Goal: Task Accomplishment & Management: Manage account settings

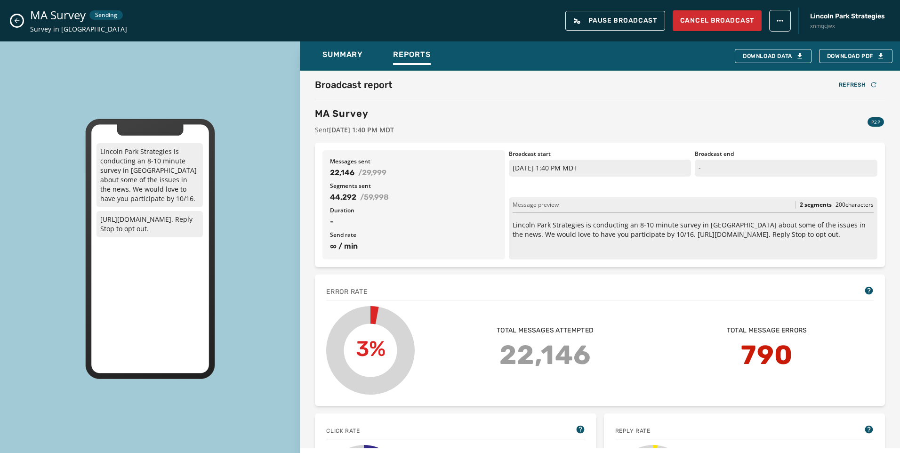
click at [13, 24] on button "Close admin drawer" at bounding box center [16, 20] width 11 height 11
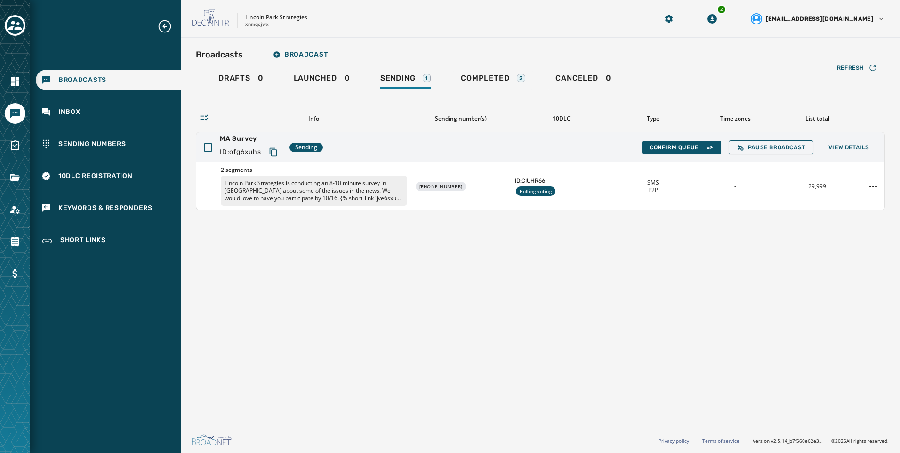
click at [505, 98] on div "Refresh Info Sending number(s) 10DLC Type Time zones List total MA Survey ID: o…" at bounding box center [540, 150] width 689 height 120
click at [501, 90] on div "Refresh Info Sending number(s) 10DLC Type Time zones List total MA Survey ID: o…" at bounding box center [540, 150] width 689 height 120
click at [495, 73] on link "Completed 2" at bounding box center [493, 80] width 80 height 22
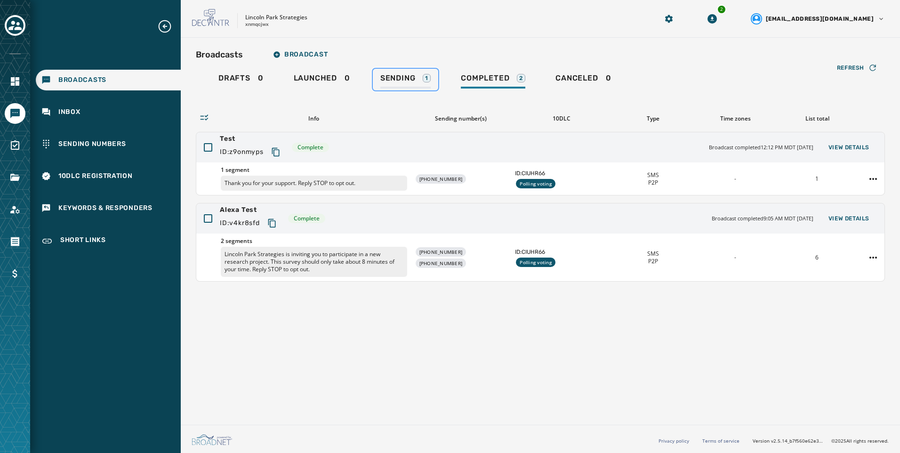
click at [395, 72] on link "Sending 1" at bounding box center [405, 80] width 65 height 22
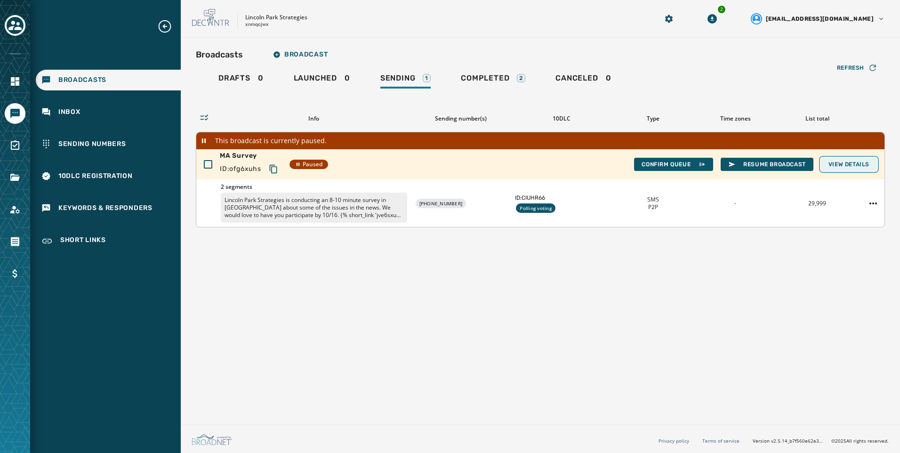
click at [853, 170] on button "View Details" at bounding box center [849, 164] width 56 height 13
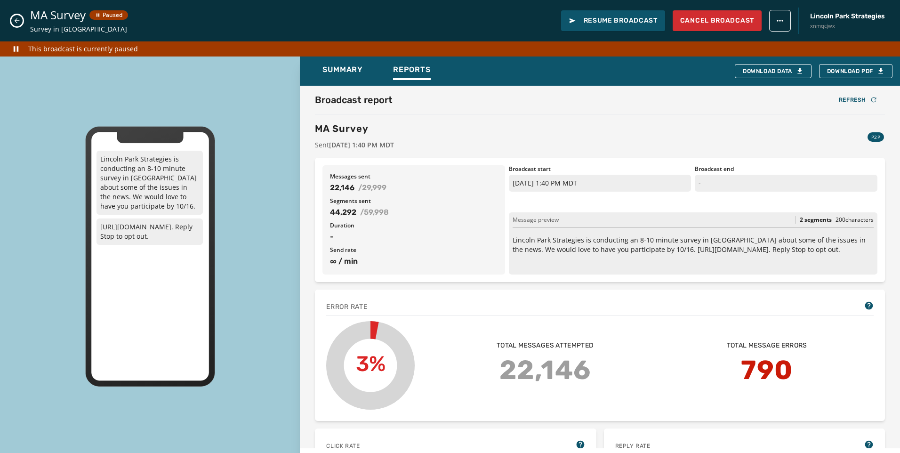
click at [15, 19] on icon "Close admin drawer" at bounding box center [17, 21] width 8 height 8
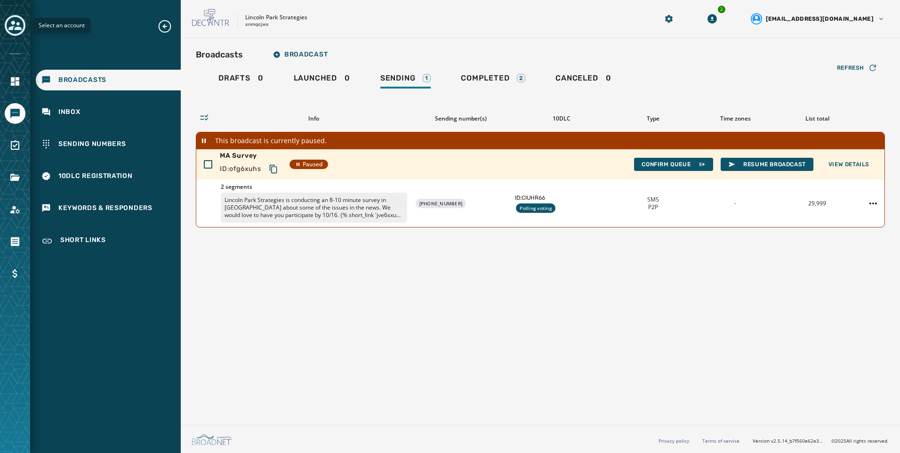
click at [8, 23] on icon "Toggle account select drawer" at bounding box center [14, 25] width 13 height 13
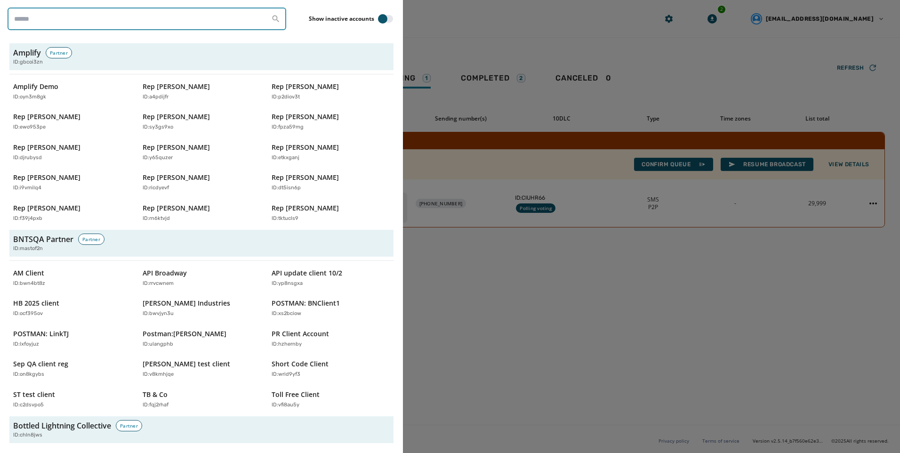
click at [86, 24] on input "search" at bounding box center [147, 19] width 279 height 23
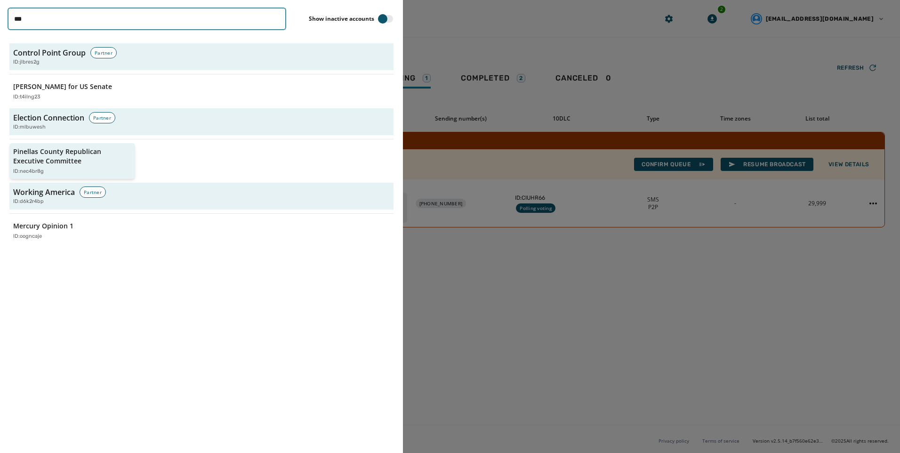
type input "***"
click at [85, 168] on div "ID: nec4br8g" at bounding box center [67, 172] width 109 height 8
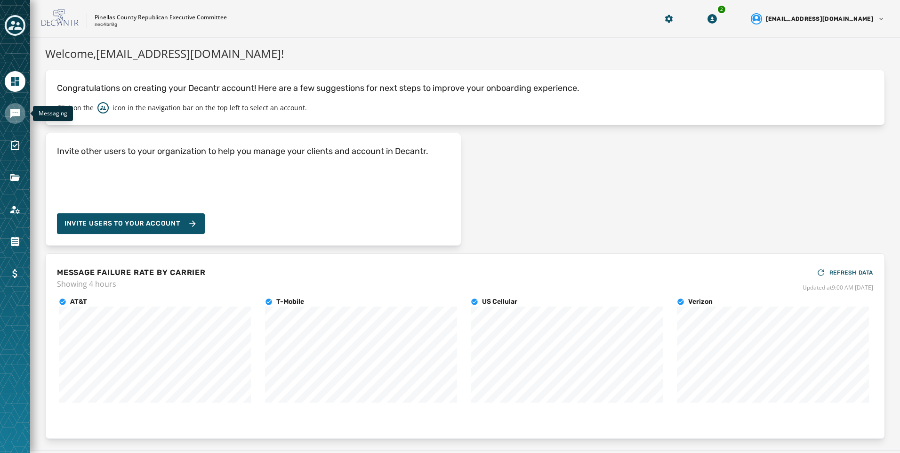
click at [18, 112] on icon "Navigate to Messaging" at bounding box center [14, 113] width 9 height 9
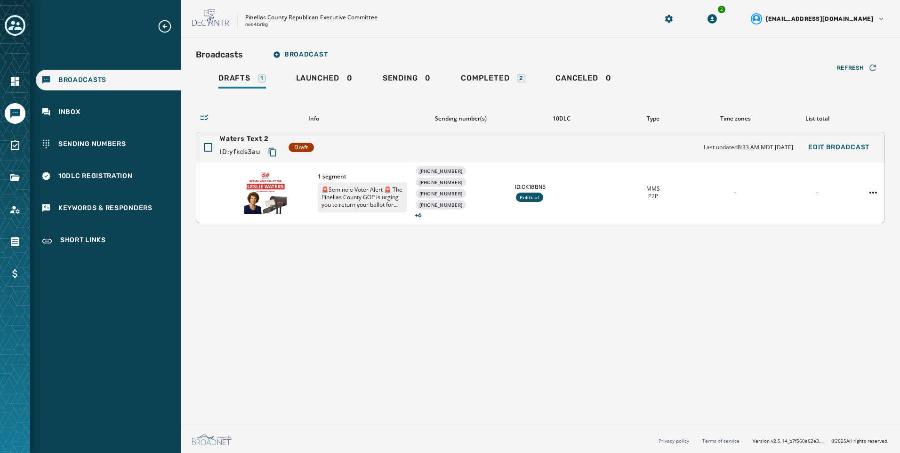
click at [600, 214] on div "1 segment 🚨Seminole Voter Alert 🚨 The Pinellas County GOP is urging you to retu…" at bounding box center [540, 192] width 688 height 60
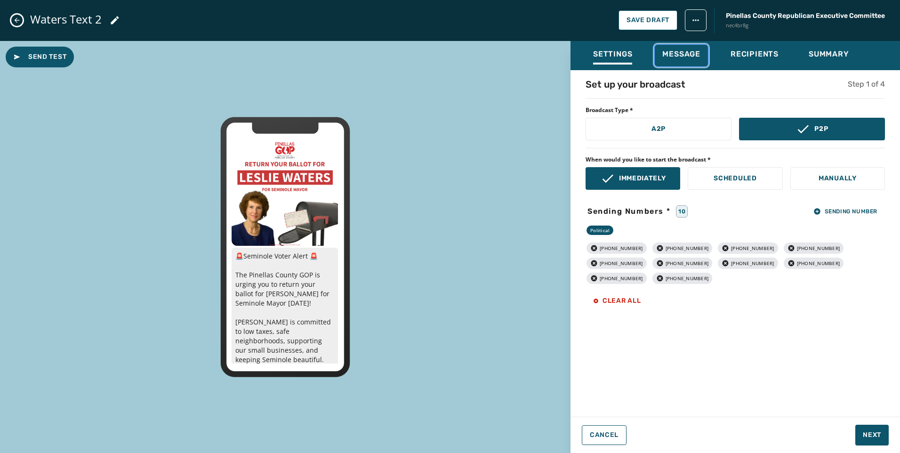
click at [681, 51] on span "Message" at bounding box center [681, 53] width 38 height 9
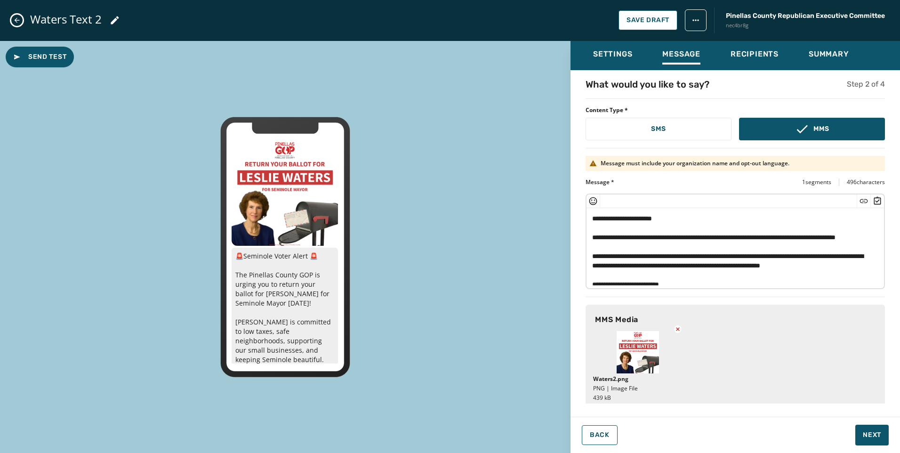
click at [10, 21] on div "Waters Text 2 Save Draft Pinellas County Republican Executive Committee nec4br8g" at bounding box center [450, 20] width 900 height 41
click at [13, 19] on icon "Close admin drawer" at bounding box center [17, 20] width 8 height 8
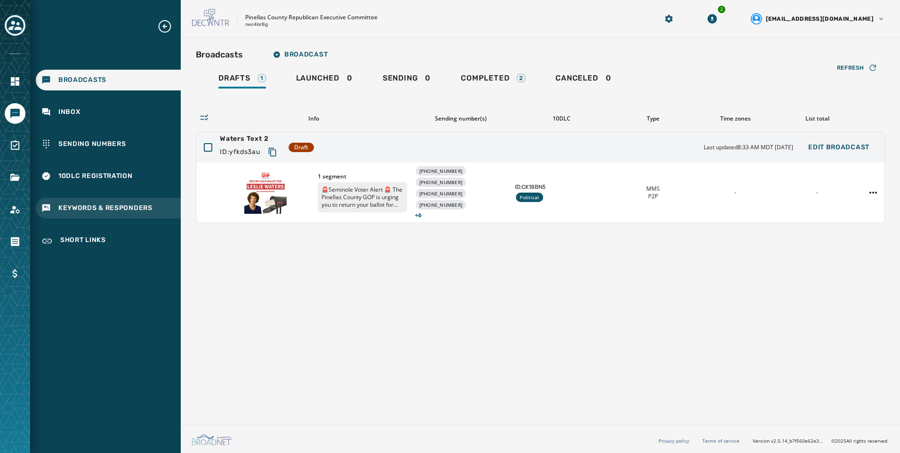
click at [78, 214] on div "Keywords & Responders" at bounding box center [108, 208] width 145 height 21
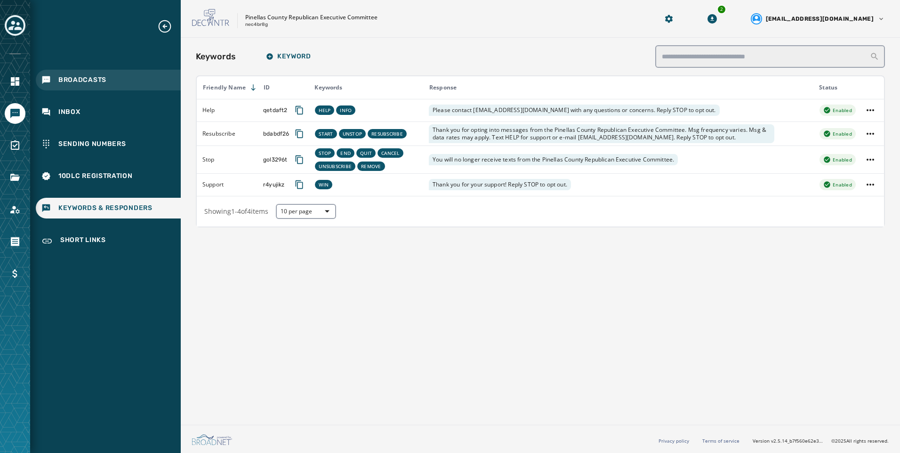
click at [113, 81] on div "Broadcasts" at bounding box center [108, 80] width 145 height 21
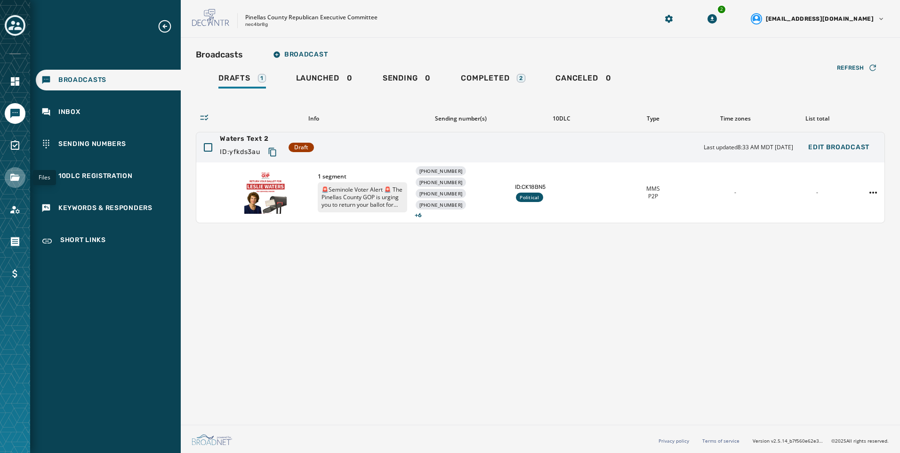
click at [24, 176] on link "Navigate to Files" at bounding box center [15, 177] width 21 height 21
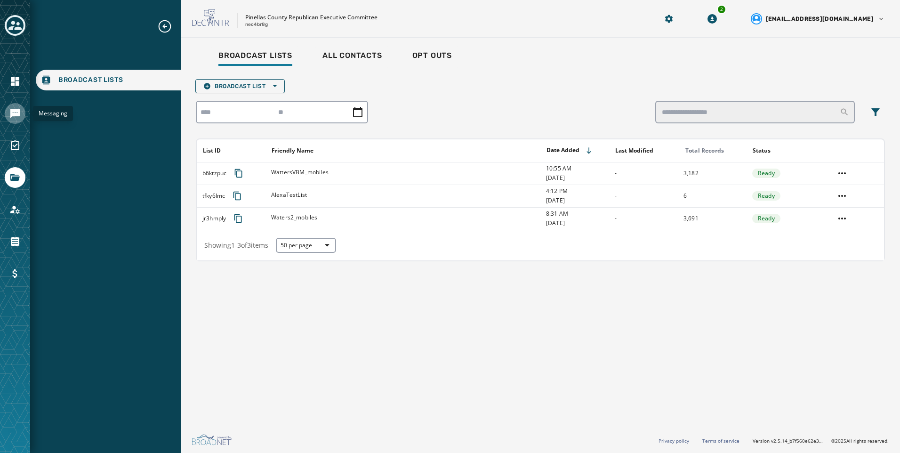
click at [18, 110] on icon "Navigate to Messaging" at bounding box center [14, 113] width 9 height 9
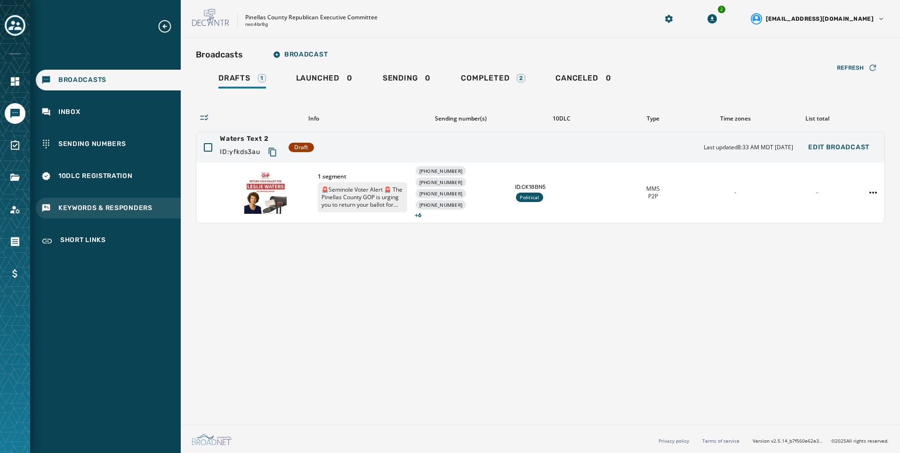
click at [132, 204] on span "Keywords & Responders" at bounding box center [105, 207] width 94 height 9
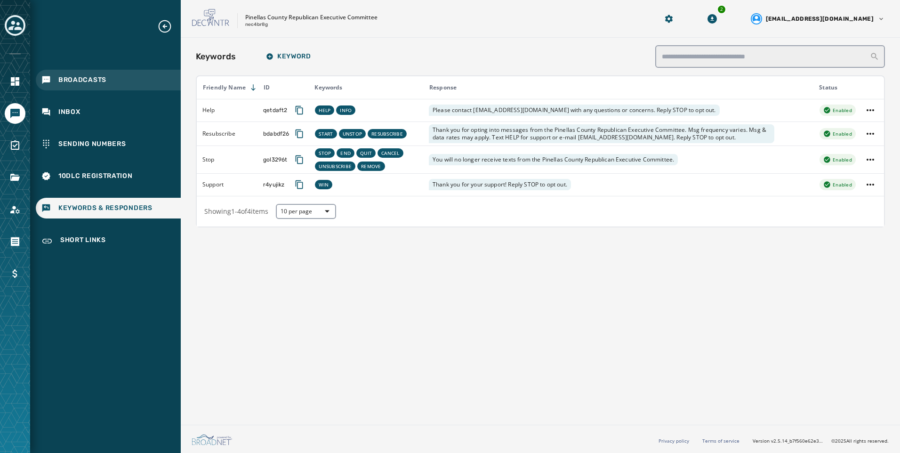
click at [114, 75] on div "Broadcasts" at bounding box center [108, 80] width 145 height 21
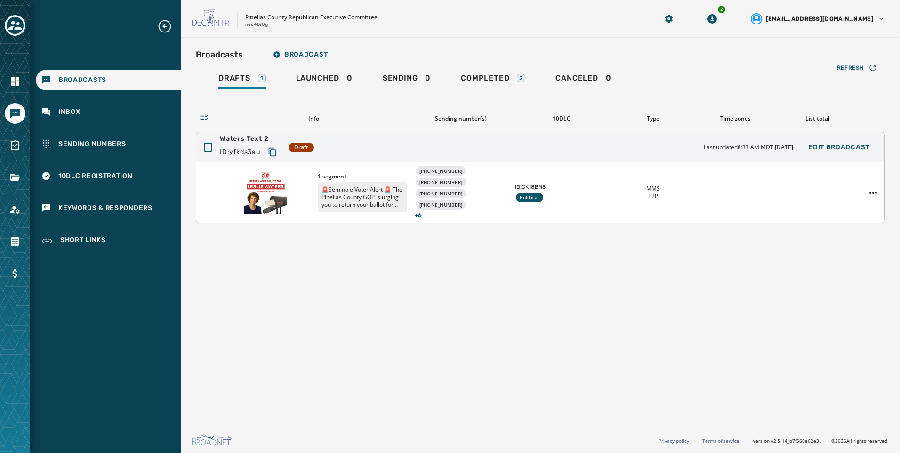
click at [276, 188] on img at bounding box center [265, 192] width 42 height 42
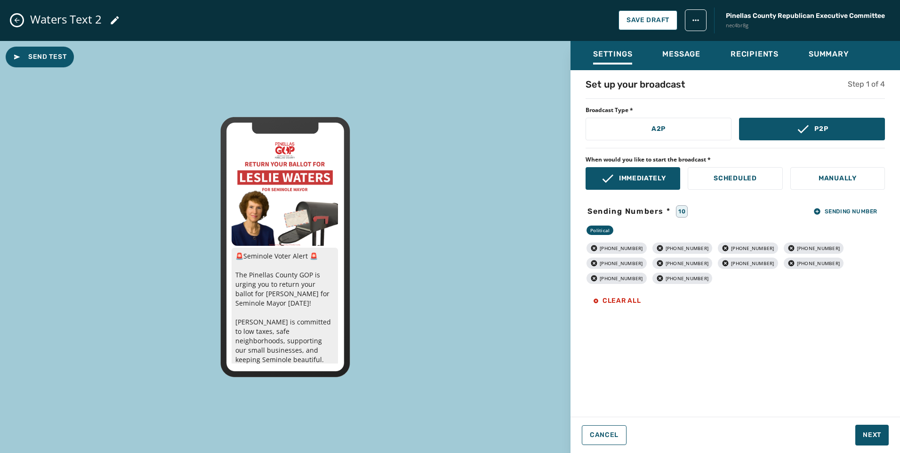
click at [21, 18] on button "Close admin drawer" at bounding box center [16, 20] width 11 height 11
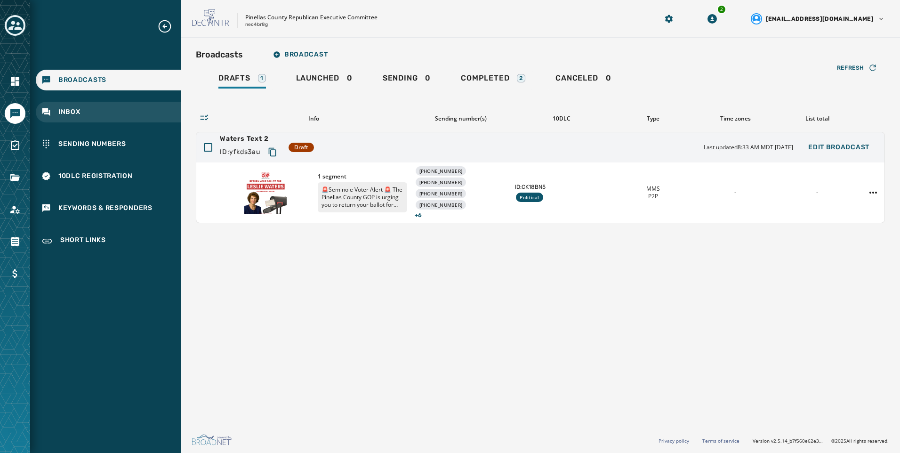
click at [67, 116] on span "Inbox" at bounding box center [69, 111] width 22 height 9
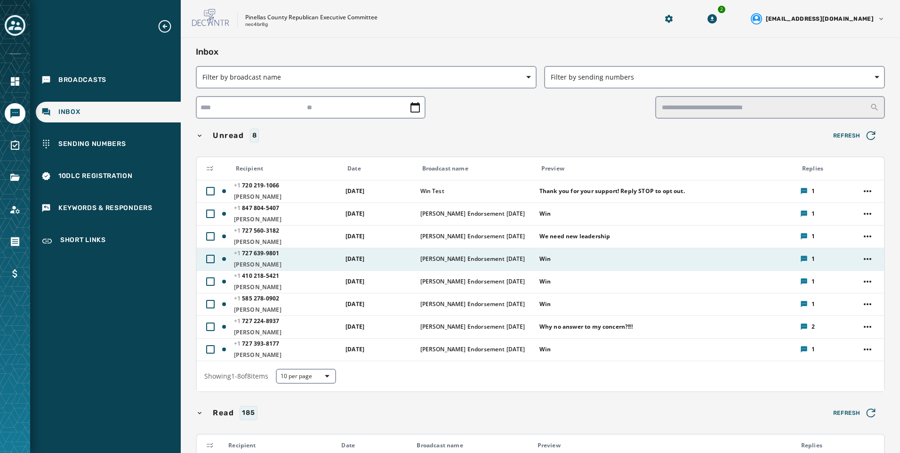
click at [534, 258] on td "Win" at bounding box center [664, 259] width 261 height 23
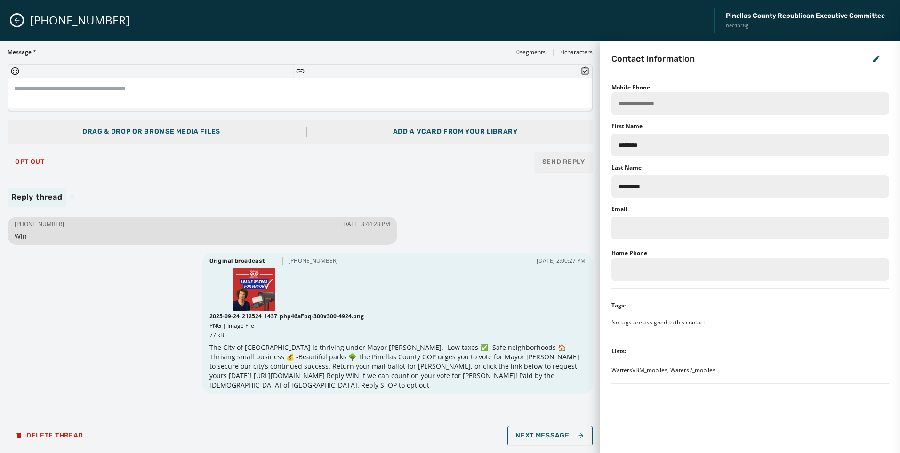
click at [17, 20] on icon "Close admin drawer" at bounding box center [17, 20] width 8 height 8
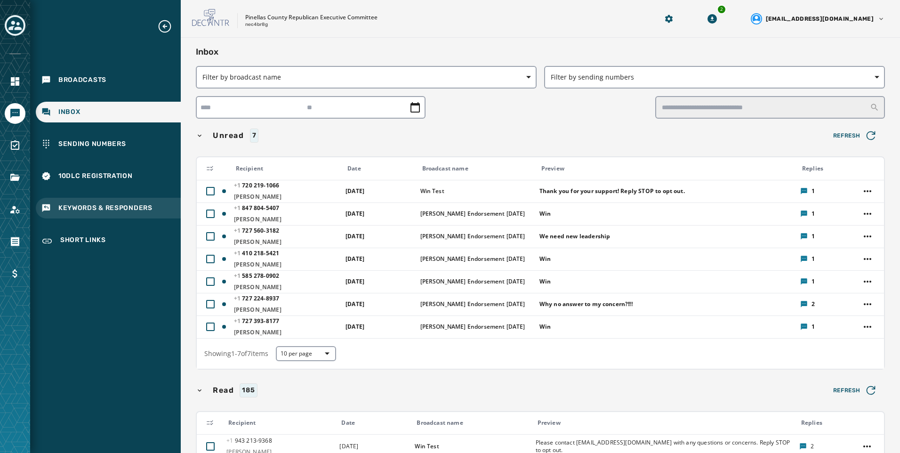
click at [76, 205] on span "Keywords & Responders" at bounding box center [105, 207] width 94 height 9
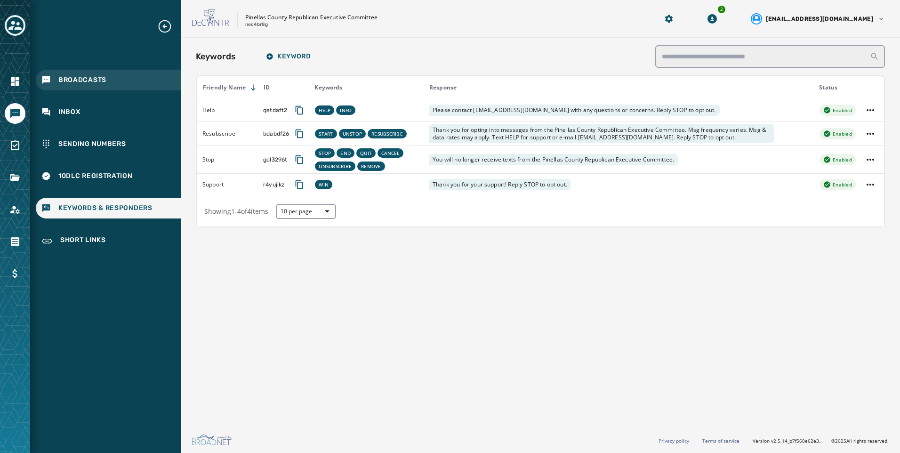
click at [96, 79] on span "Broadcasts" at bounding box center [82, 79] width 48 height 9
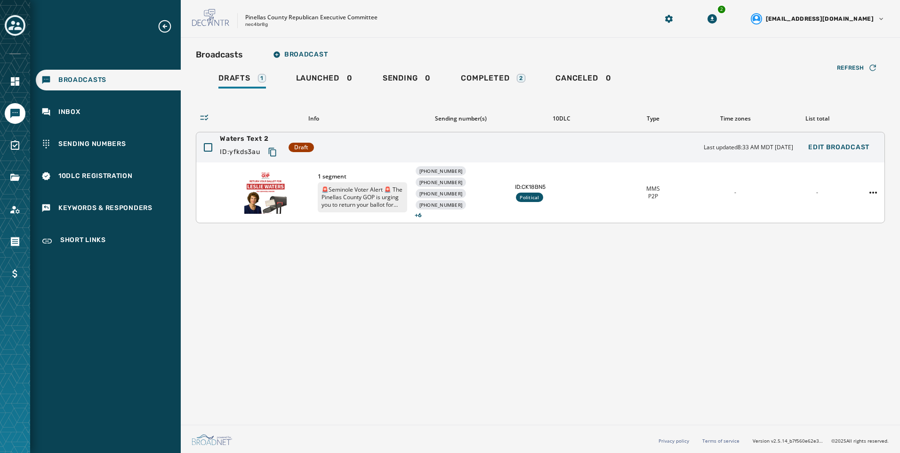
click at [572, 148] on div "Waters Text 2 ID: yfkds3au Draft Last updated 8:33 AM MDT October 15, 2025 Edit…" at bounding box center [540, 147] width 688 height 30
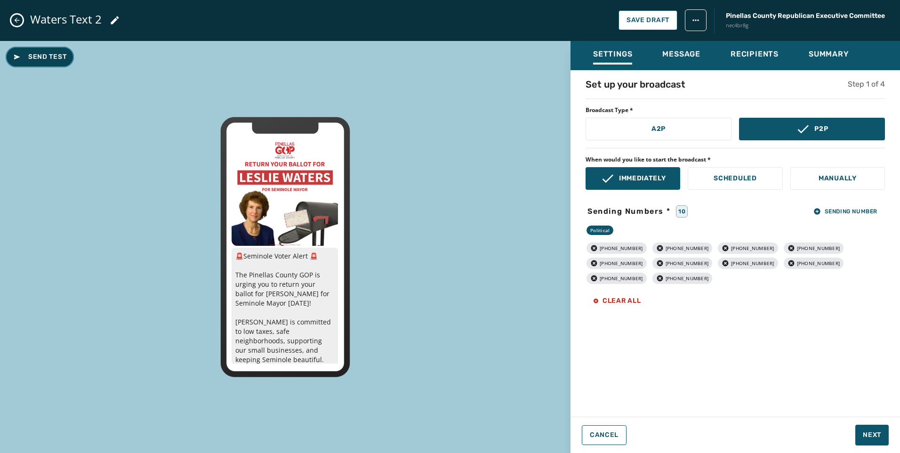
click at [65, 54] on span "Send Test" at bounding box center [39, 56] width 53 height 9
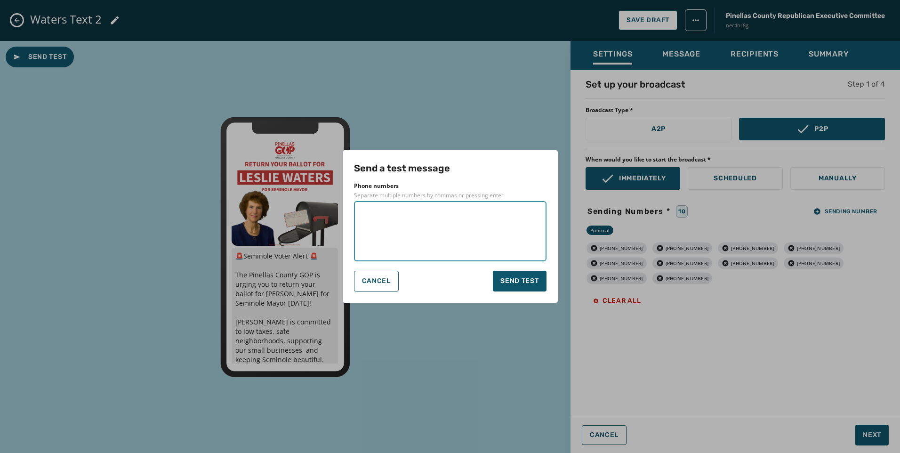
click at [382, 211] on textarea at bounding box center [450, 231] width 179 height 47
type textarea "**********"
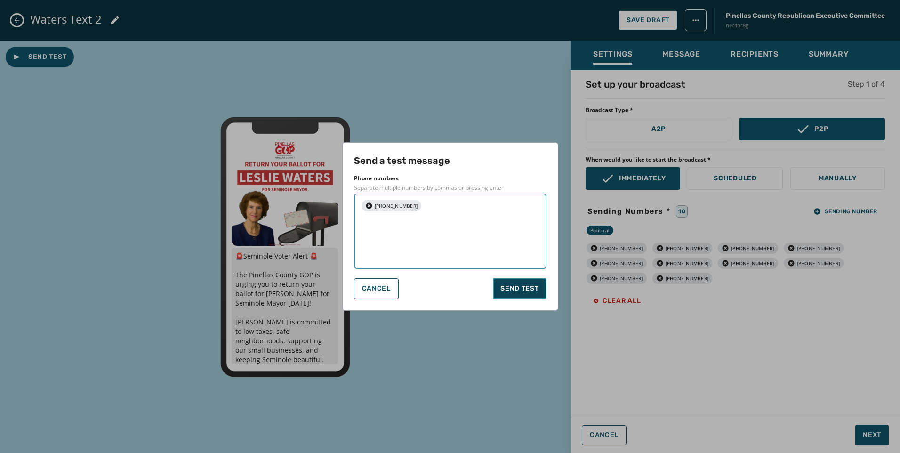
click at [515, 284] on span "Send test" at bounding box center [519, 288] width 38 height 9
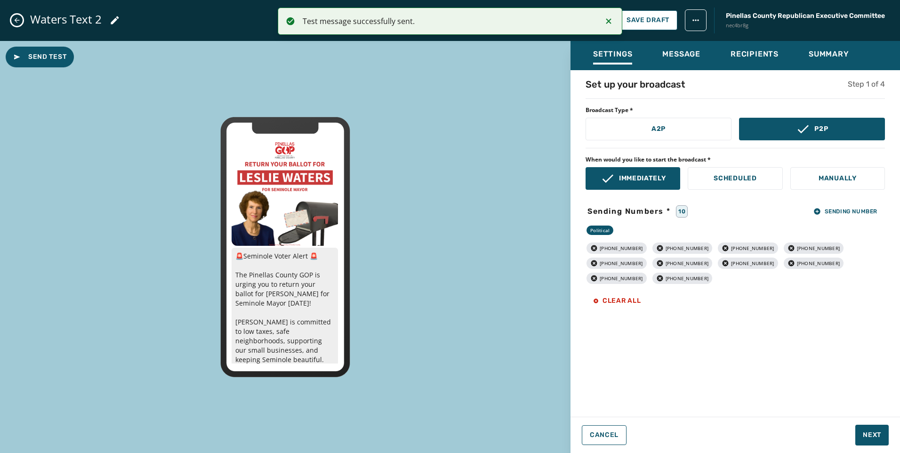
click at [21, 20] on button "Close admin drawer" at bounding box center [16, 20] width 11 height 11
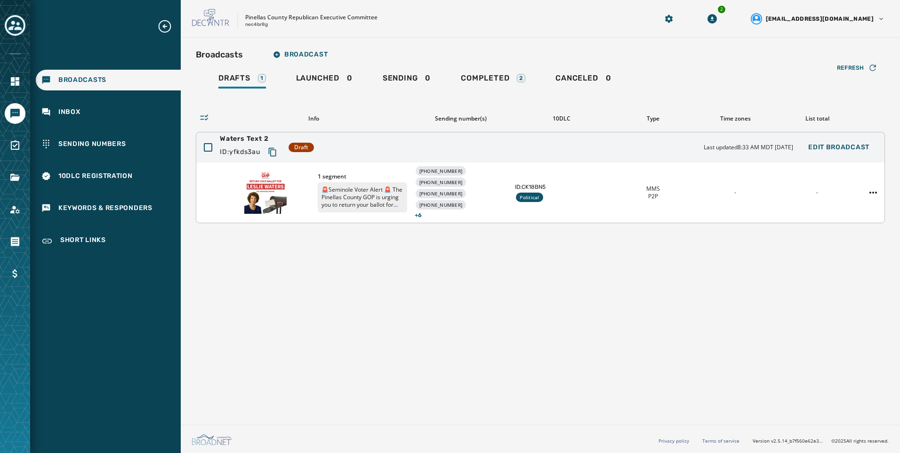
click at [589, 199] on div "ID: CK18BN5 Political" at bounding box center [561, 192] width 93 height 19
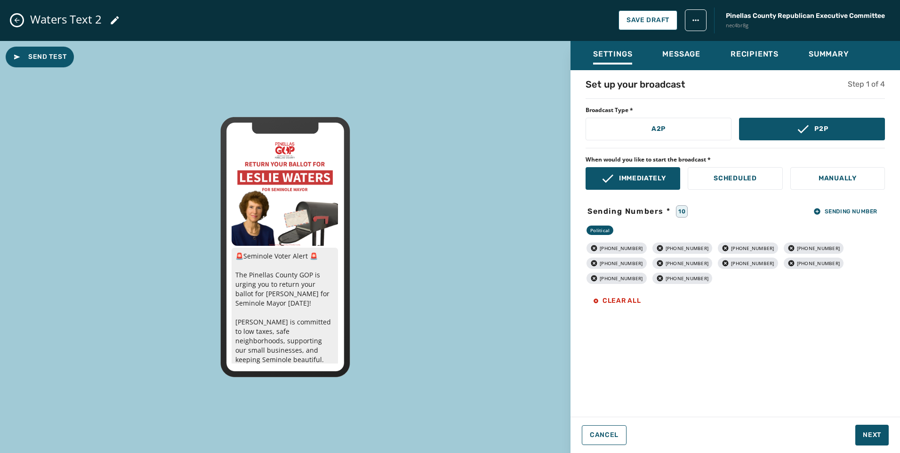
click at [17, 23] on icon "Close admin drawer" at bounding box center [17, 20] width 8 height 8
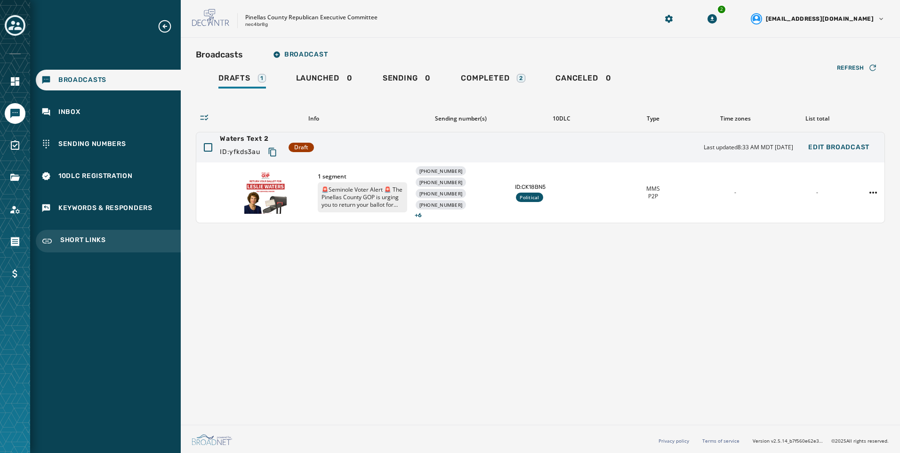
click at [93, 251] on div "Short Links" at bounding box center [108, 241] width 145 height 23
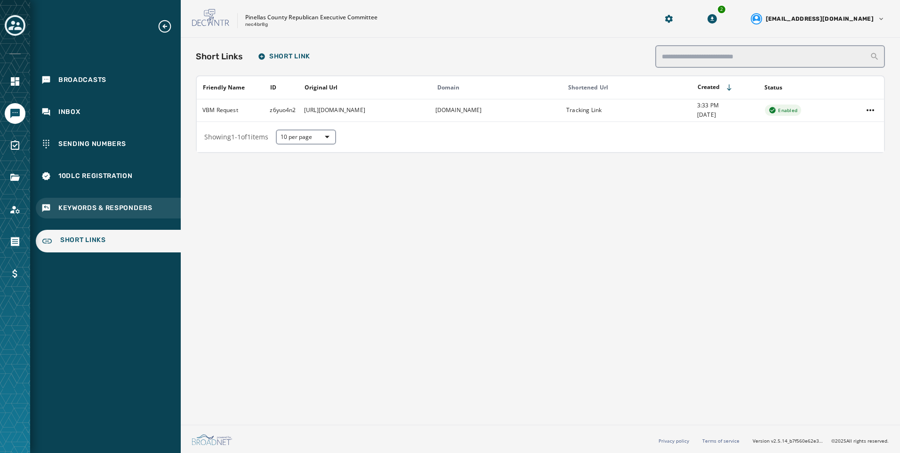
click at [98, 215] on div "Keywords & Responders" at bounding box center [108, 208] width 145 height 21
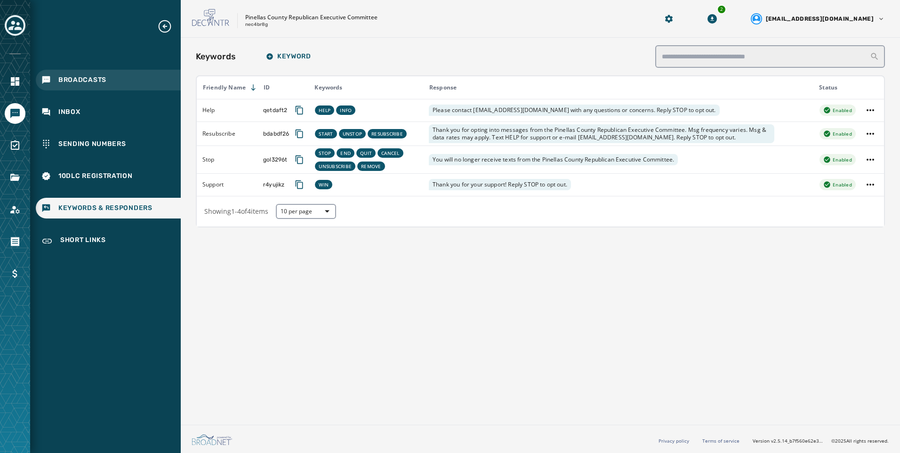
click at [92, 81] on span "Broadcasts" at bounding box center [82, 79] width 48 height 9
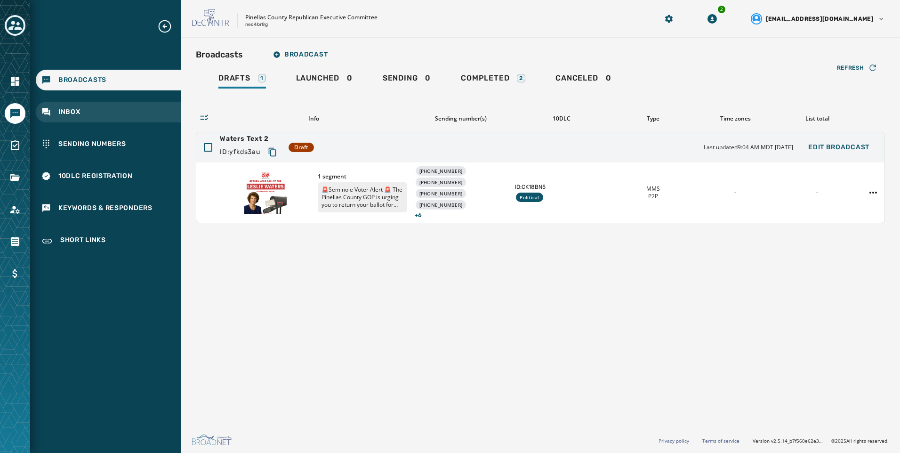
click at [89, 112] on div "Inbox" at bounding box center [108, 112] width 145 height 21
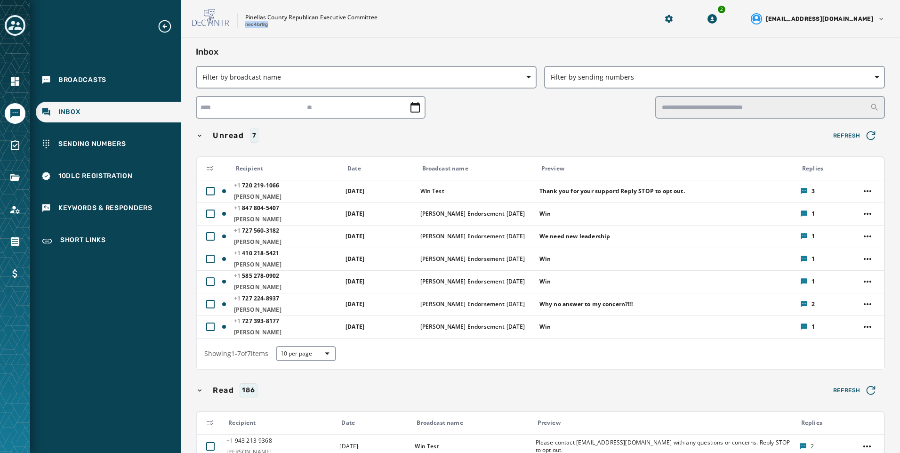
drag, startPoint x: 270, startPoint y: 30, endPoint x: 245, endPoint y: 29, distance: 25.0
click at [245, 29] on div "Pinellas County Republican Executive Committee nec4br8g 2 alevandowski@broadnet…" at bounding box center [540, 19] width 719 height 38
copy p "nec4br8g"
click at [65, 79] on span "Broadcasts" at bounding box center [82, 79] width 48 height 9
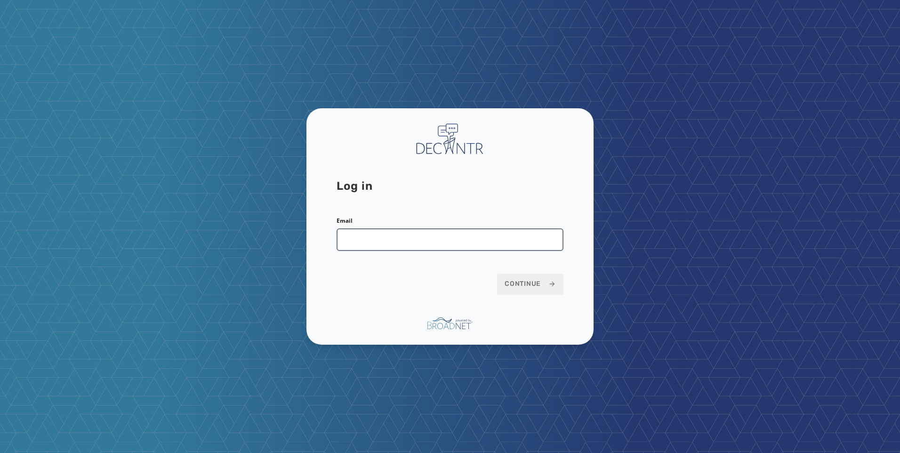
click at [437, 235] on input "Email" at bounding box center [450, 239] width 227 height 23
type input "**********"
click at [505, 284] on span "Continue" at bounding box center [530, 283] width 51 height 9
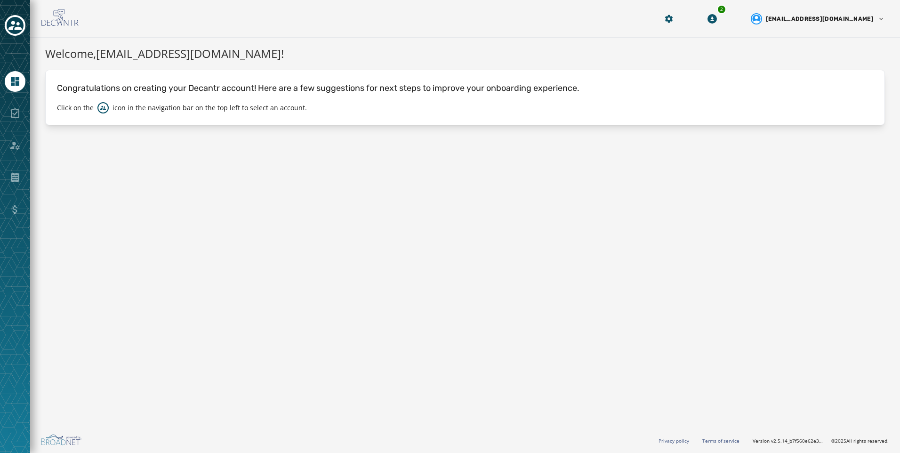
click at [7, 16] on div at bounding box center [15, 26] width 21 height 22
click at [13, 24] on icon "Toggle account select drawer" at bounding box center [14, 25] width 13 height 9
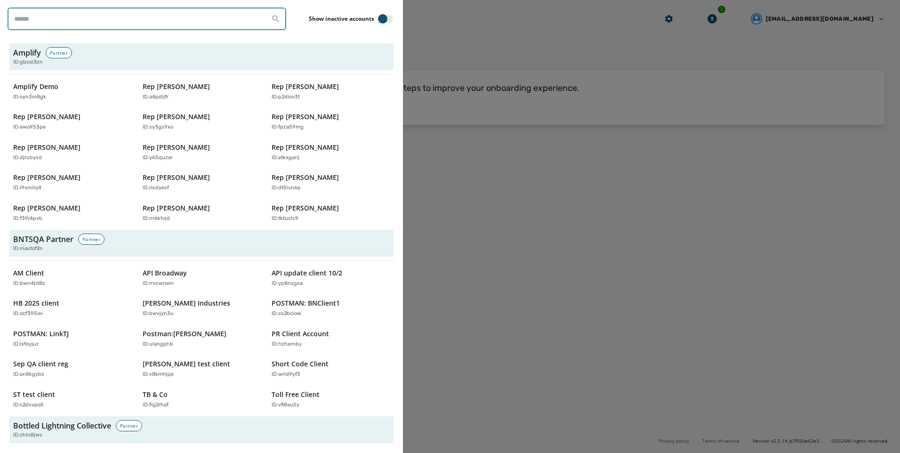
click at [49, 17] on input "search" at bounding box center [147, 19] width 279 height 23
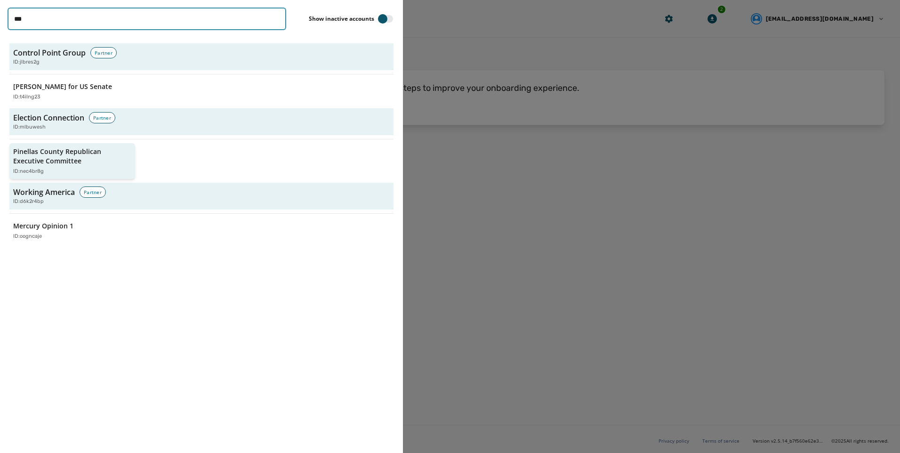
type input "***"
click at [66, 150] on p "Pinellas County Republican Executive Committee" at bounding box center [67, 156] width 109 height 19
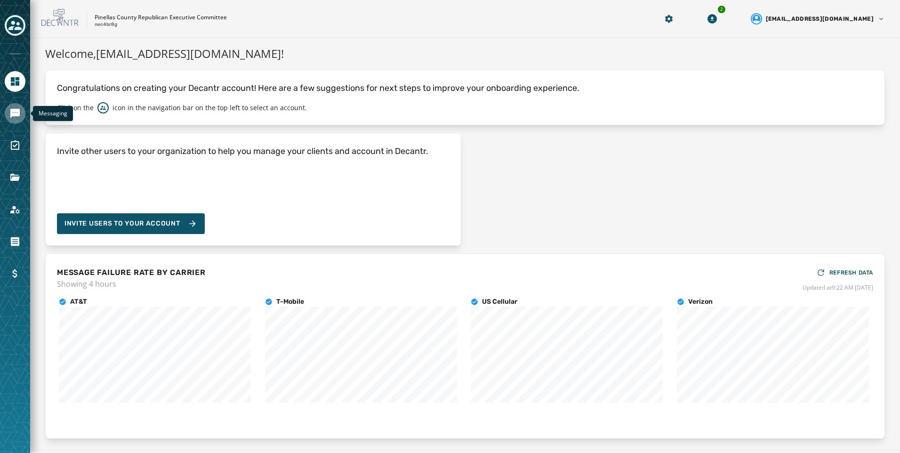
click at [14, 105] on link "Navigate to Messaging" at bounding box center [15, 113] width 21 height 21
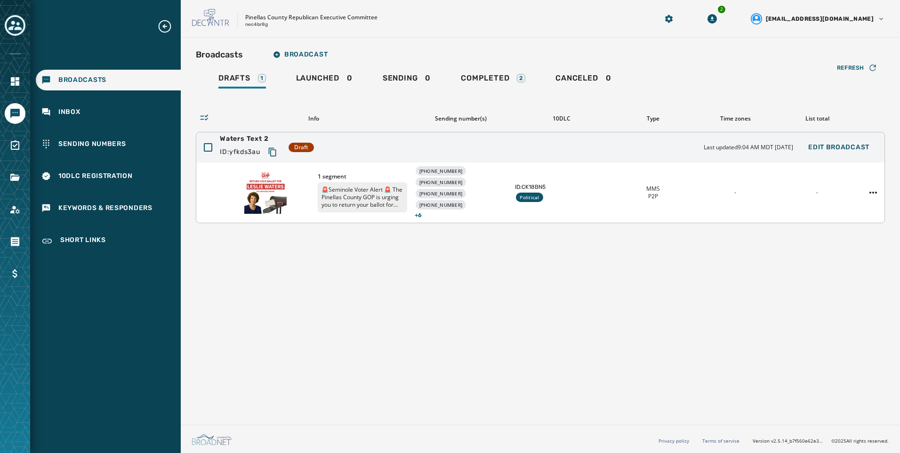
click at [589, 191] on div "ID: CK18BN5 Political" at bounding box center [561, 192] width 93 height 19
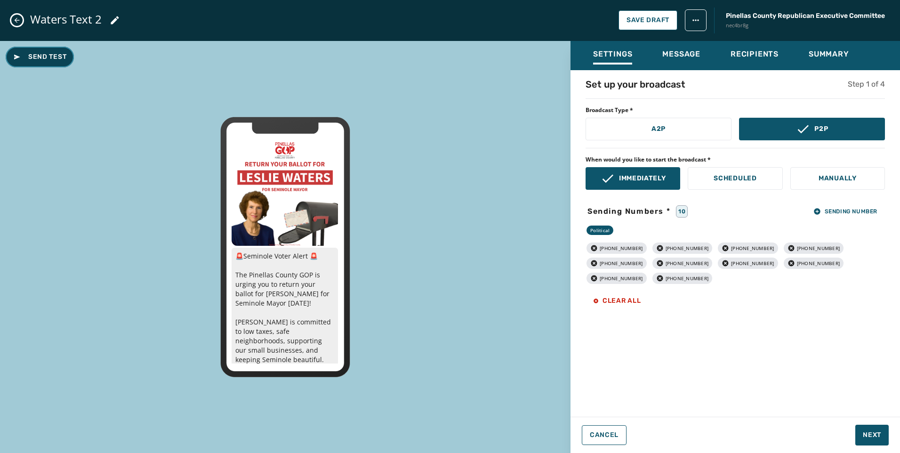
click at [45, 58] on span "Send Test" at bounding box center [39, 56] width 53 height 9
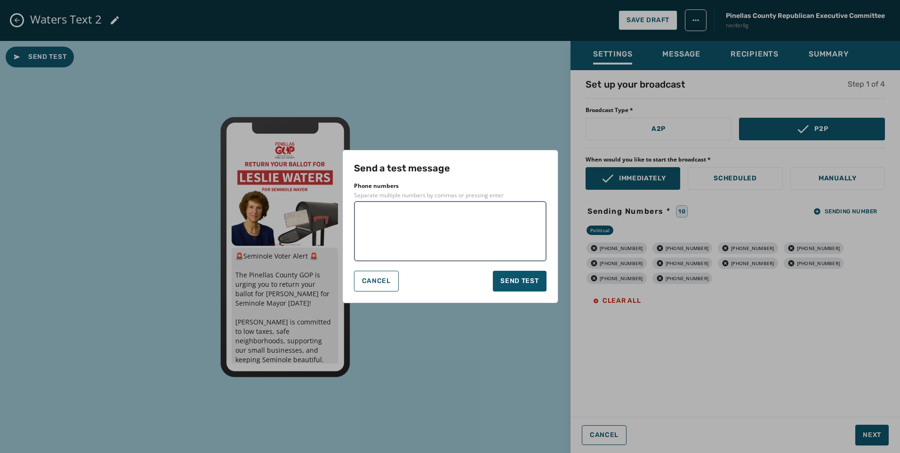
click at [379, 227] on textarea at bounding box center [450, 231] width 179 height 47
click at [531, 221] on textarea at bounding box center [483, 231] width 114 height 47
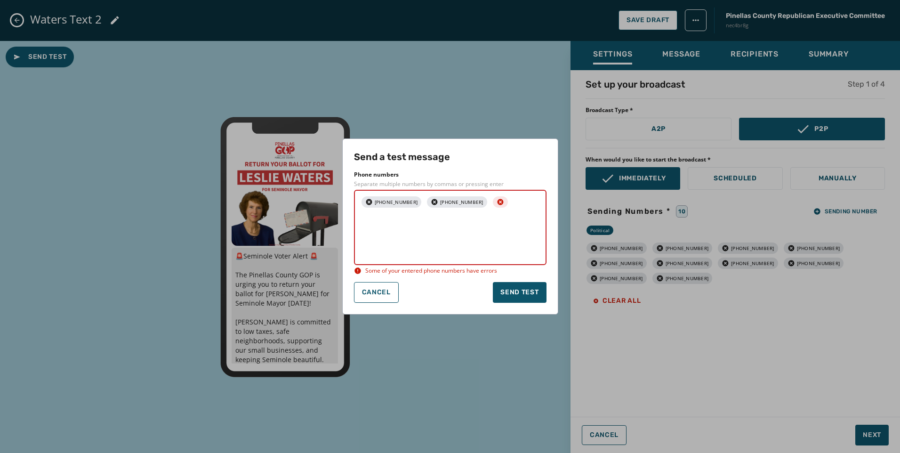
click at [497, 203] on icon "button" at bounding box center [500, 202] width 6 height 6
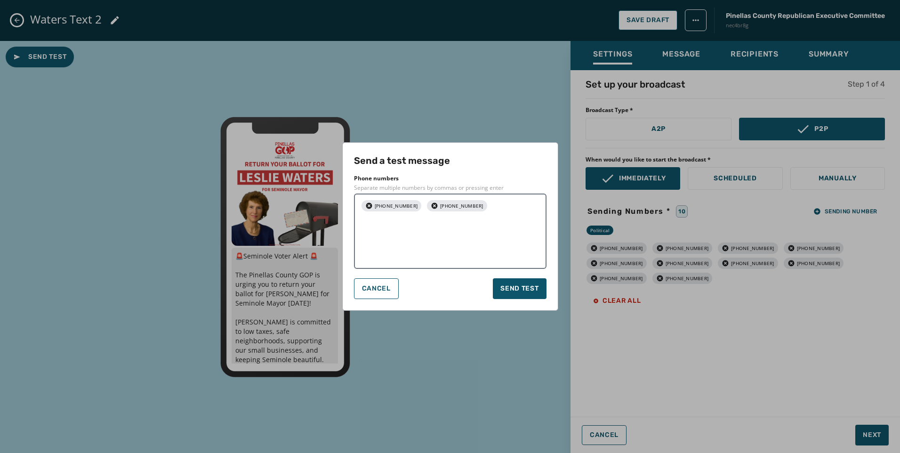
click at [512, 201] on div "[PHONE_NUMBER] [PHONE_NUMBER]" at bounding box center [450, 230] width 193 height 75
click at [512, 209] on div "[PHONE_NUMBER] [PHONE_NUMBER]" at bounding box center [450, 230] width 193 height 75
click at [486, 208] on div "[PHONE_NUMBER] [PHONE_NUMBER]" at bounding box center [450, 230] width 193 height 75
click at [479, 207] on div "[PHONE_NUMBER] [PHONE_NUMBER]" at bounding box center [450, 230] width 193 height 75
click at [502, 224] on textarea at bounding box center [450, 238] width 179 height 47
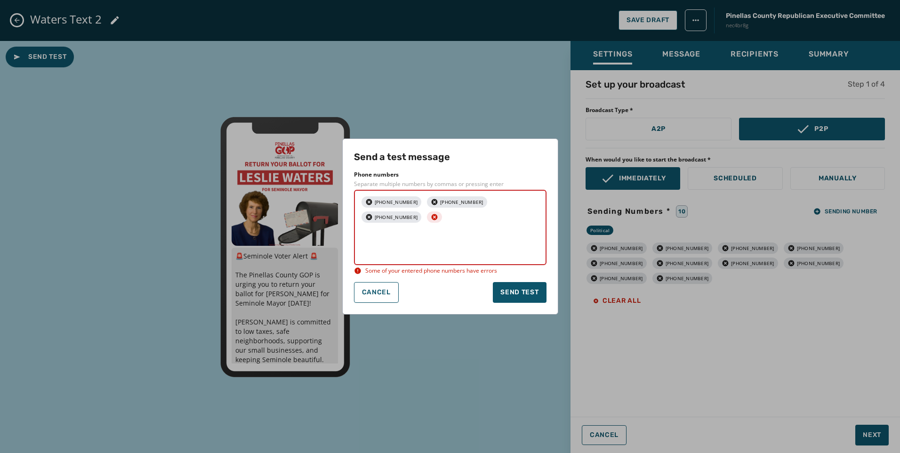
click at [438, 213] on icon "button" at bounding box center [435, 217] width 8 height 8
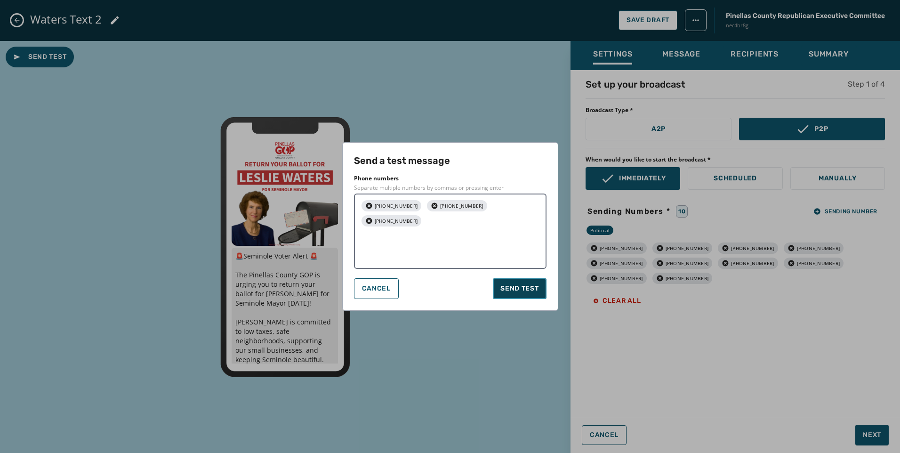
click at [533, 290] on span "Send test" at bounding box center [519, 288] width 38 height 9
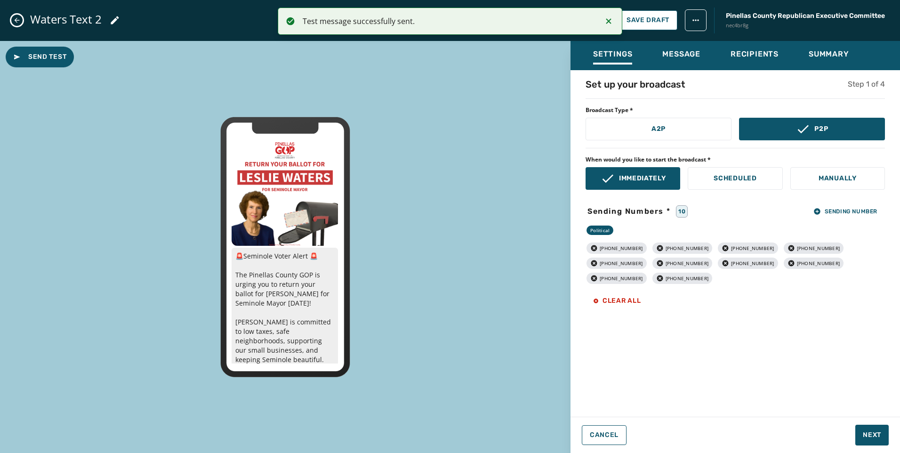
click at [18, 19] on icon "Close admin drawer" at bounding box center [17, 20] width 8 height 8
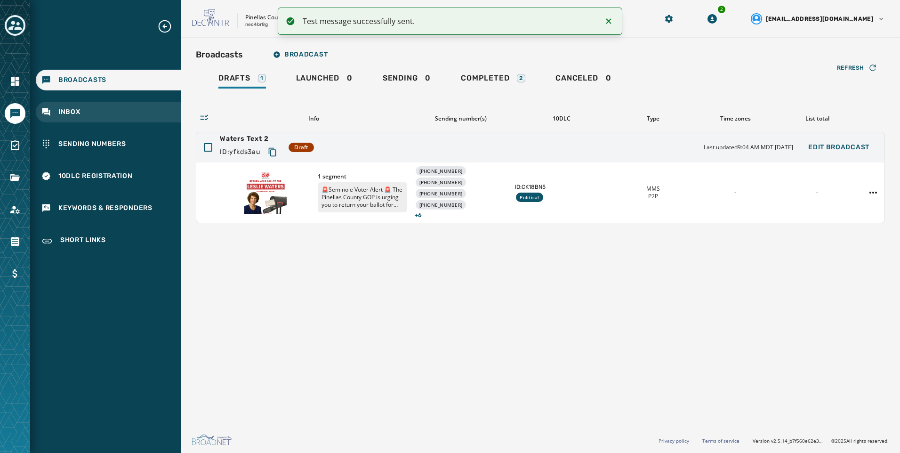
click at [91, 120] on div "Inbox" at bounding box center [108, 112] width 145 height 21
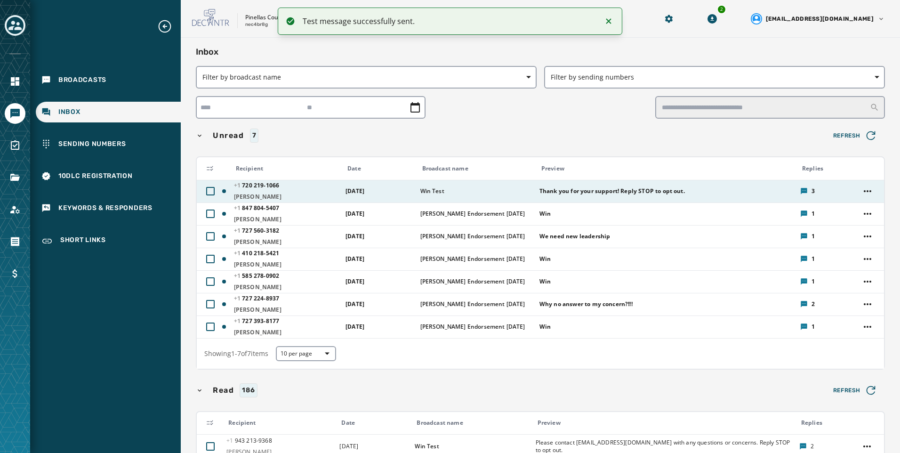
click at [608, 192] on span "Thank you for your support! Reply STOP to opt out." at bounding box center [666, 191] width 255 height 8
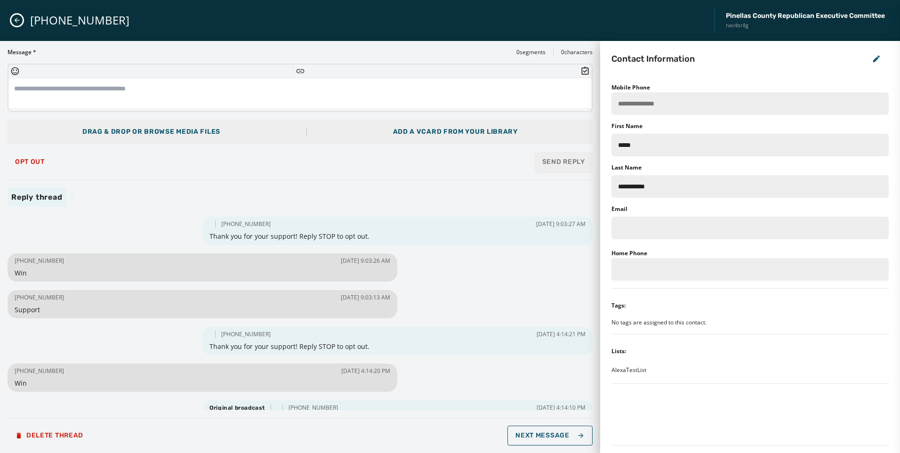
click at [21, 21] on button "Close admin drawer" at bounding box center [16, 20] width 11 height 11
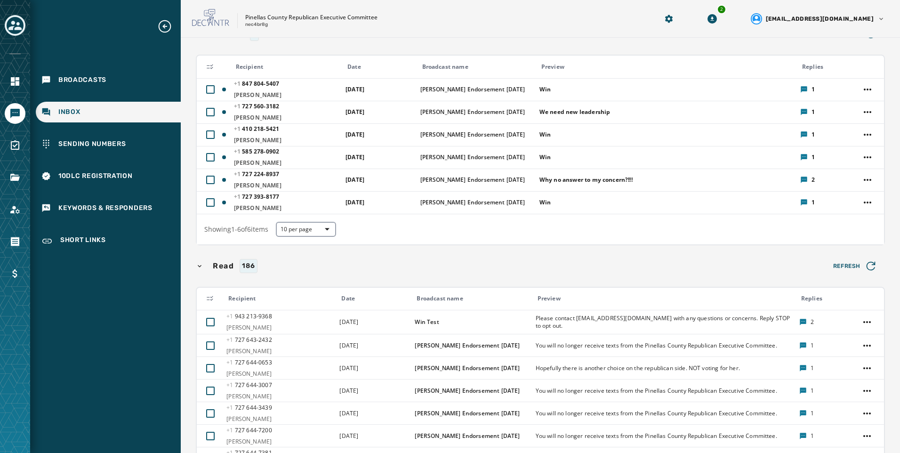
scroll to position [188, 0]
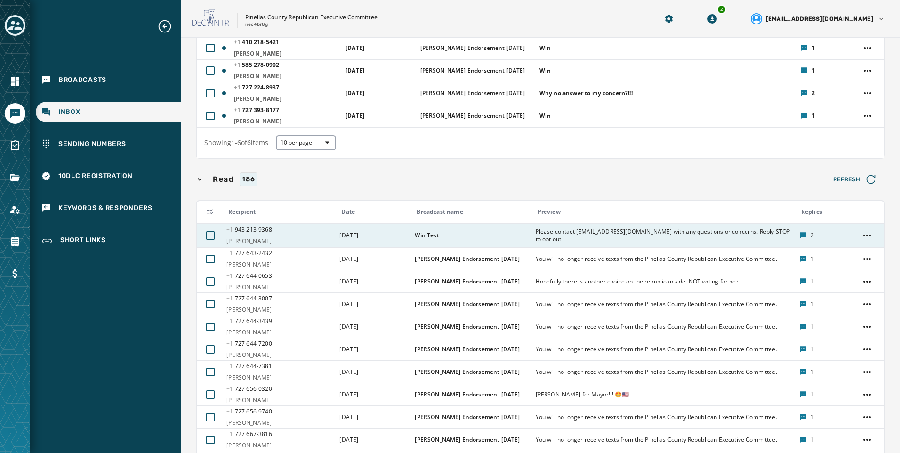
click at [628, 232] on span "Please contact [EMAIL_ADDRESS][DOMAIN_NAME] with any questions or concerns. Rep…" at bounding box center [665, 235] width 258 height 15
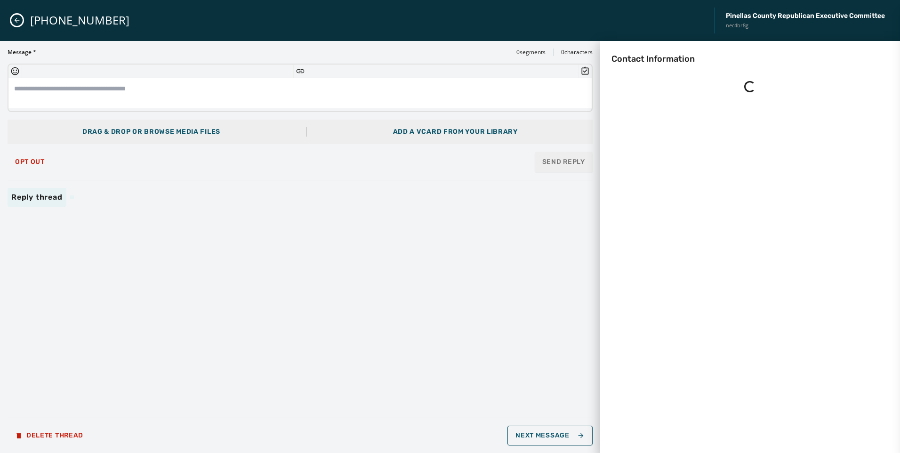
scroll to position [0, 0]
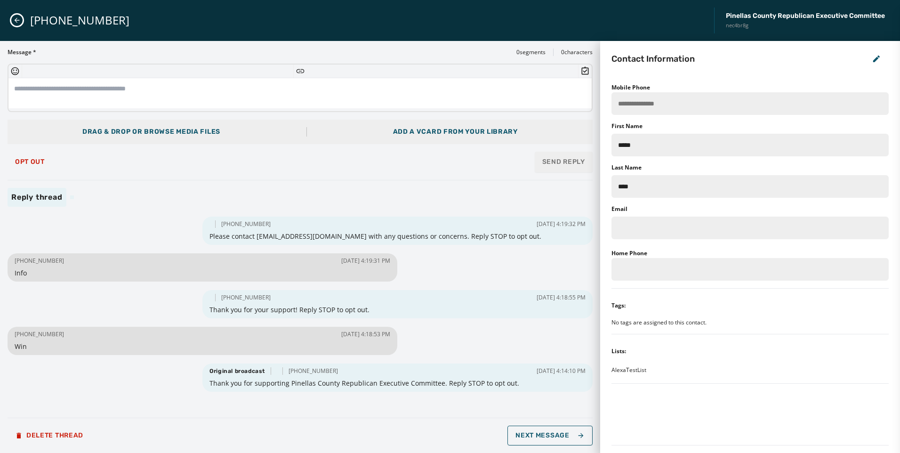
click at [12, 24] on button "Close admin drawer" at bounding box center [16, 20] width 11 height 11
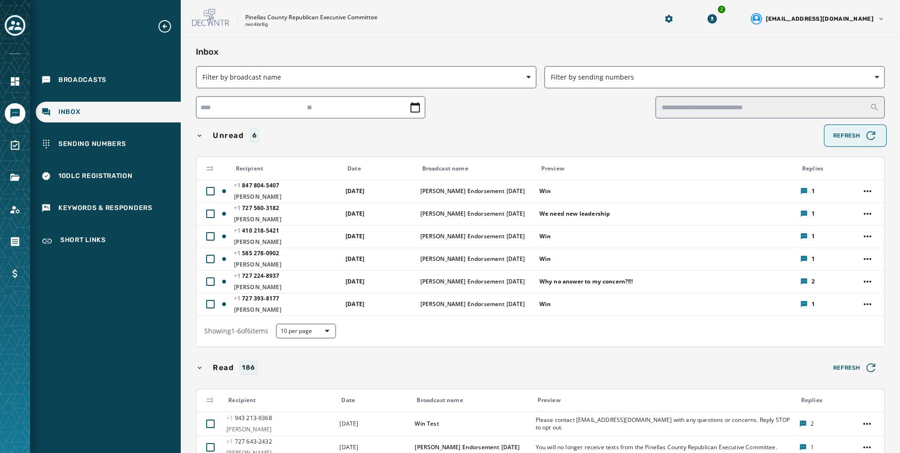
click at [853, 135] on span "Refresh" at bounding box center [855, 135] width 44 height 13
click at [128, 86] on div "Broadcasts" at bounding box center [108, 80] width 145 height 21
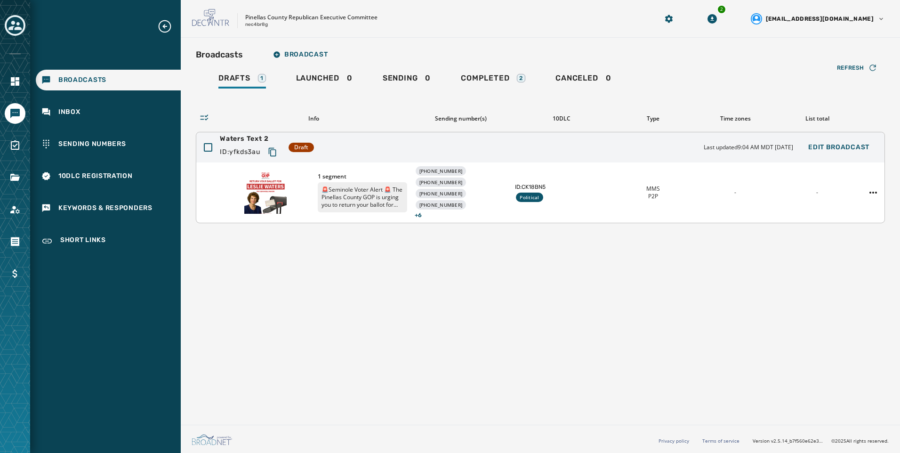
click at [262, 160] on div "ID: yfkds3au" at bounding box center [250, 152] width 61 height 17
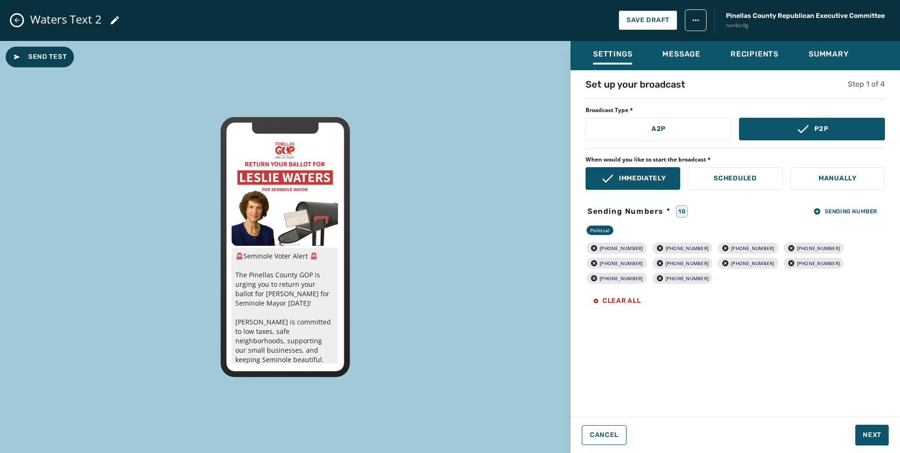
drag, startPoint x: 28, startPoint y: 46, endPoint x: 24, endPoint y: 47, distance: 4.9
click at [27, 46] on div "Send Test 🚨Seminole Voter Alert 🚨 The Pinellas County GOP is urging you to retu…" at bounding box center [285, 247] width 571 height 412
click at [23, 47] on button "Send Test" at bounding box center [40, 57] width 68 height 21
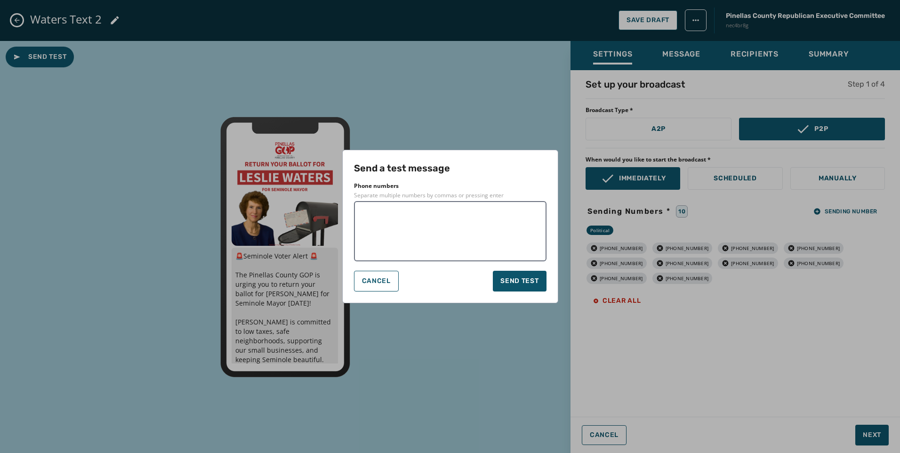
click at [428, 231] on textarea at bounding box center [450, 231] width 179 height 47
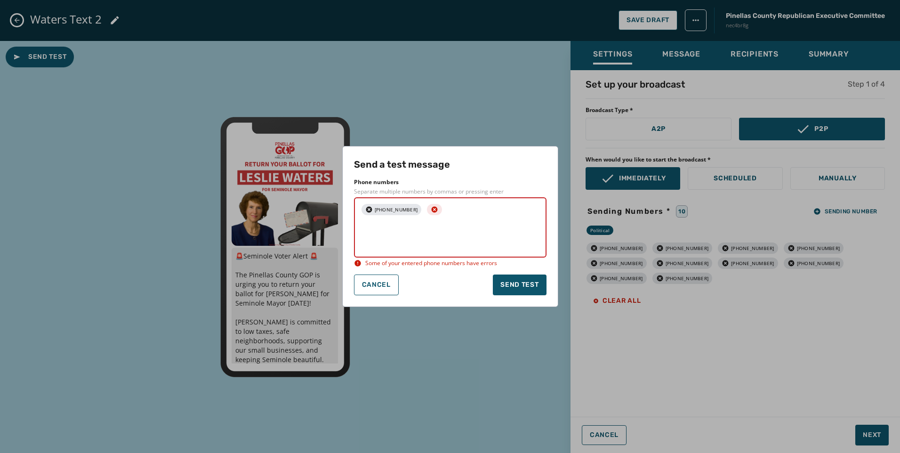
click at [431, 210] on icon "button" at bounding box center [435, 210] width 8 height 8
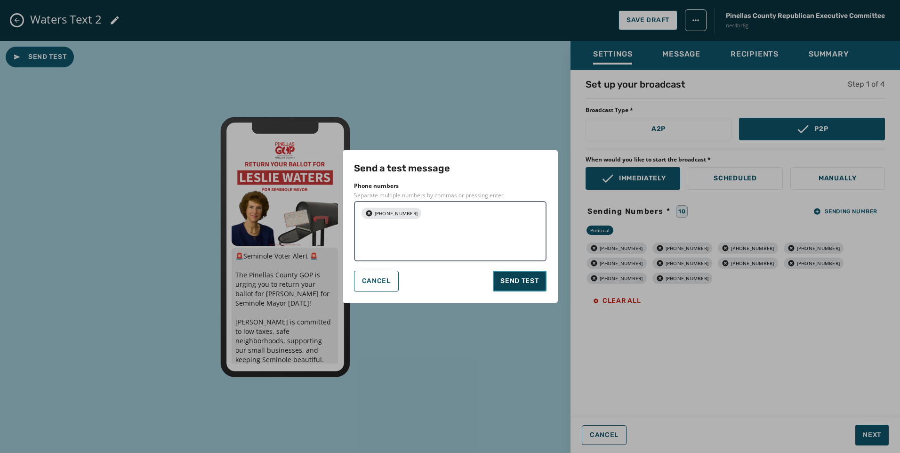
click at [529, 284] on span "Send test" at bounding box center [519, 280] width 38 height 9
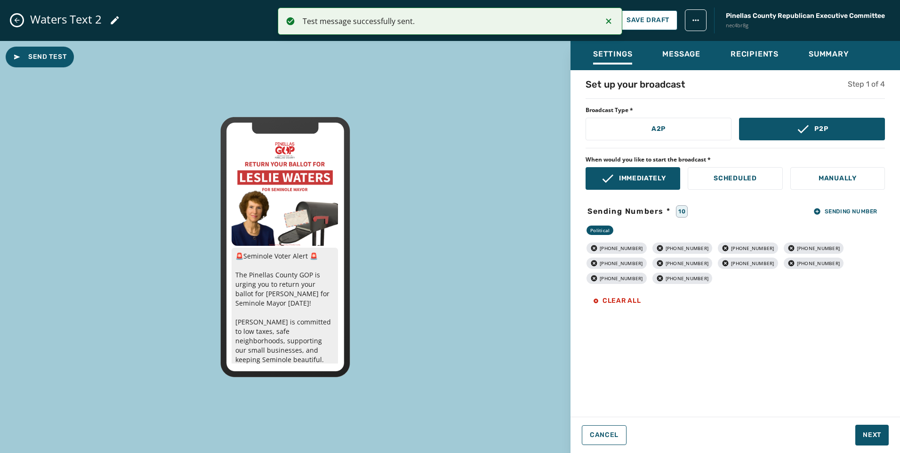
click at [14, 22] on icon "Close admin drawer" at bounding box center [17, 20] width 8 height 8
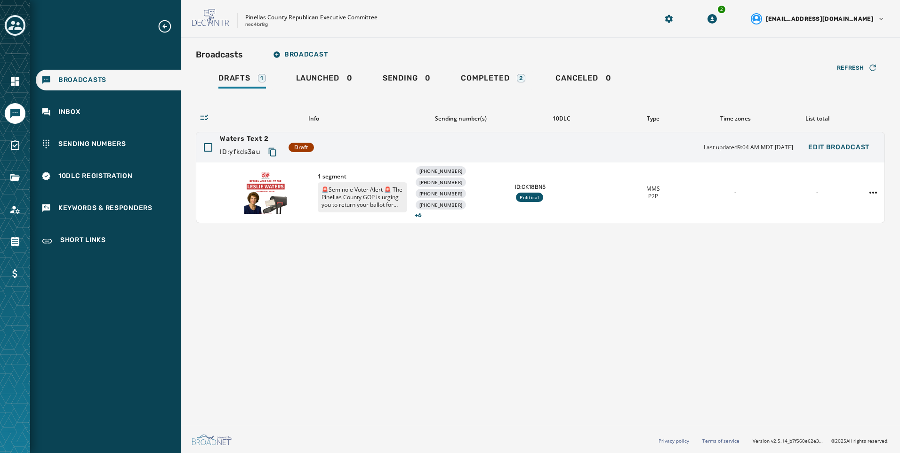
click at [587, 232] on div "Broadcasts Broadcast Drafts 1 Launched 0 Sending 0 Completed 2 Canceled 0 Refre…" at bounding box center [540, 229] width 719 height 383
click at [9, 179] on link "Navigate to Files" at bounding box center [15, 177] width 21 height 21
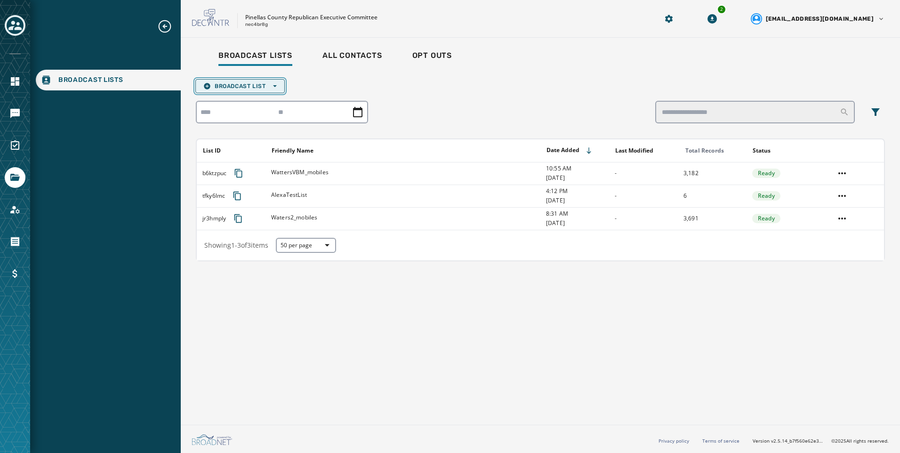
click at [271, 88] on span "Broadcast List Open options" at bounding box center [239, 86] width 73 height 8
click at [270, 99] on span "Upload List" at bounding box center [239, 101] width 73 height 8
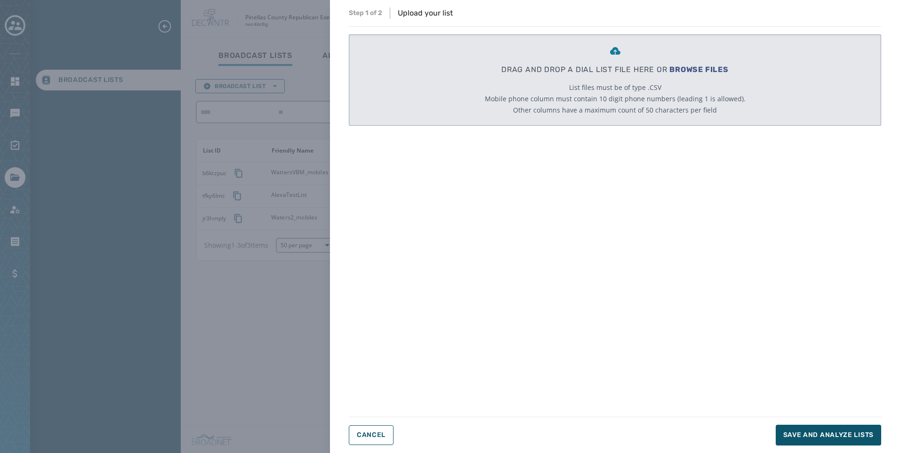
click at [684, 72] on span "BROWSE FILES" at bounding box center [698, 69] width 59 height 9
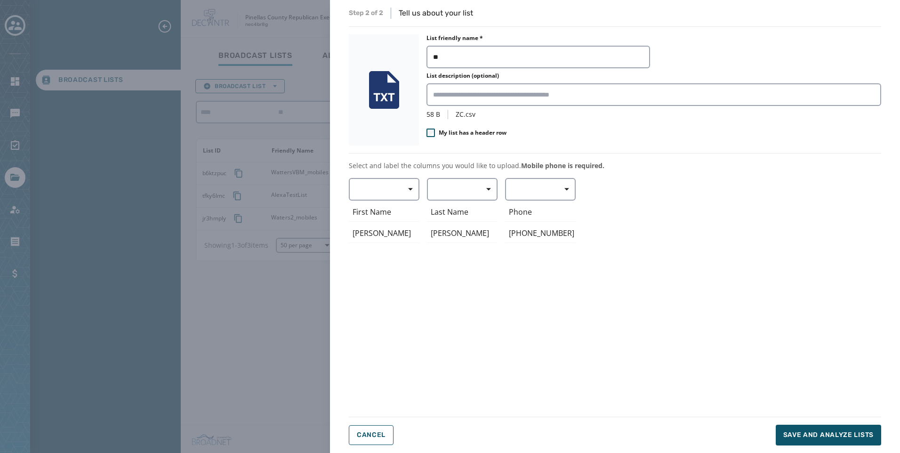
click at [478, 133] on span "My list has a header row" at bounding box center [473, 133] width 68 height 8
click at [540, 185] on button "button" at bounding box center [540, 189] width 71 height 23
click at [540, 213] on span "Mobile Phone" at bounding box center [537, 210] width 43 height 9
click at [468, 186] on button "button" at bounding box center [462, 189] width 71 height 23
click at [462, 259] on span "Last Name" at bounding box center [459, 261] width 43 height 9
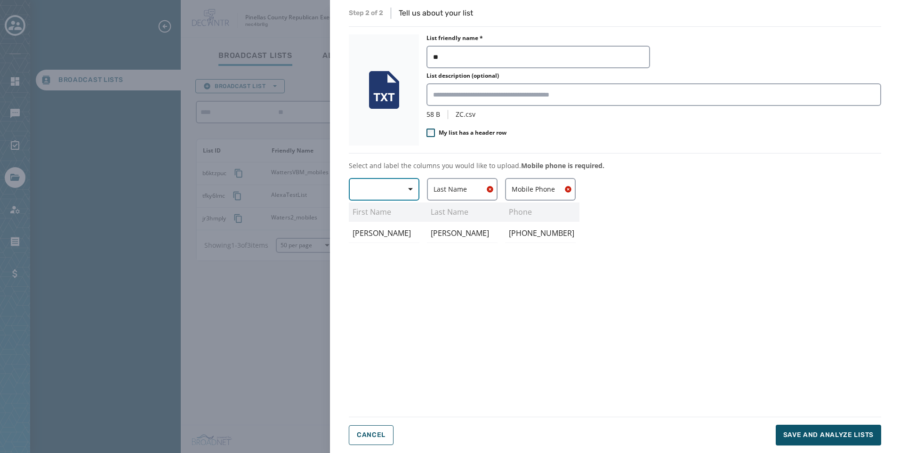
click at [383, 187] on button "button" at bounding box center [384, 189] width 71 height 23
click at [391, 249] on span "First Name" at bounding box center [381, 244] width 43 height 9
click at [800, 437] on span "Save and analyze lists" at bounding box center [828, 434] width 90 height 9
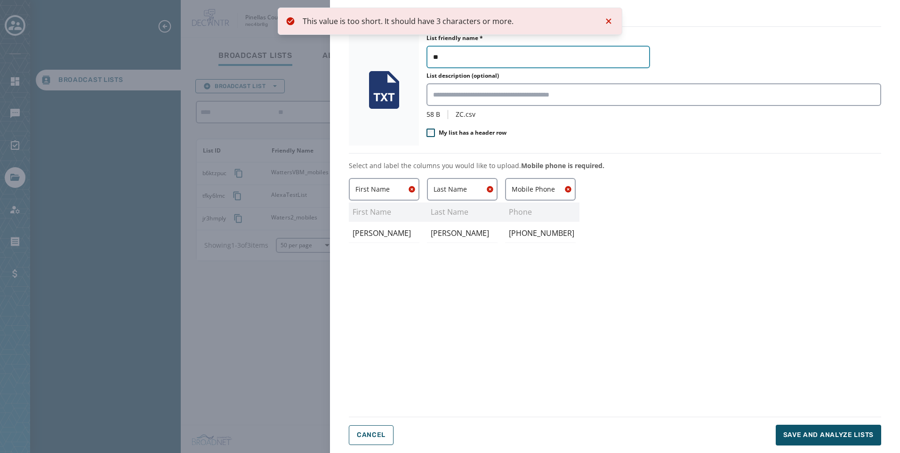
click at [519, 62] on input "**" at bounding box center [539, 57] width 224 height 23
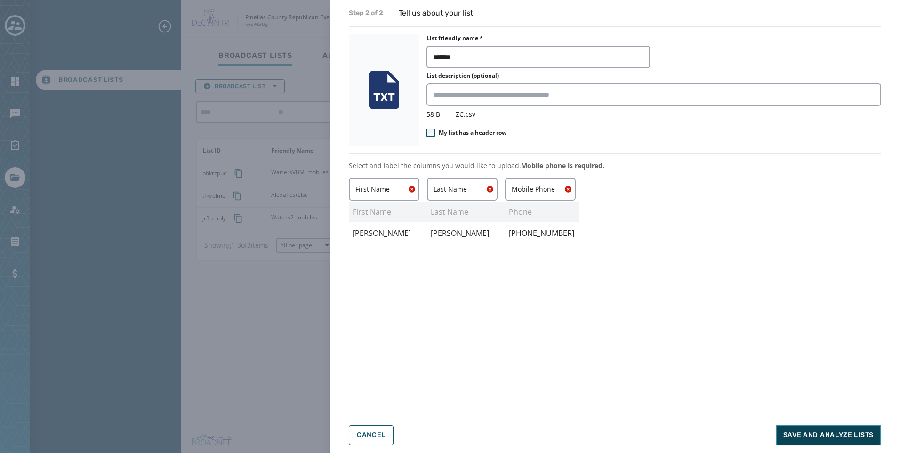
click at [806, 445] on button "Save and analyze lists" at bounding box center [828, 435] width 105 height 21
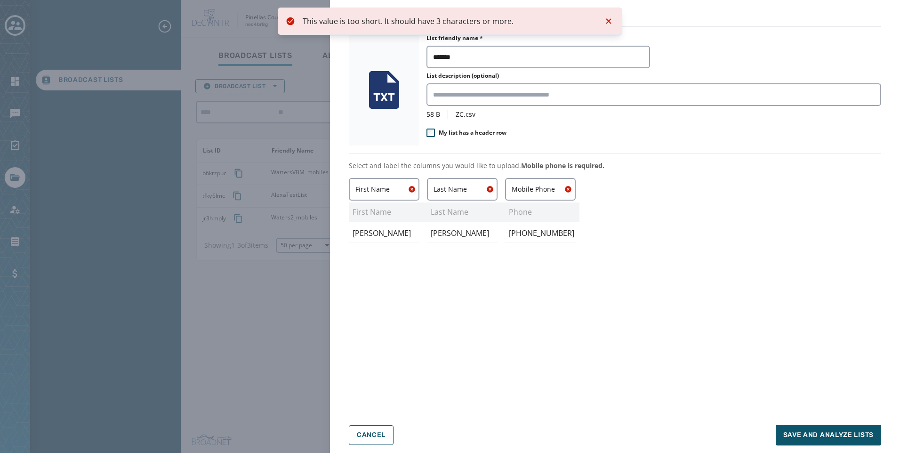
click at [604, 24] on div "Step 2 of 2 Tell us about your list List friendly name * ******* List descripti…" at bounding box center [615, 227] width 532 height 438
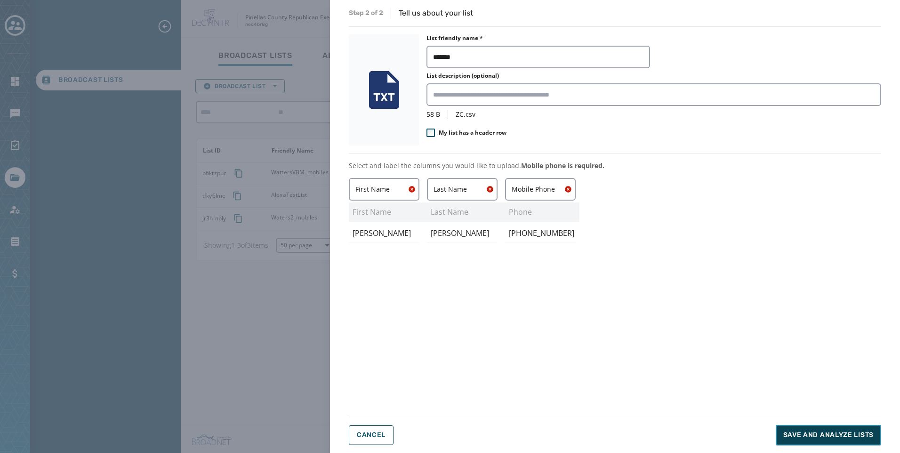
click at [834, 433] on span "Save and analyze lists" at bounding box center [828, 434] width 90 height 9
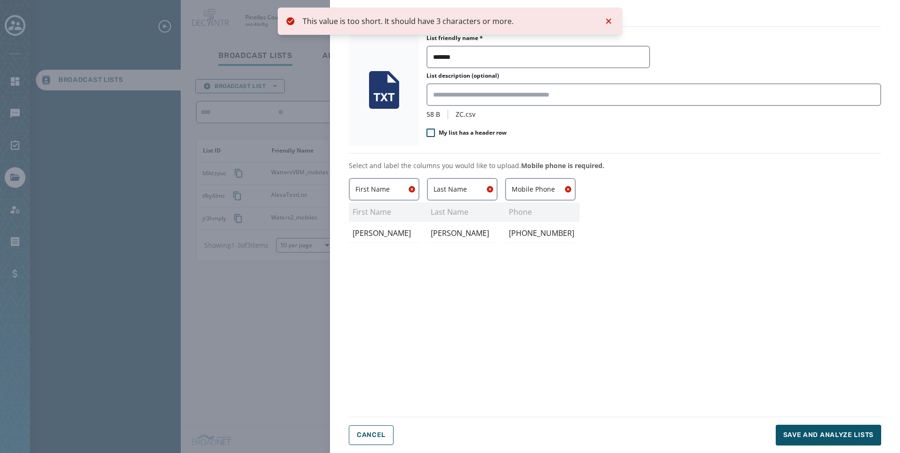
click at [581, 24] on div "Step 2 of 2 Tell us about your list List friendly name * ******* List descripti…" at bounding box center [615, 227] width 532 height 438
click at [609, 24] on div "Step 2 of 2 Tell us about your list List friendly name * ******* List descripti…" at bounding box center [615, 227] width 532 height 438
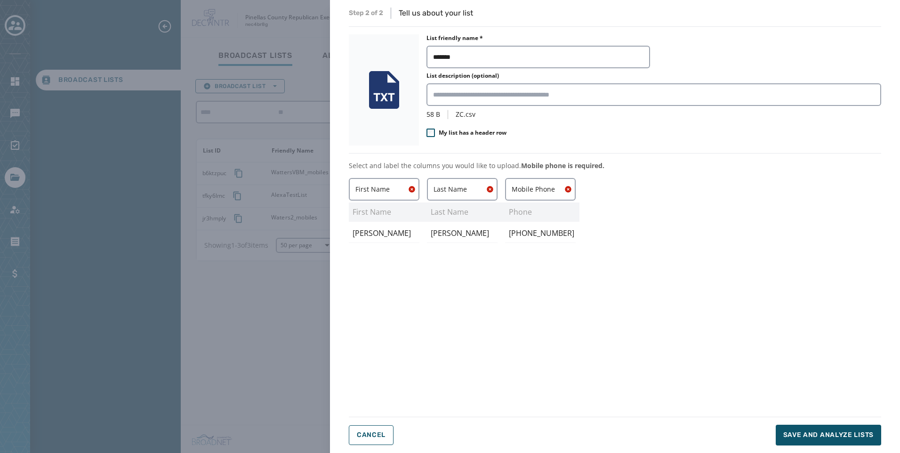
click at [610, 24] on div "Step 2 of 2 Tell us about your list List friendly name * ******* List descripti…" at bounding box center [615, 227] width 532 height 438
click at [436, 59] on input "*******" at bounding box center [539, 57] width 224 height 23
type input "**********"
click at [814, 420] on div "**********" at bounding box center [615, 227] width 532 height 438
click at [815, 434] on span "Save and analyze lists" at bounding box center [828, 434] width 90 height 9
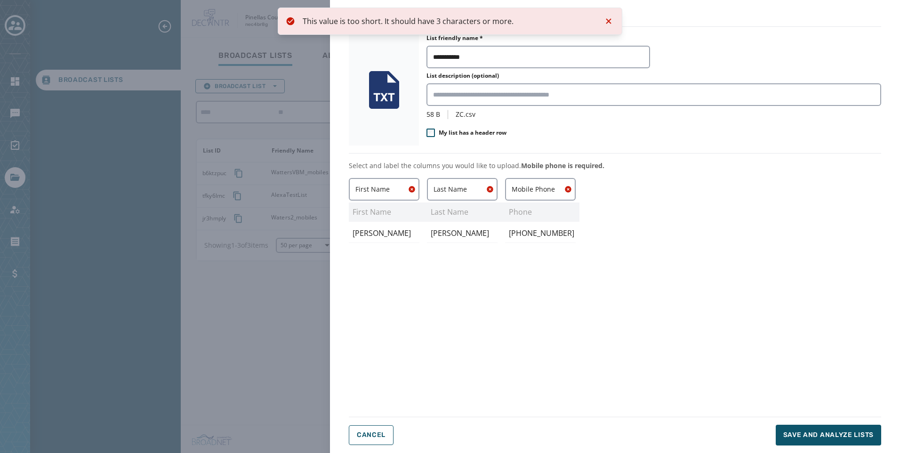
click at [587, 26] on hr at bounding box center [615, 26] width 532 height 0
click at [608, 23] on div "**********" at bounding box center [615, 227] width 532 height 438
click at [608, 20] on div "**********" at bounding box center [615, 227] width 532 height 438
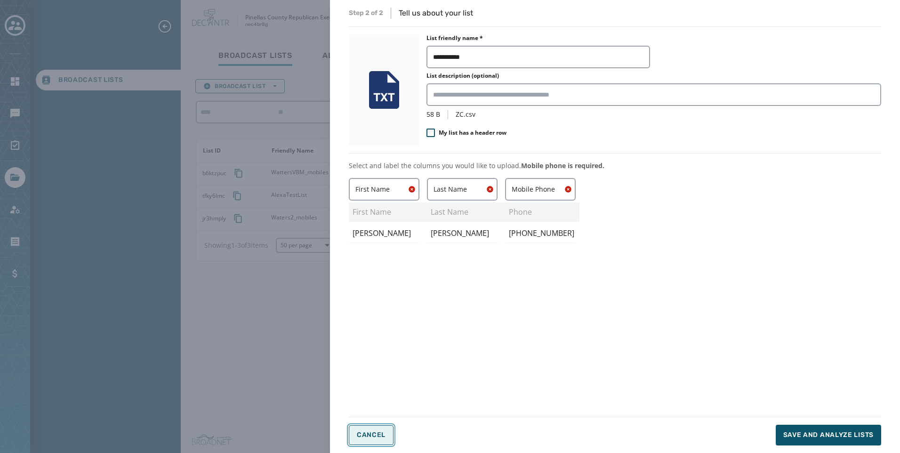
click at [376, 435] on span "Cancel" at bounding box center [371, 435] width 29 height 8
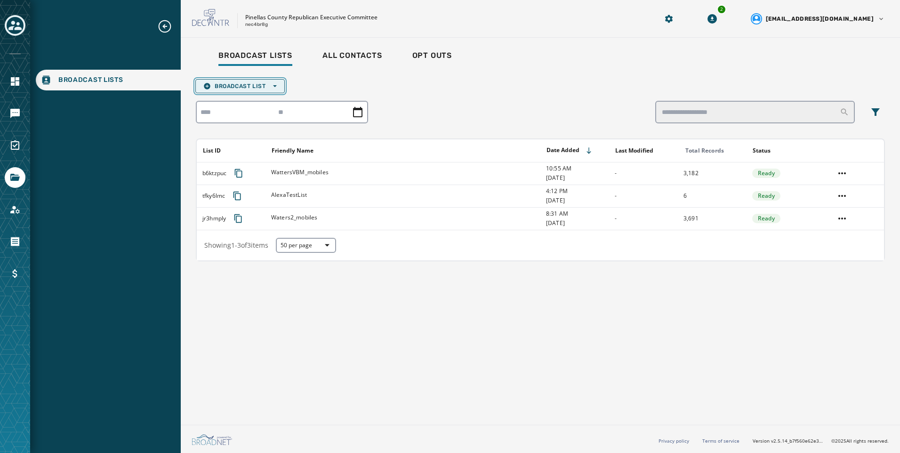
click at [269, 86] on span "Broadcast List Open options" at bounding box center [239, 86] width 73 height 8
click at [269, 100] on span "Upload List" at bounding box center [239, 101] width 73 height 8
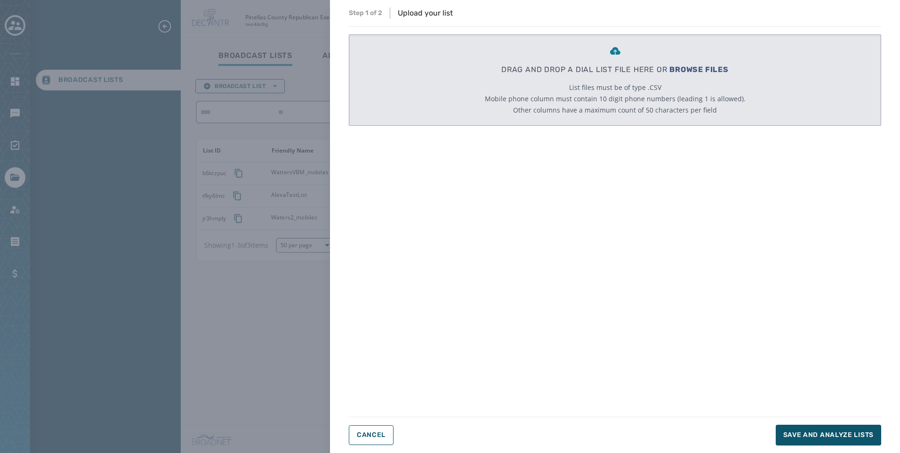
click at [700, 67] on span "BROWSE FILES" at bounding box center [698, 69] width 59 height 9
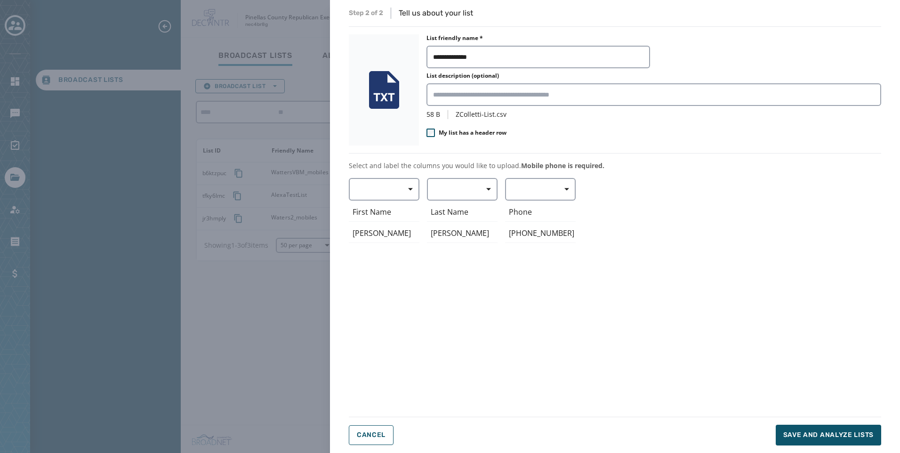
click at [489, 135] on span "My list has a header row" at bounding box center [473, 133] width 68 height 8
click at [559, 190] on span "button" at bounding box center [563, 189] width 23 height 19
click at [552, 212] on span "Mobile Phone" at bounding box center [537, 210] width 43 height 9
click at [477, 186] on span "button" at bounding box center [485, 189] width 23 height 19
click at [476, 260] on span "Last Name" at bounding box center [459, 261] width 43 height 9
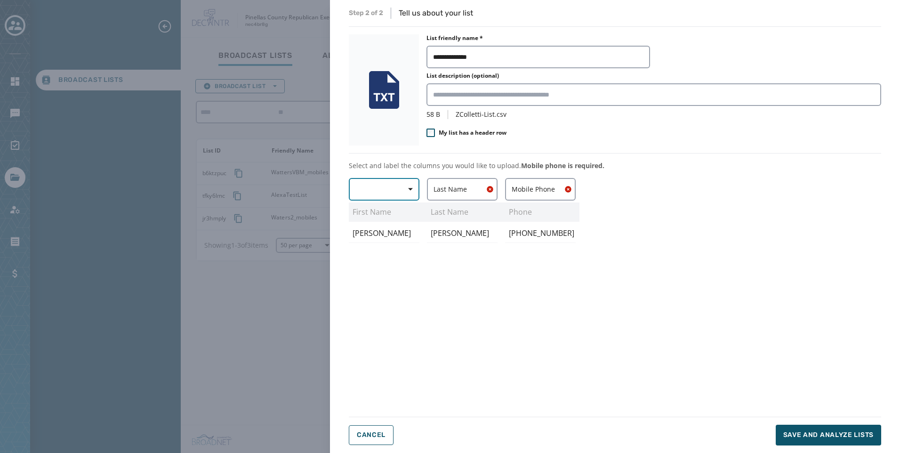
click at [395, 187] on button "button" at bounding box center [384, 189] width 71 height 23
click at [395, 246] on span "First Name" at bounding box center [381, 244] width 43 height 9
click at [827, 435] on span "Save and analyze lists" at bounding box center [828, 434] width 90 height 9
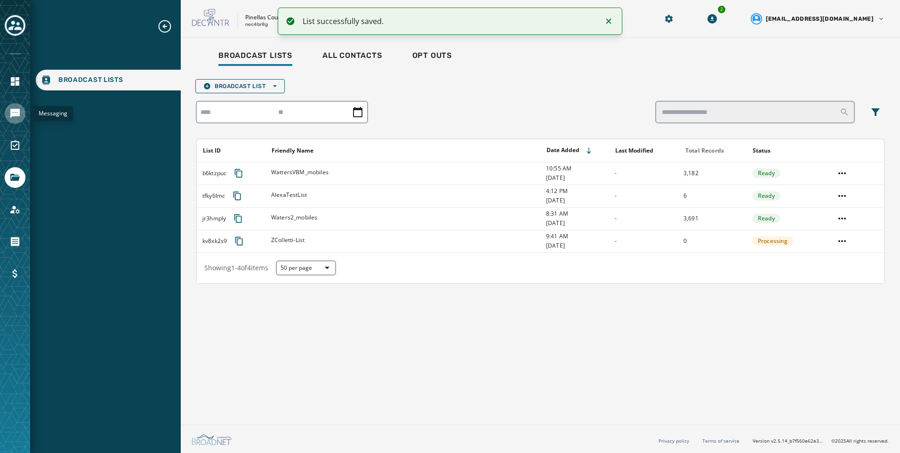
click at [21, 112] on link "Navigate to Messaging" at bounding box center [15, 113] width 21 height 21
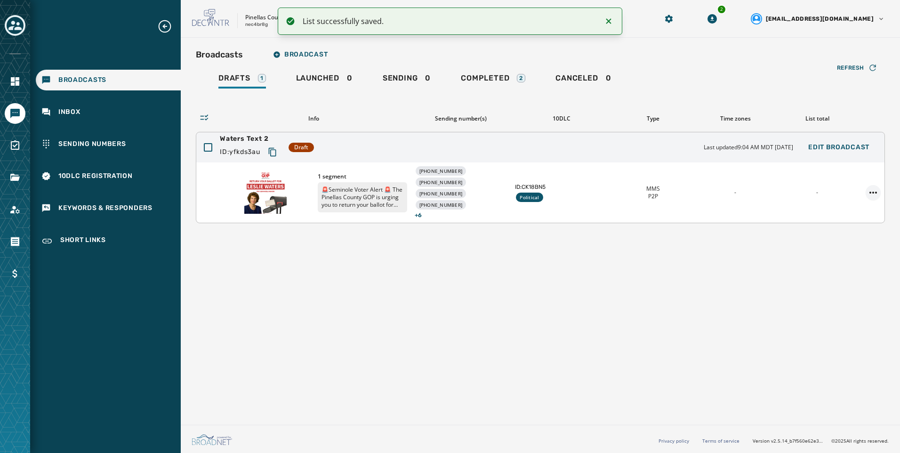
click at [872, 191] on html "List successfully saved. Broadcasts Inbox Sending Numbers 10DLC Registration Ke…" at bounding box center [450, 226] width 900 height 453
click at [868, 211] on div "Duplicate Broadcast" at bounding box center [847, 207] width 68 height 15
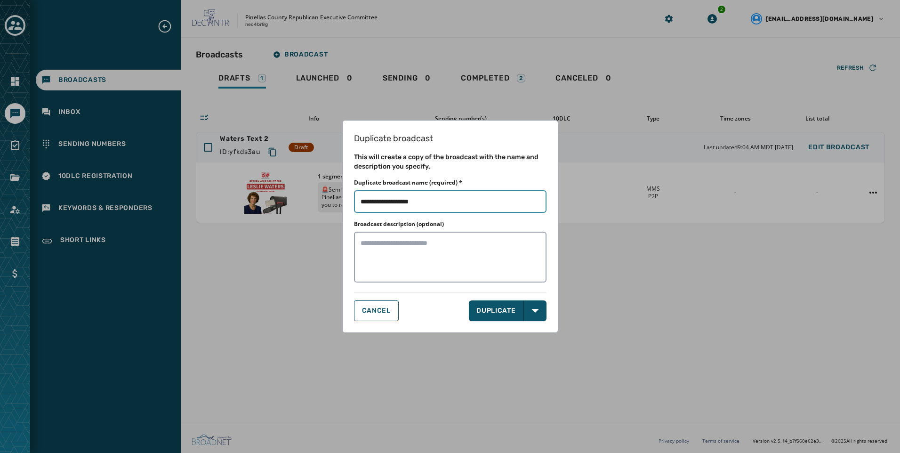
click at [415, 203] on input "Duplicate broadcast name (required) *" at bounding box center [450, 201] width 193 height 23
type input "**********"
click at [498, 314] on button "DUPLICATE" at bounding box center [496, 310] width 55 height 21
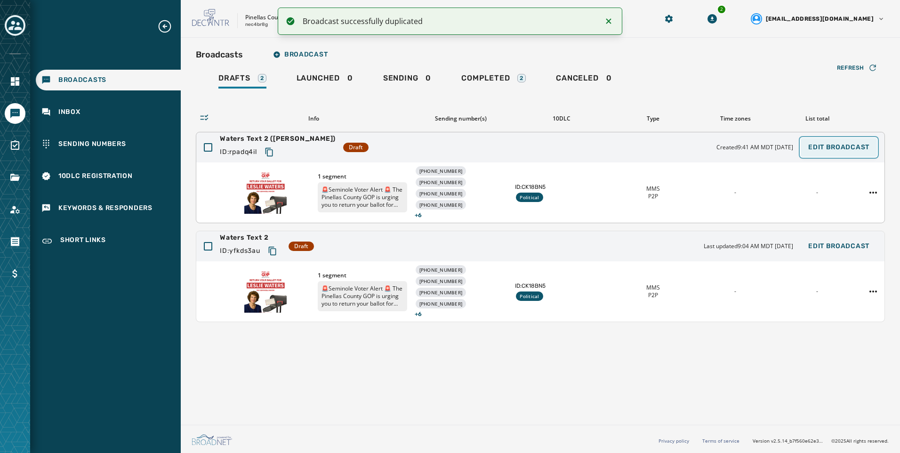
click at [845, 148] on span "Edit Broadcast" at bounding box center [838, 148] width 61 height 8
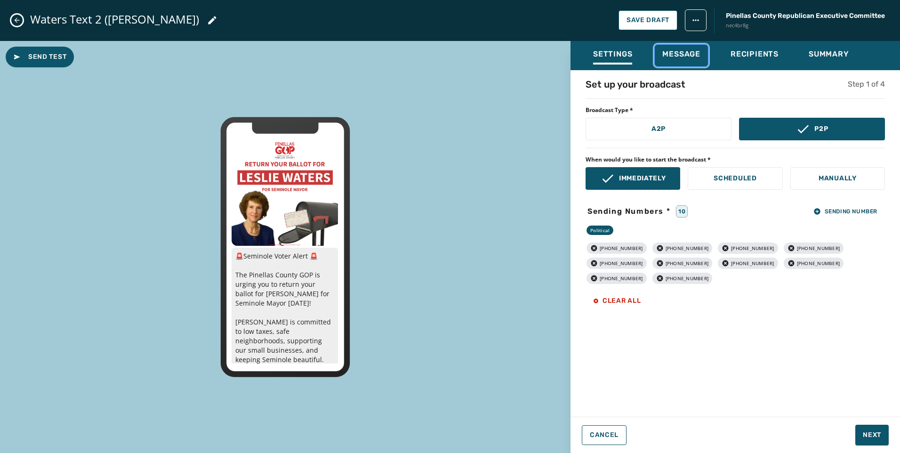
click at [697, 55] on span "Message" at bounding box center [681, 53] width 38 height 9
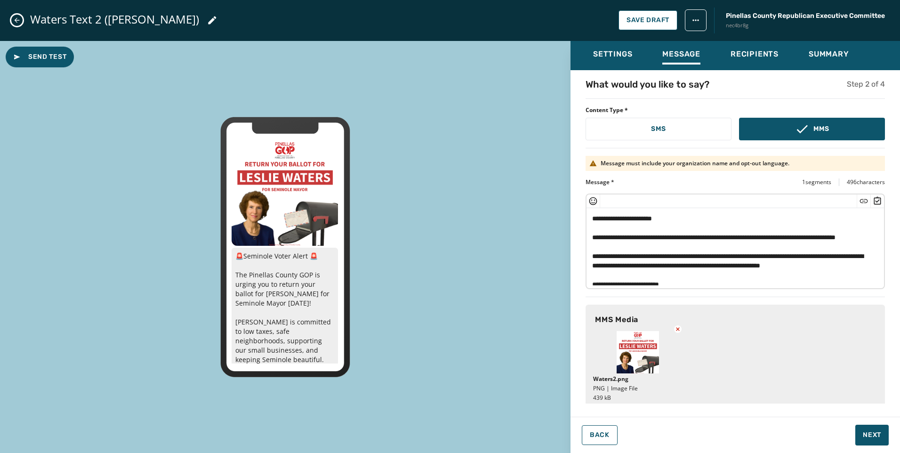
click at [760, 71] on div "**********" at bounding box center [736, 236] width 330 height 333
click at [762, 62] on div "Recipients" at bounding box center [755, 56] width 48 height 15
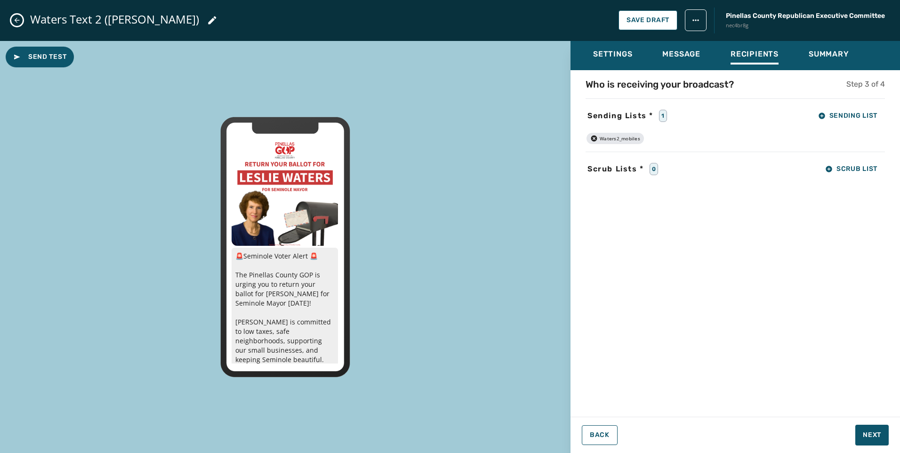
click at [594, 139] on icon "button" at bounding box center [594, 139] width 8 height 8
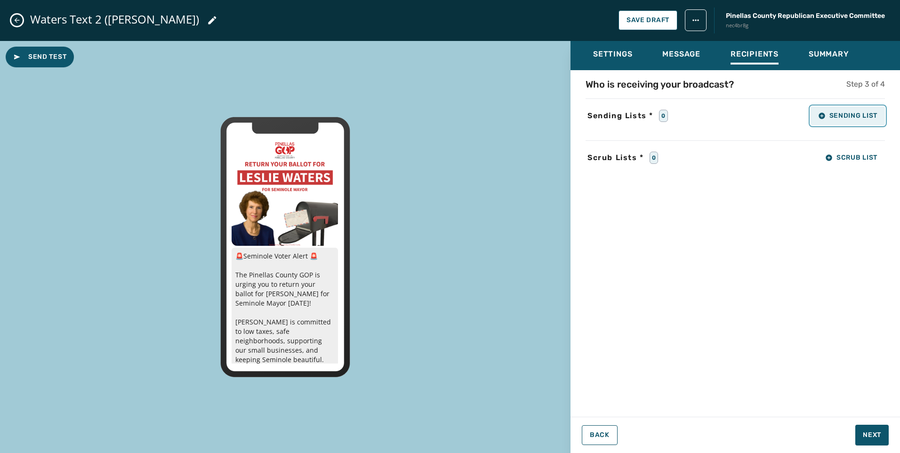
click at [820, 124] on button "Sending List" at bounding box center [848, 115] width 74 height 19
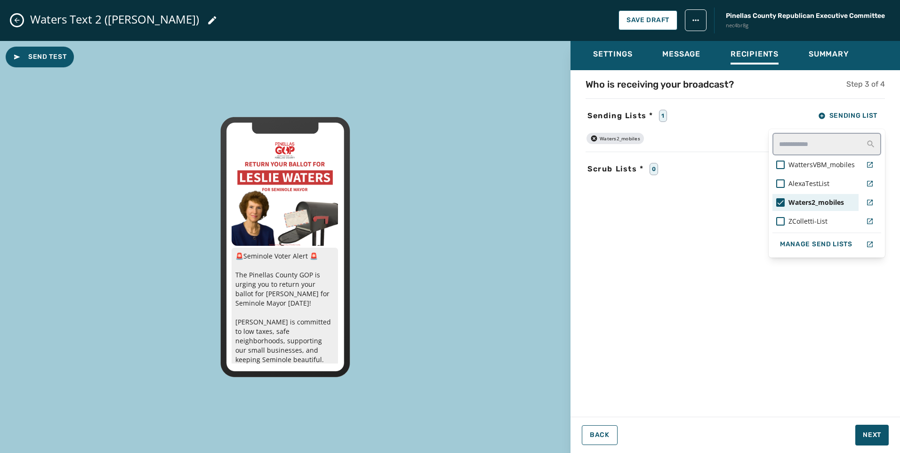
click at [822, 203] on span "Waters2_mobiles" at bounding box center [817, 202] width 56 height 9
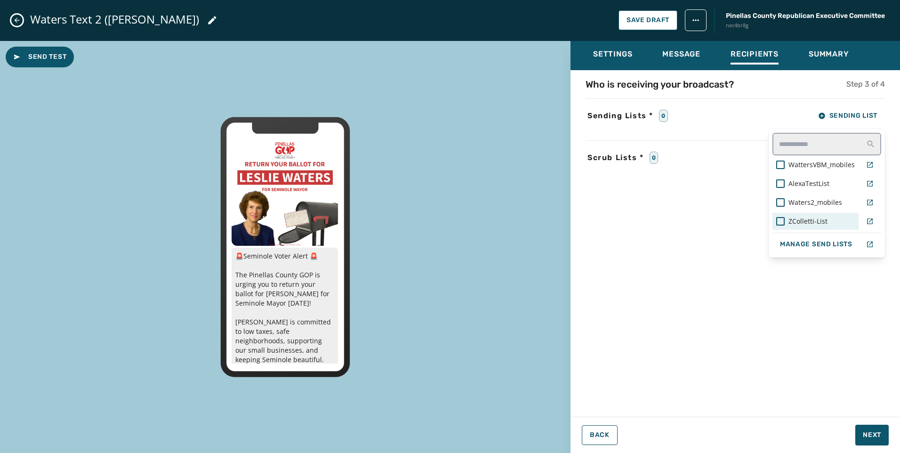
click at [821, 218] on span "ZColletti-List" at bounding box center [808, 221] width 39 height 9
click at [864, 436] on div "Settings Message Recipients Summary Who is receiving your broadcast? Step 3 of …" at bounding box center [736, 243] width 330 height 405
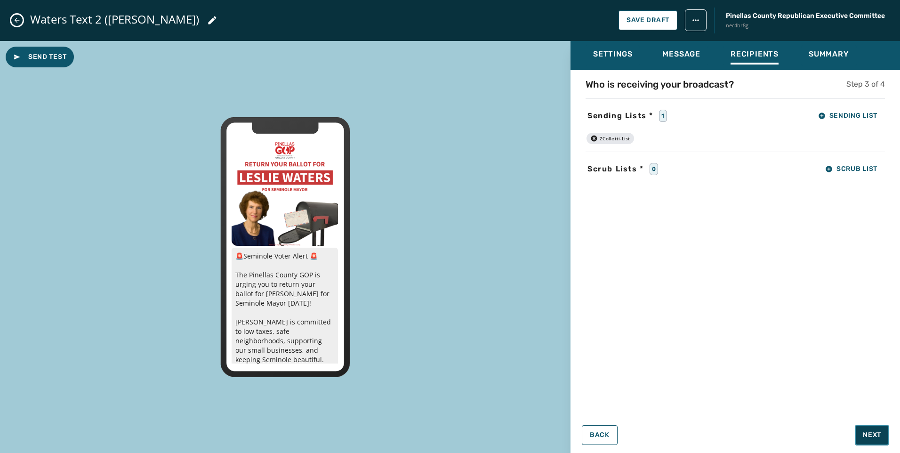
click at [872, 436] on span "Next" at bounding box center [872, 434] width 18 height 9
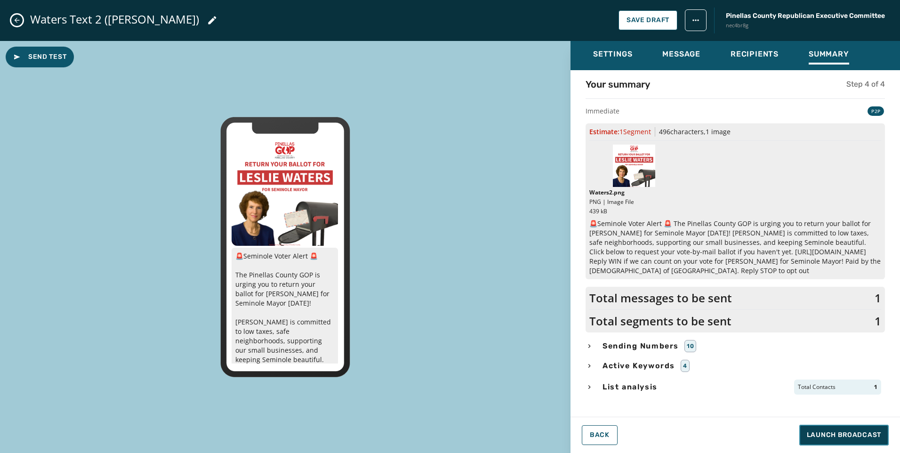
click at [858, 437] on span "Launch Broadcast" at bounding box center [844, 434] width 74 height 9
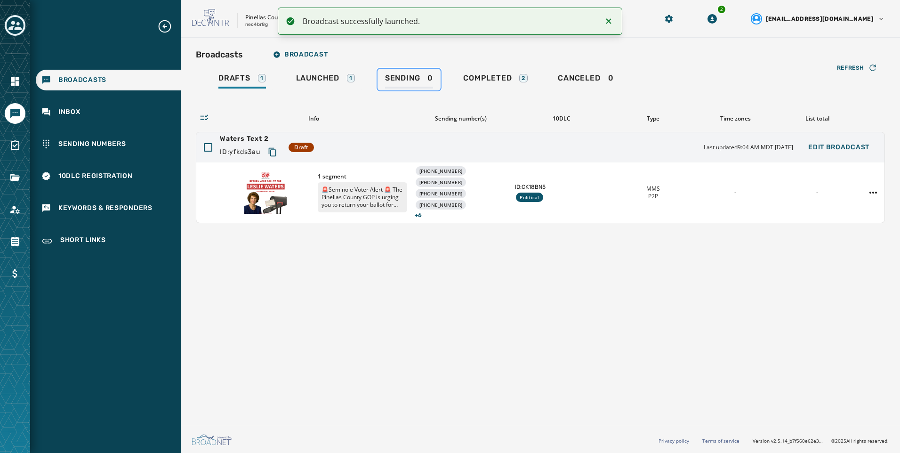
click at [422, 77] on div "Sending 0" at bounding box center [409, 80] width 48 height 15
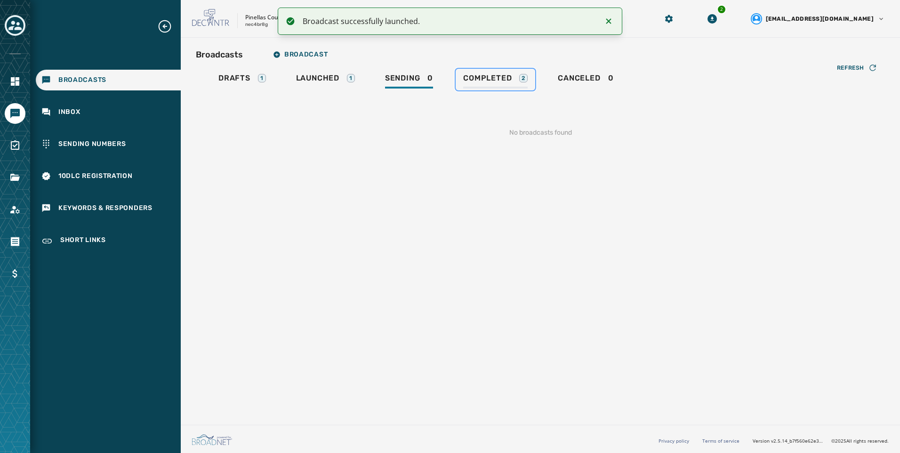
click at [520, 74] on div "2" at bounding box center [523, 78] width 8 height 8
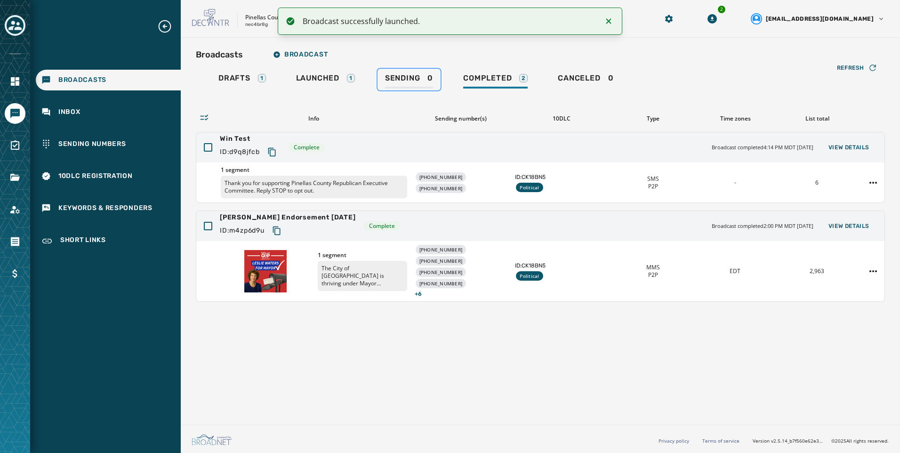
click at [433, 74] on div "Sending 0" at bounding box center [409, 80] width 48 height 15
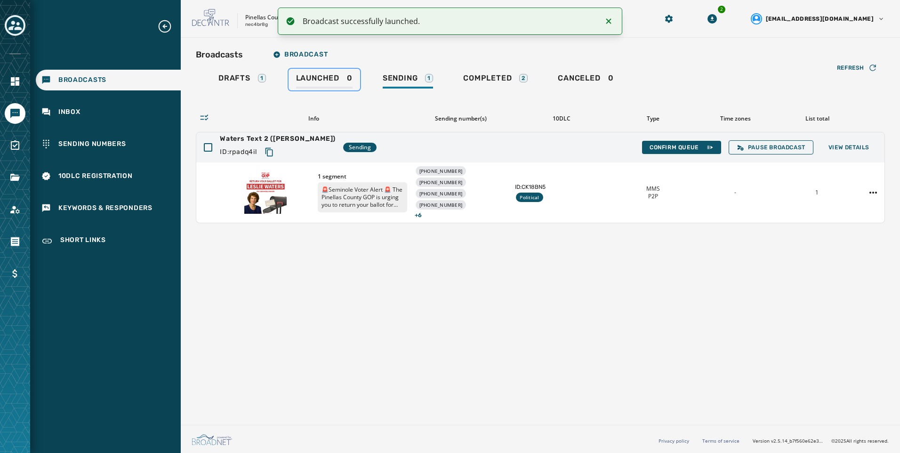
click at [349, 75] on div "Launched 0" at bounding box center [324, 80] width 56 height 15
click at [404, 76] on span "Sending" at bounding box center [400, 77] width 35 height 9
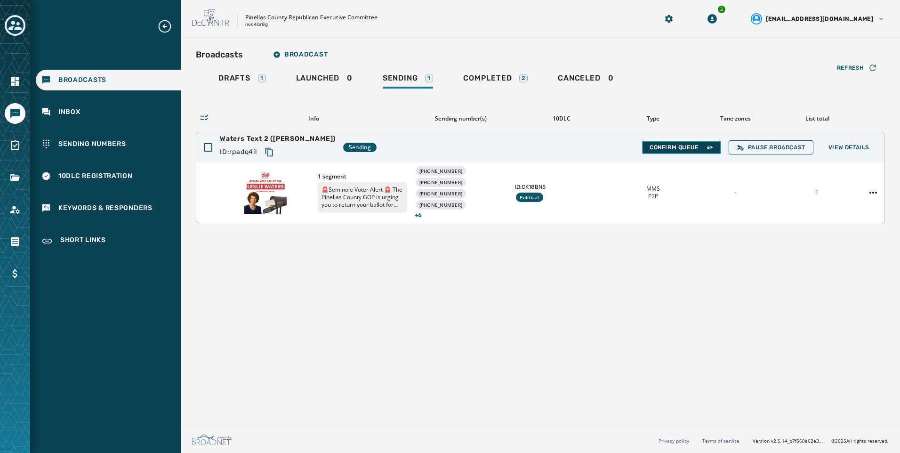
click at [701, 145] on span "Confirm Queue" at bounding box center [682, 148] width 64 height 8
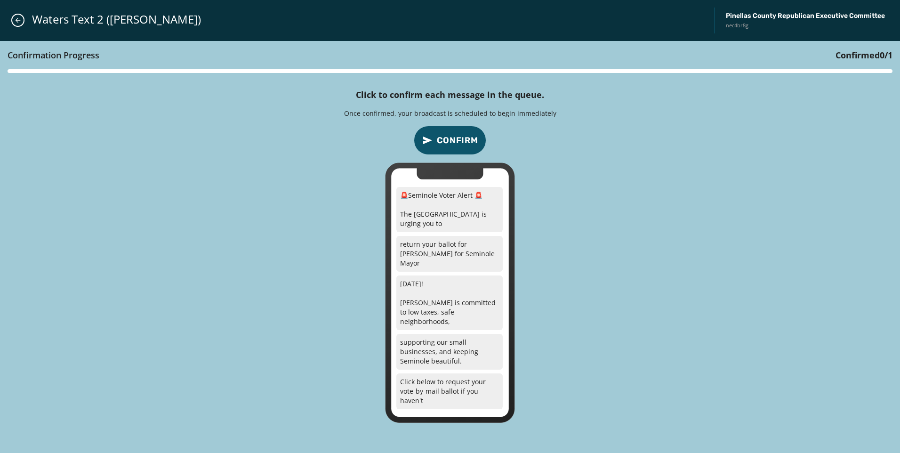
click at [439, 137] on span "Confirm" at bounding box center [457, 140] width 41 height 13
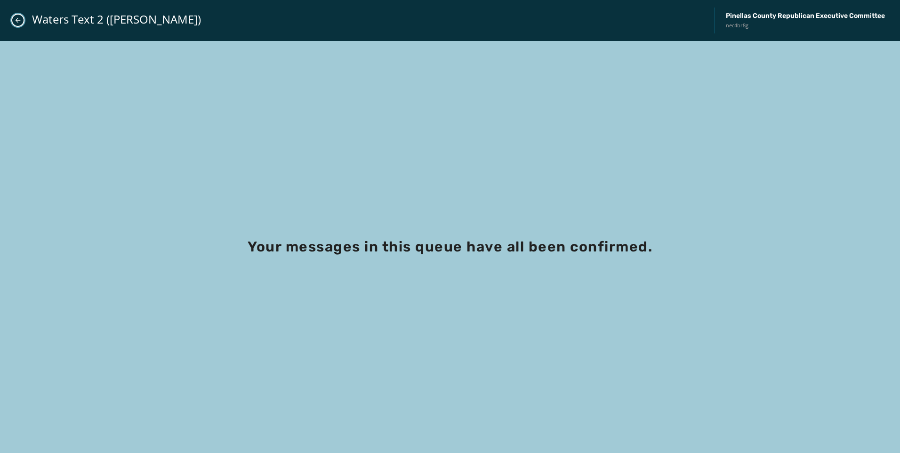
click at [18, 20] on icon "Close admin drawer" at bounding box center [18, 20] width 5 height 5
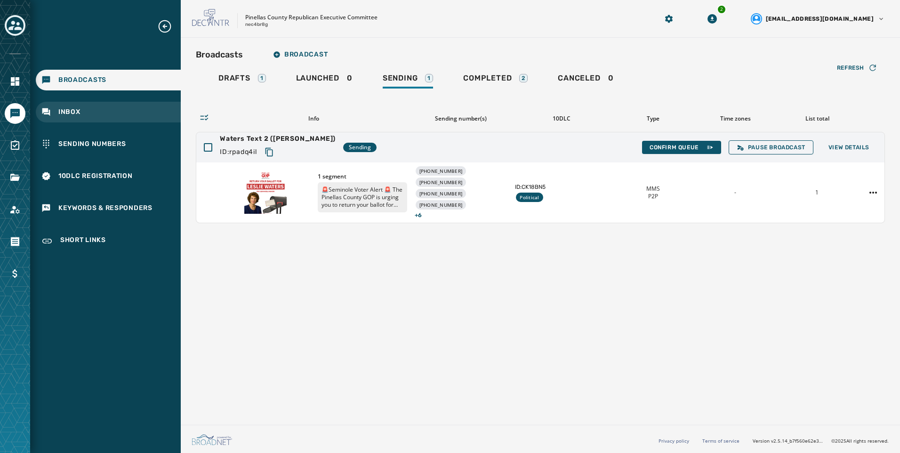
click at [133, 115] on div "Inbox" at bounding box center [108, 112] width 145 height 21
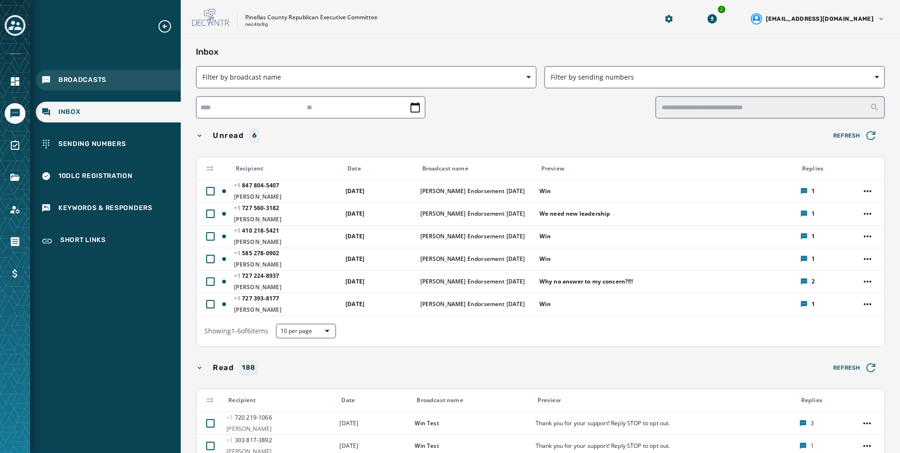
click at [173, 83] on div "Broadcasts" at bounding box center [108, 80] width 145 height 21
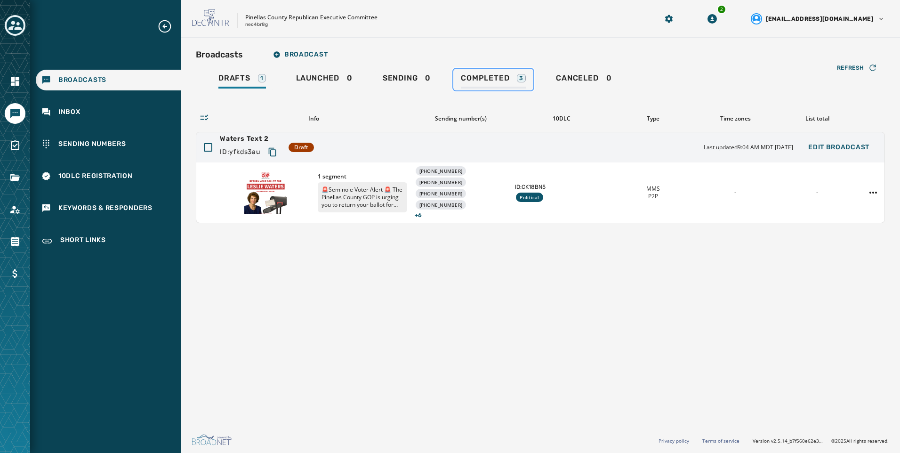
click at [514, 71] on link "Completed 3" at bounding box center [493, 80] width 80 height 22
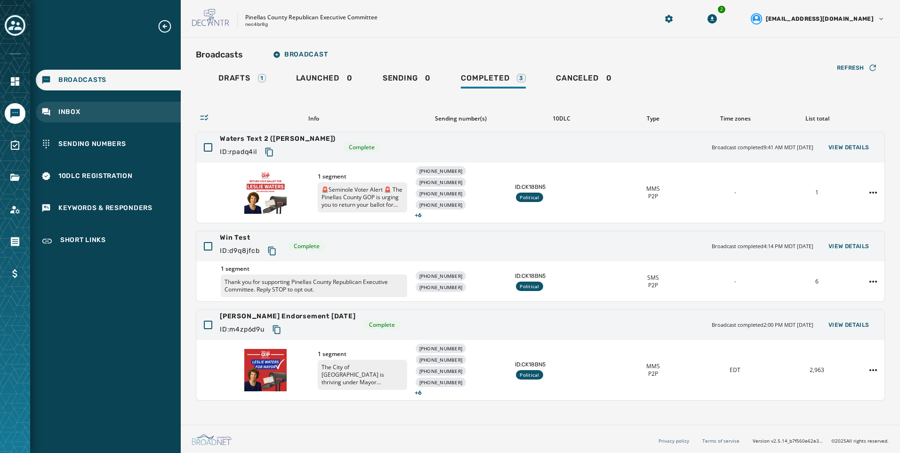
click at [144, 122] on div "Inbox" at bounding box center [108, 112] width 145 height 21
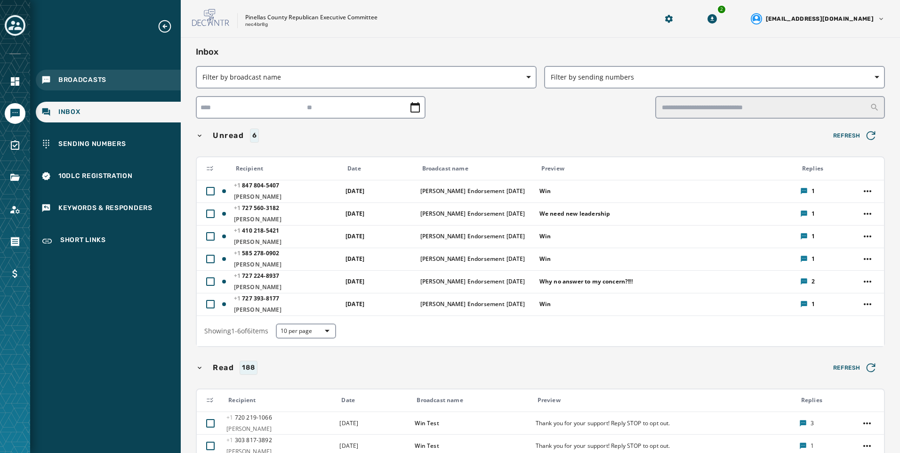
click at [133, 88] on div "Broadcasts" at bounding box center [108, 80] width 145 height 21
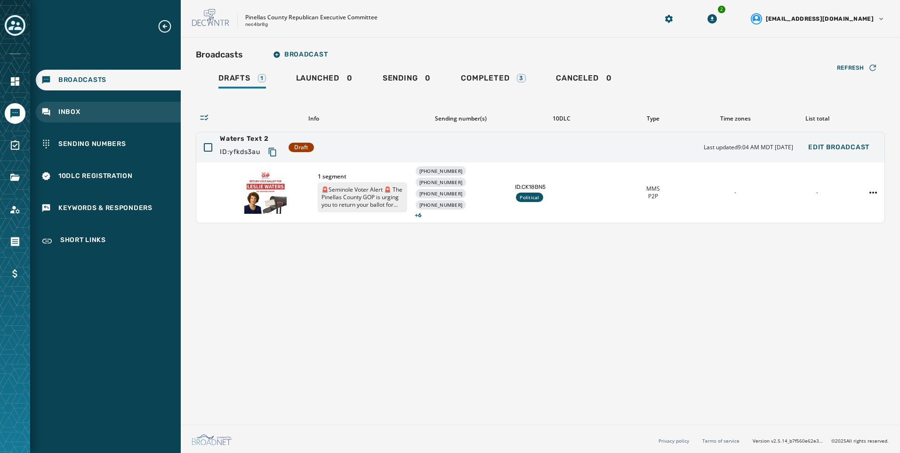
click at [135, 113] on div "Inbox" at bounding box center [108, 112] width 145 height 21
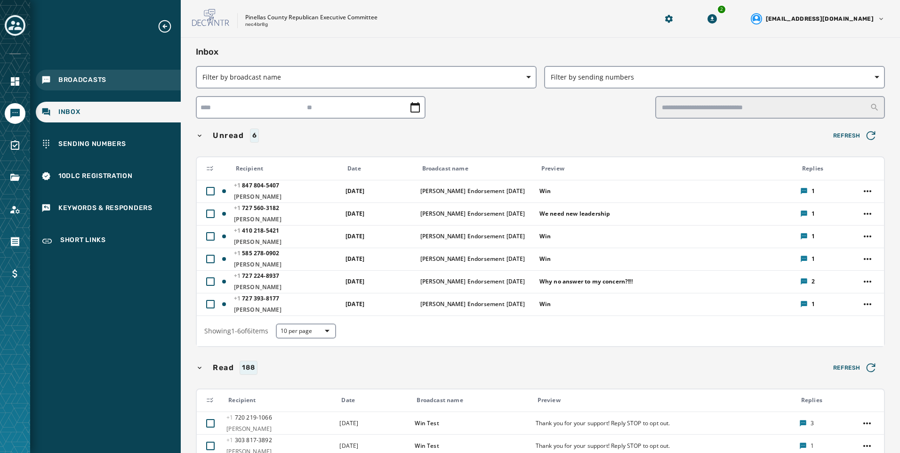
click at [88, 78] on span "Broadcasts" at bounding box center [82, 79] width 48 height 9
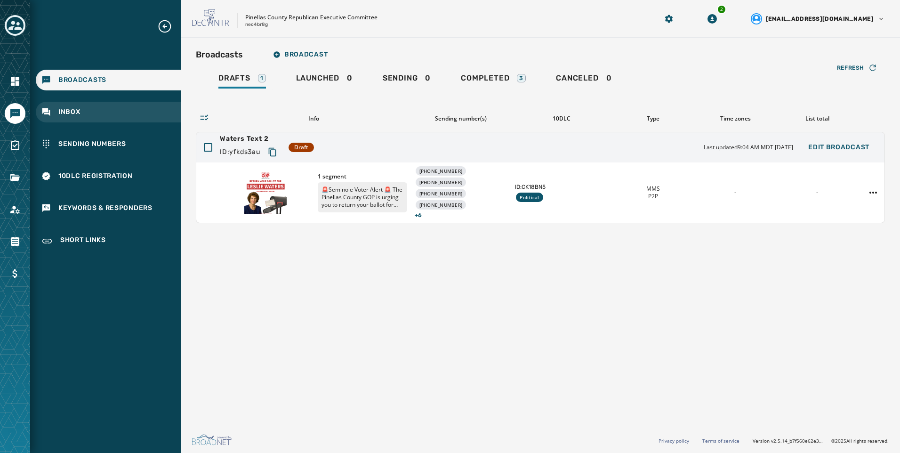
click at [84, 119] on div "Inbox" at bounding box center [108, 112] width 145 height 21
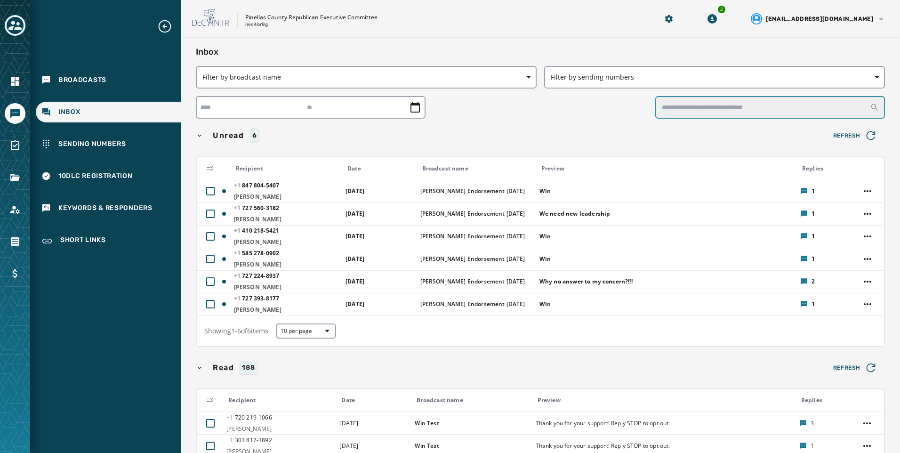
click at [683, 114] on input "text" at bounding box center [770, 107] width 230 height 23
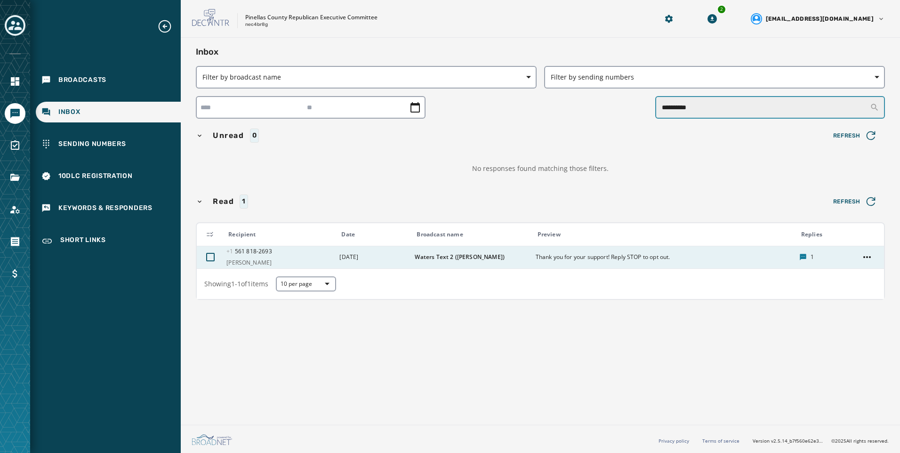
type input "**********"
click at [711, 264] on div "Thank you for your support! Reply STOP to opt out." at bounding box center [665, 257] width 258 height 15
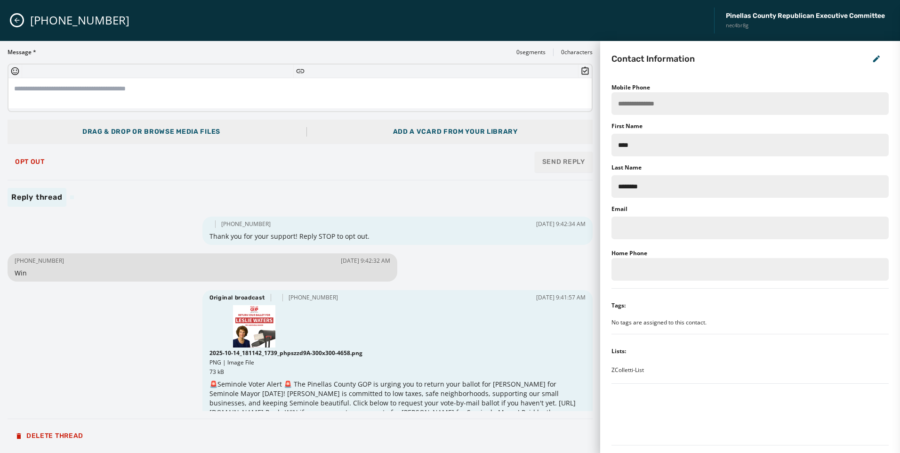
click at [24, 21] on div "[PHONE_NUMBER] Pinellas County Republican Executive Committee nec4br8g" at bounding box center [450, 20] width 900 height 41
click at [16, 21] on icon "Close admin drawer" at bounding box center [17, 20] width 5 height 5
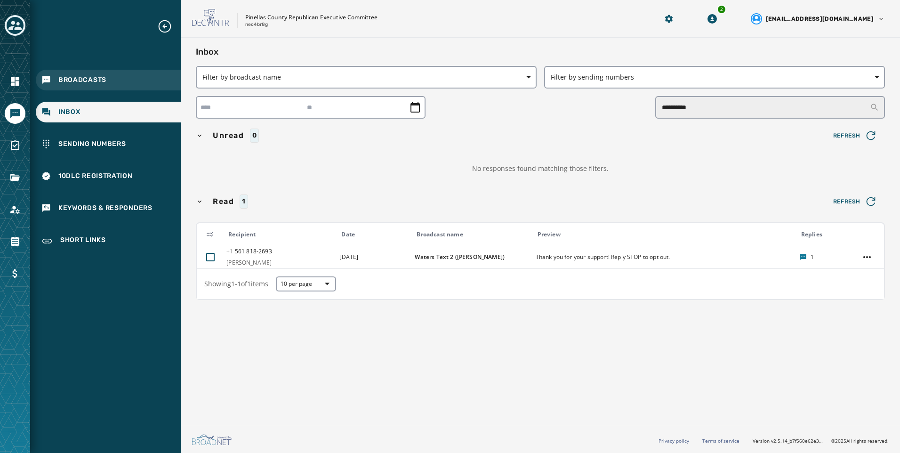
click at [81, 79] on span "Broadcasts" at bounding box center [82, 79] width 48 height 9
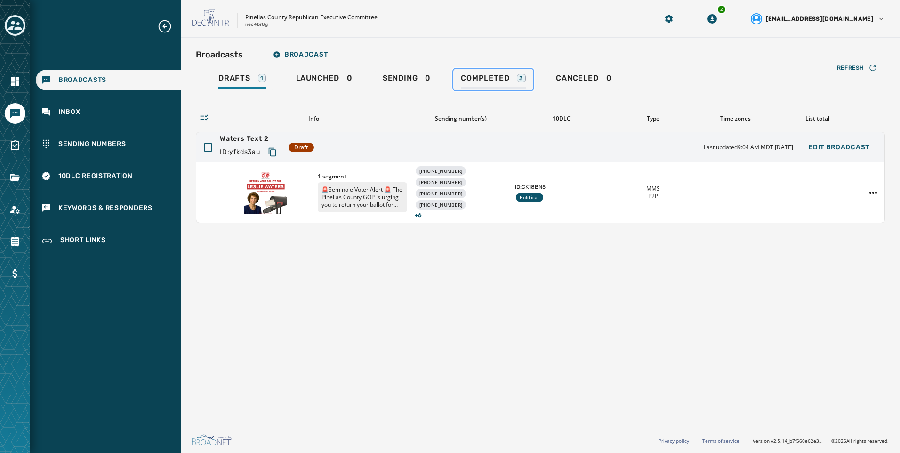
click at [486, 87] on div "Completed 3" at bounding box center [493, 80] width 65 height 15
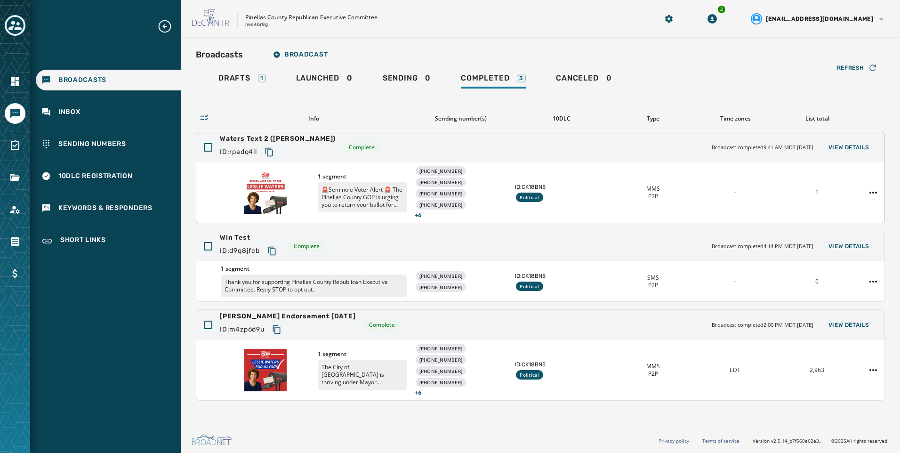
click at [588, 202] on div "1 segment 🚨Seminole Voter Alert 🚨 The Pinellas County GOP is urging you to retu…" at bounding box center [540, 192] width 688 height 60
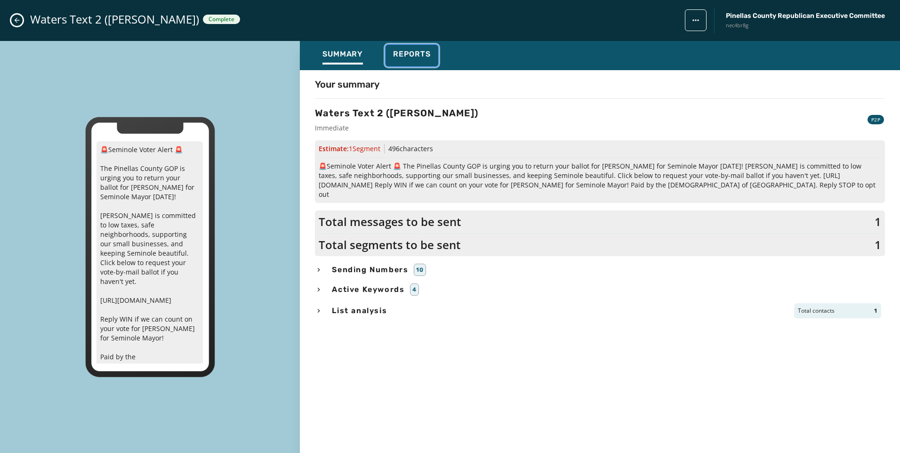
click at [435, 62] on button "Reports" at bounding box center [412, 56] width 53 height 22
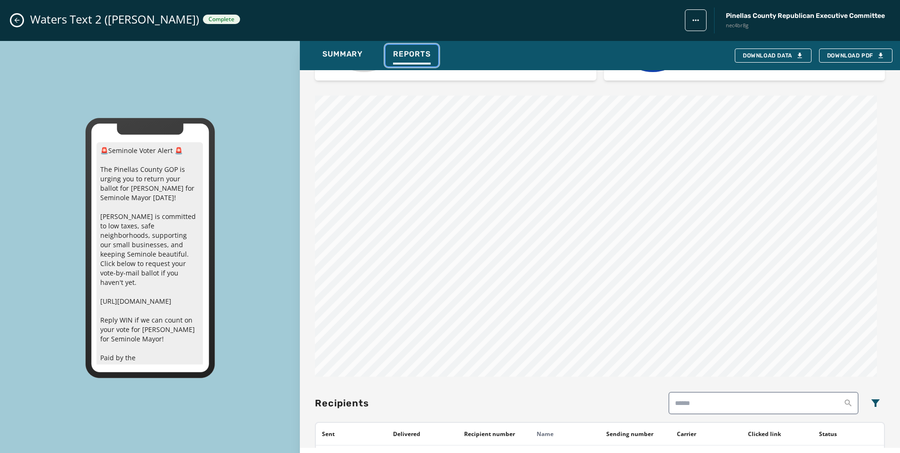
scroll to position [660, 0]
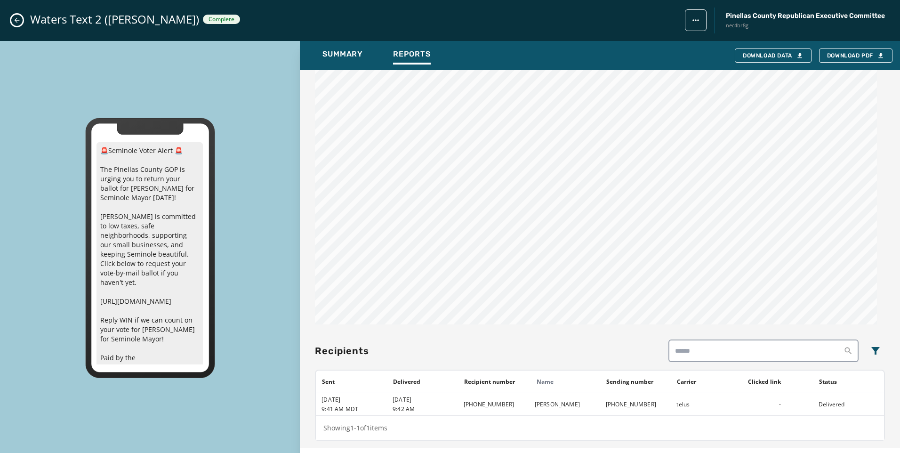
click at [15, 22] on icon "Close admin drawer" at bounding box center [17, 20] width 8 height 8
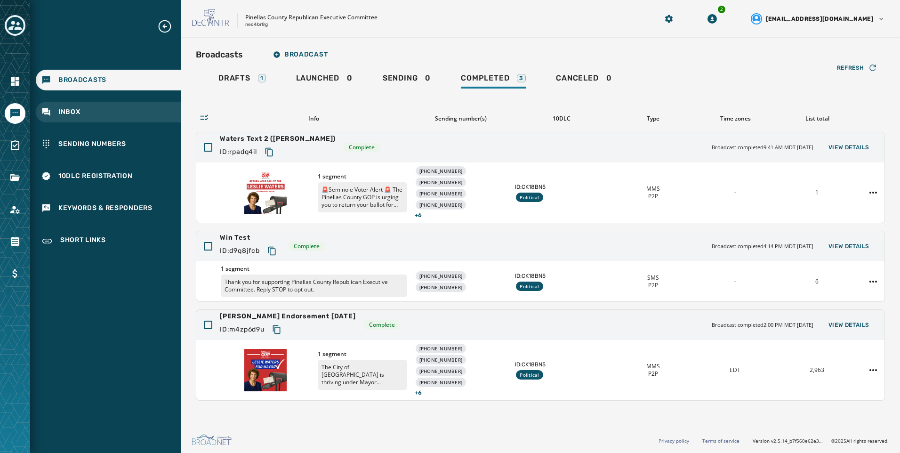
click at [107, 108] on div "Inbox" at bounding box center [108, 112] width 145 height 21
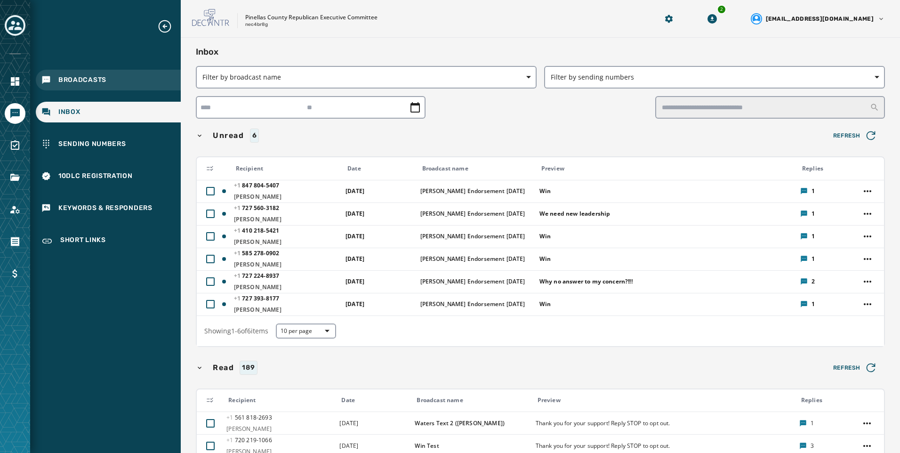
click at [139, 84] on div "Broadcasts" at bounding box center [108, 80] width 145 height 21
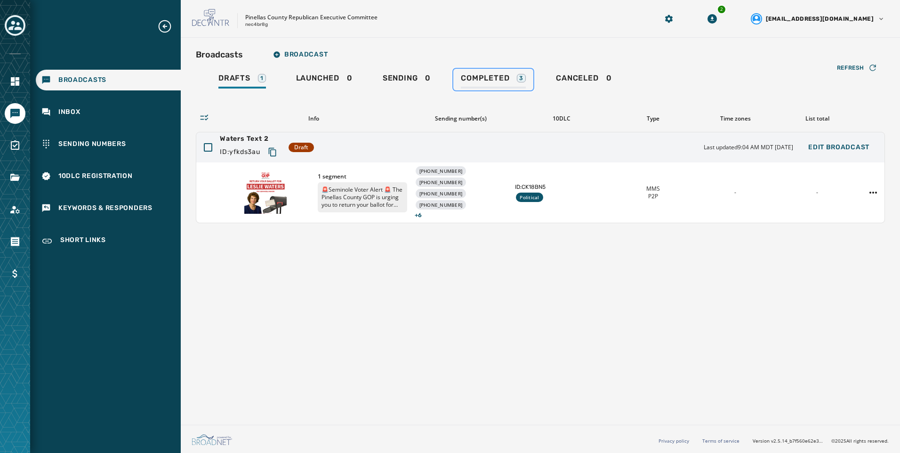
click at [515, 75] on div "Completed 3" at bounding box center [493, 80] width 65 height 15
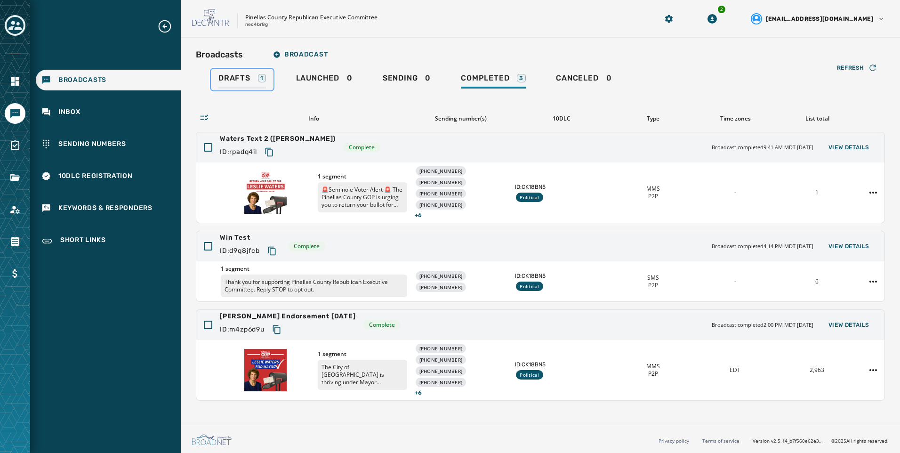
click at [249, 81] on span "Drafts" at bounding box center [234, 77] width 32 height 9
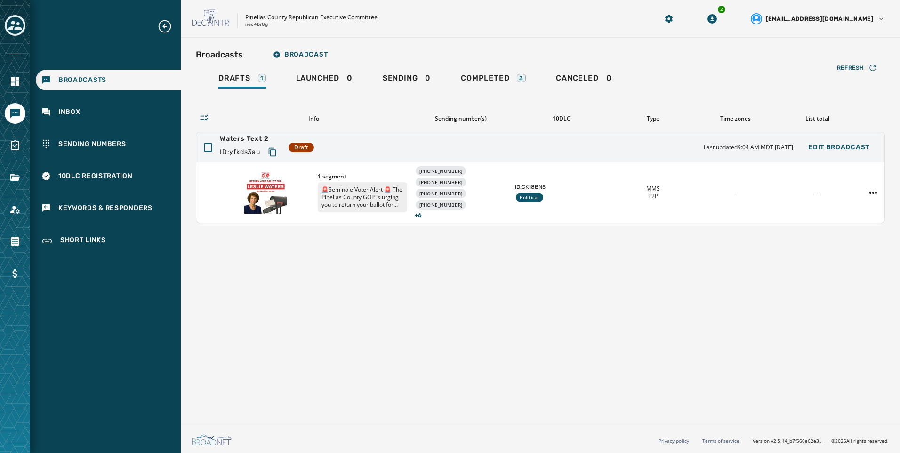
click at [201, 97] on div "Refresh Info Sending number(s) 10DLC Type Time zones List total Waters Text 2 I…" at bounding box center [540, 156] width 689 height 133
click at [159, 107] on div "Inbox" at bounding box center [108, 112] width 145 height 21
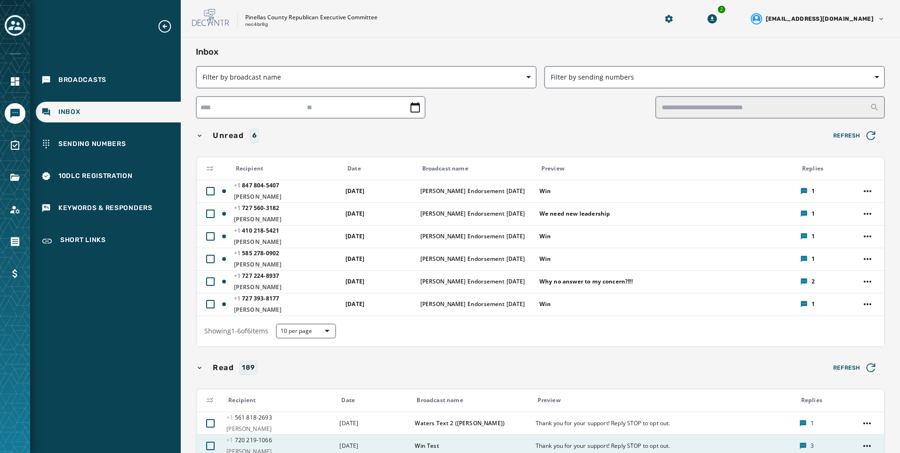
scroll to position [235, 0]
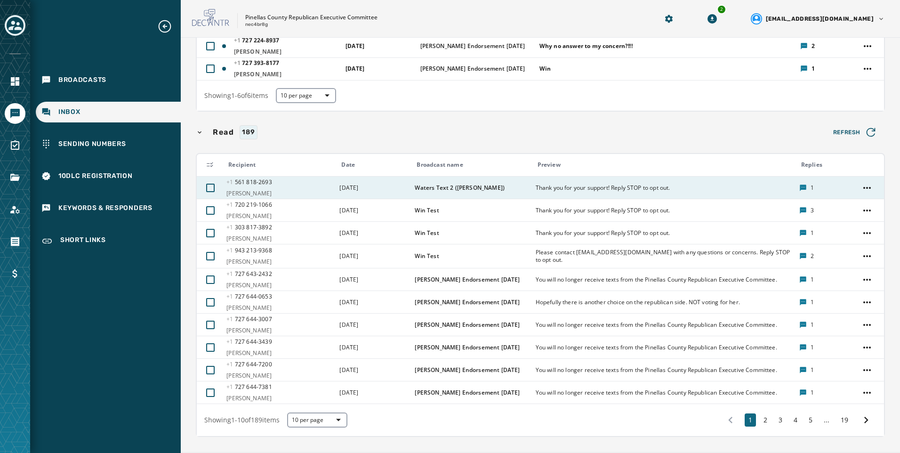
click at [467, 193] on td "Waters Text 2 ([PERSON_NAME])" at bounding box center [469, 188] width 121 height 23
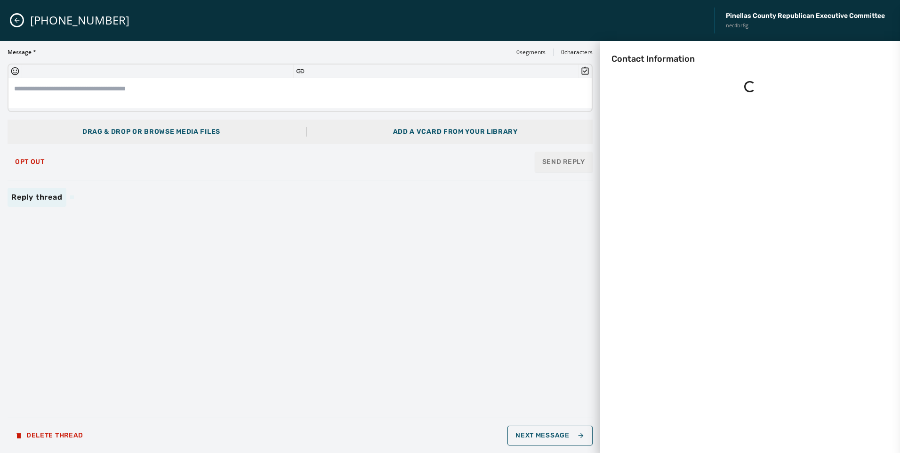
scroll to position [0, 0]
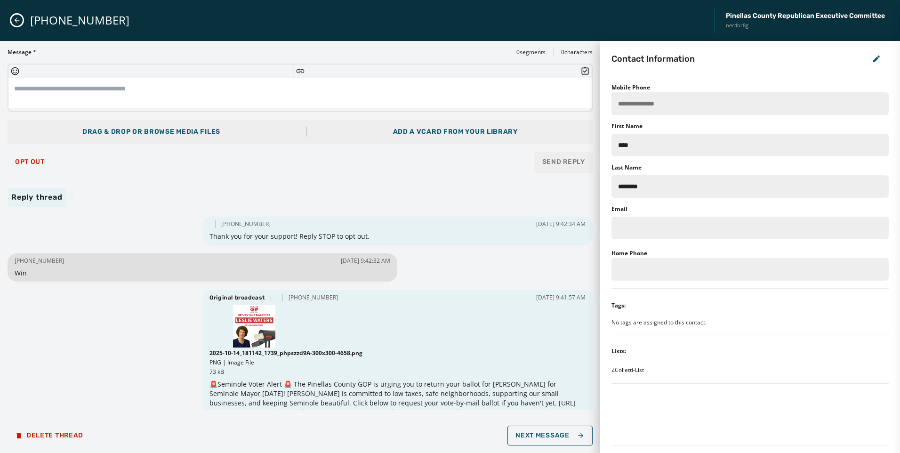
drag, startPoint x: 265, startPoint y: 225, endPoint x: 217, endPoint y: 225, distance: 48.5
click at [217, 225] on div "[PHONE_NUMBER] [DATE] 9:42:34 AM" at bounding box center [397, 224] width 376 height 8
copy span "[PHONE_NUMBER]"
click at [15, 21] on icon "Close admin drawer" at bounding box center [17, 20] width 5 height 5
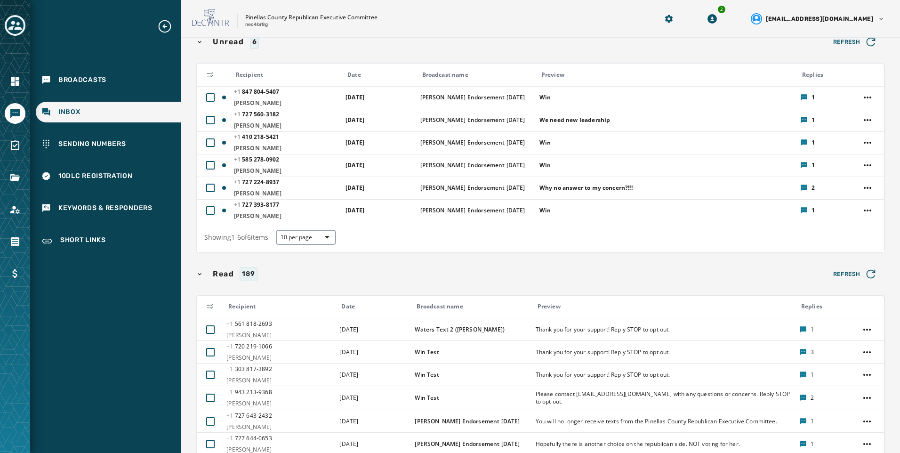
scroll to position [94, 0]
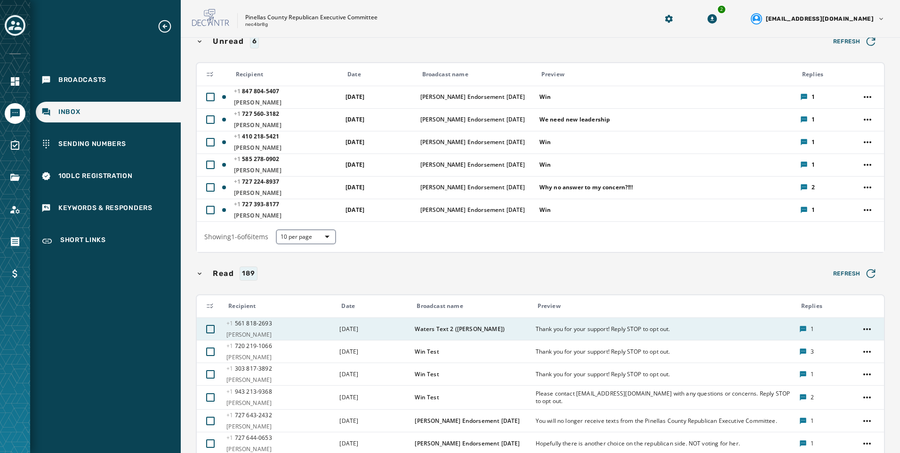
click at [517, 332] on span "Waters Text 2 ([PERSON_NAME])" at bounding box center [472, 329] width 114 height 8
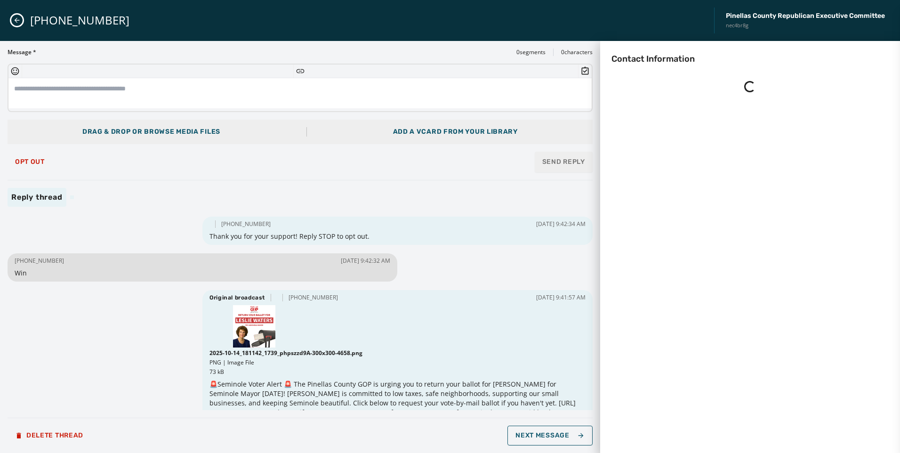
scroll to position [0, 0]
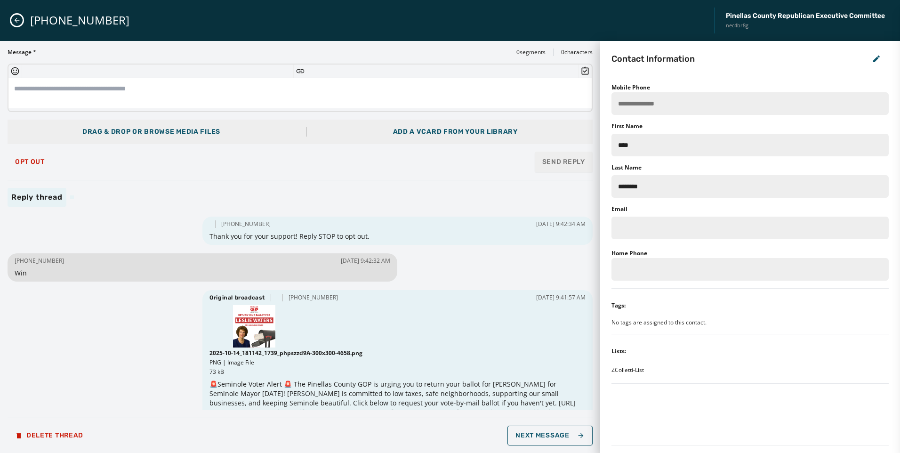
click at [17, 21] on icon "Close admin drawer" at bounding box center [17, 20] width 8 height 8
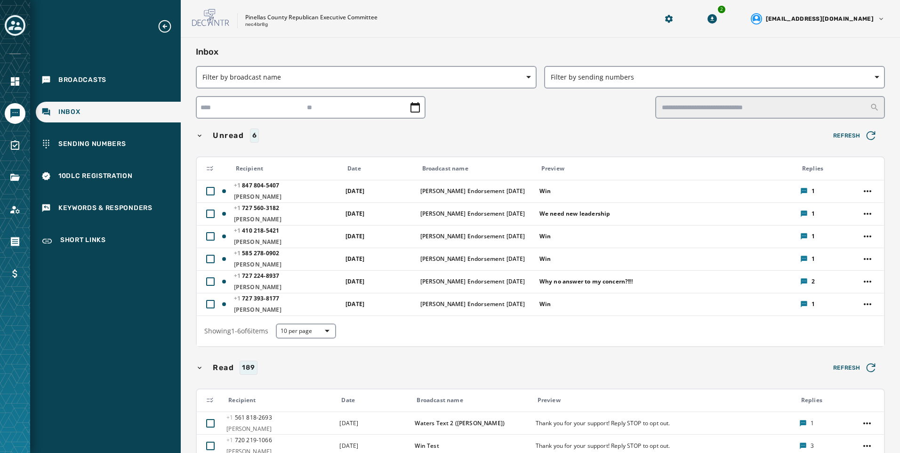
scroll to position [141, 0]
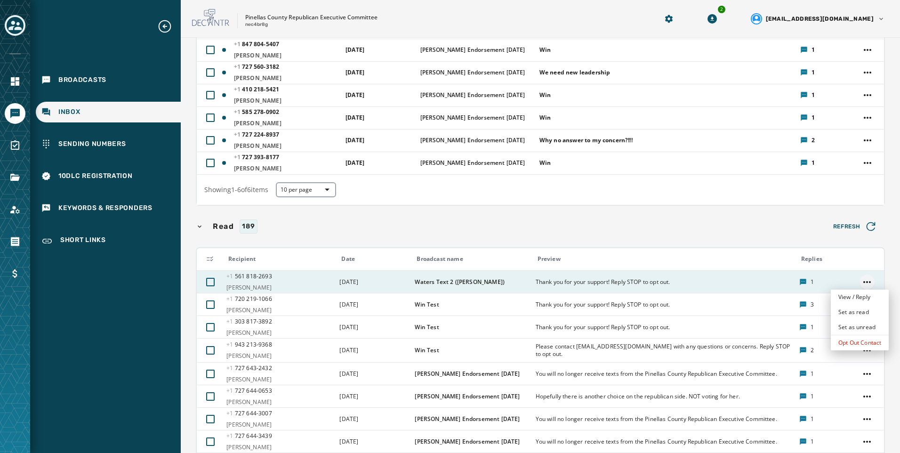
click at [863, 281] on html "Broadcasts Inbox Sending Numbers 10DLC Registration Keywords & Responders Short…" at bounding box center [450, 226] width 900 height 453
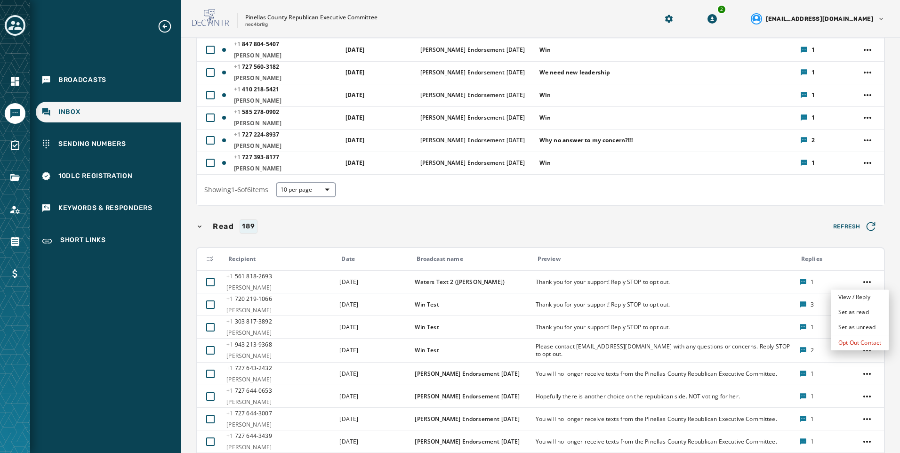
click at [656, 222] on html "Broadcasts Inbox Sending Numbers 10DLC Registration Keywords & Responders Short…" at bounding box center [450, 226] width 900 height 453
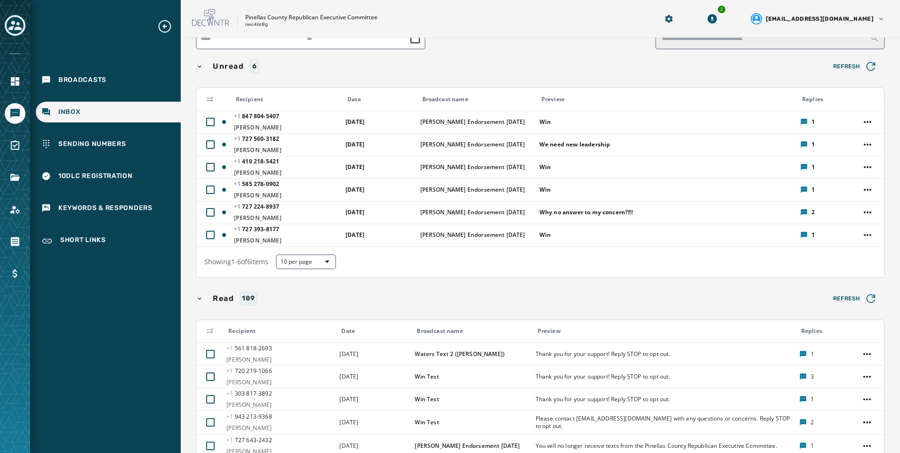
scroll to position [0, 0]
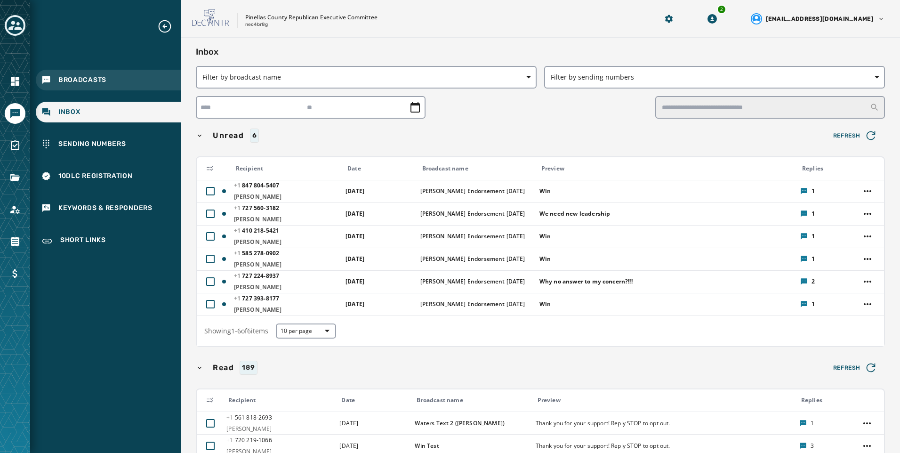
click at [97, 89] on div "Broadcasts" at bounding box center [108, 80] width 145 height 21
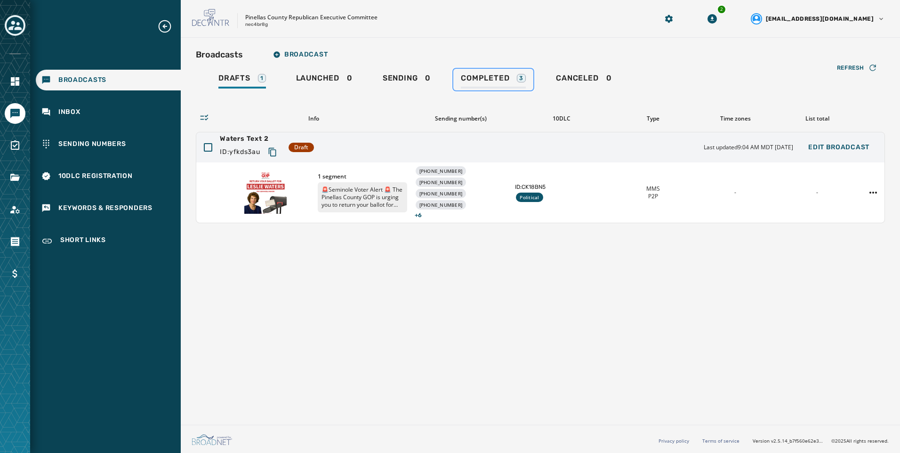
click at [523, 89] on link "Completed 3" at bounding box center [493, 80] width 80 height 22
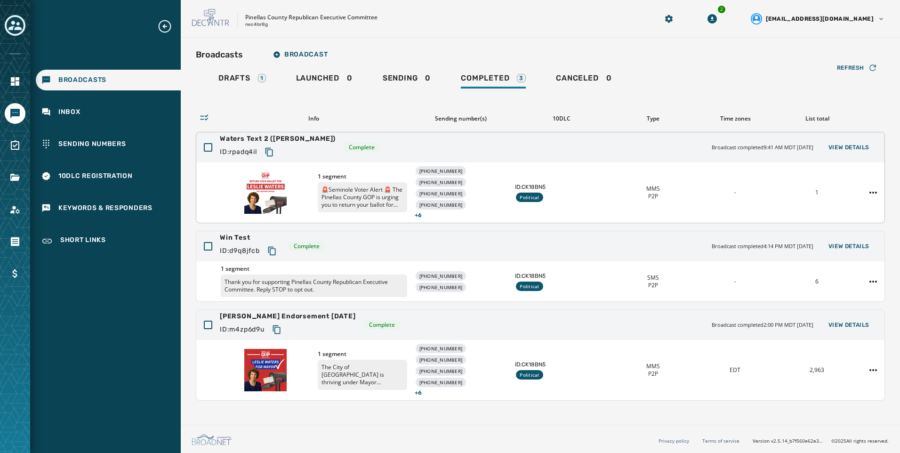
click at [698, 176] on div "1 segment 🚨Seminole Voter Alert 🚨 The Pinellas County GOP is urging you to retu…" at bounding box center [540, 192] width 688 height 60
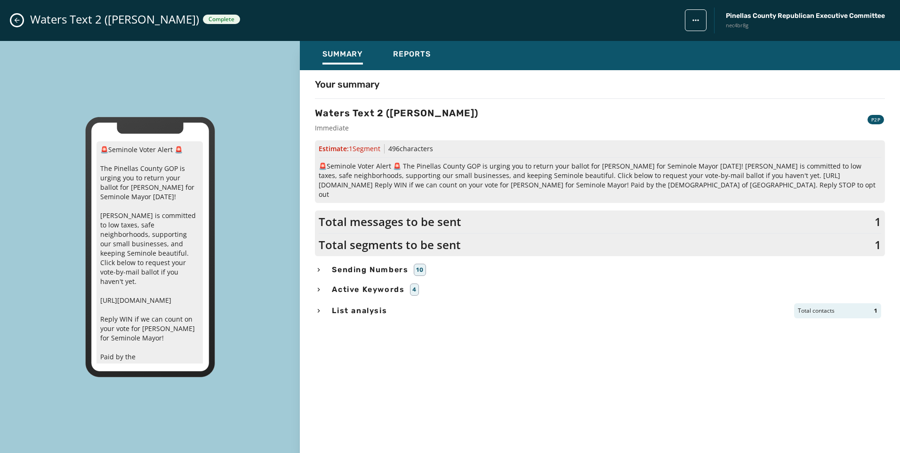
click at [396, 304] on div "List analysis Total contacts 1" at bounding box center [600, 310] width 570 height 15
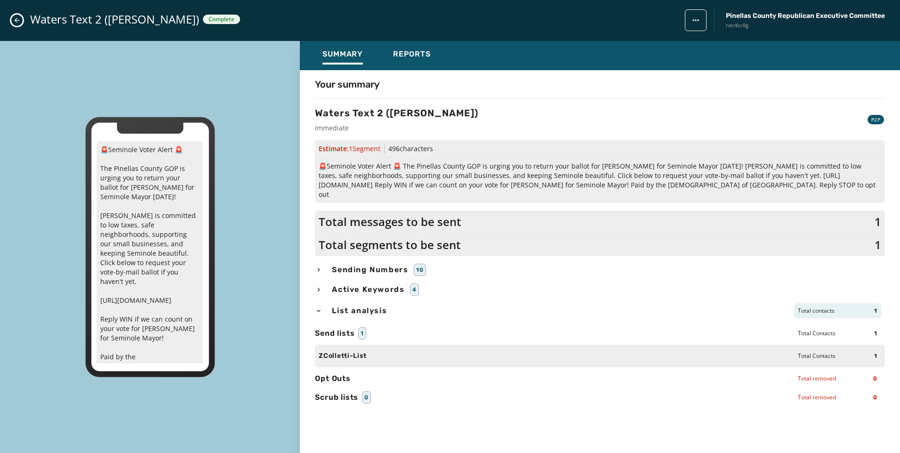
click at [396, 304] on div "List analysis Total contacts 1" at bounding box center [600, 310] width 570 height 15
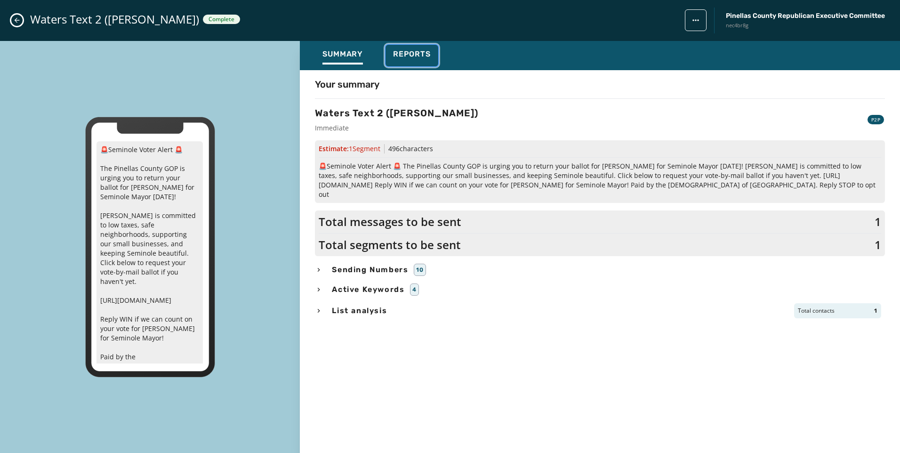
click at [409, 60] on div "Reports" at bounding box center [412, 56] width 38 height 15
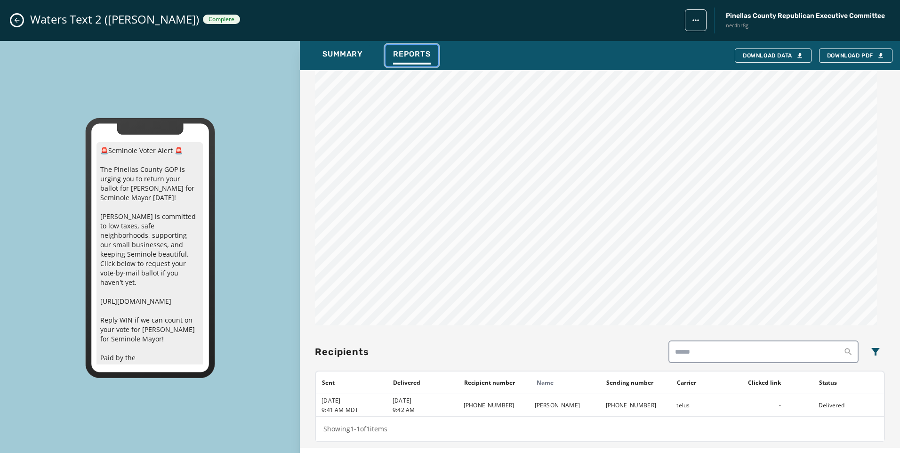
scroll to position [660, 0]
drag, startPoint x: 653, startPoint y: 403, endPoint x: 601, endPoint y: 405, distance: 52.8
click at [601, 405] on td "[PHONE_NUMBER]" at bounding box center [635, 404] width 71 height 23
copy td "[PHONE_NUMBER]"
click at [17, 20] on icon "Close admin drawer" at bounding box center [17, 20] width 5 height 5
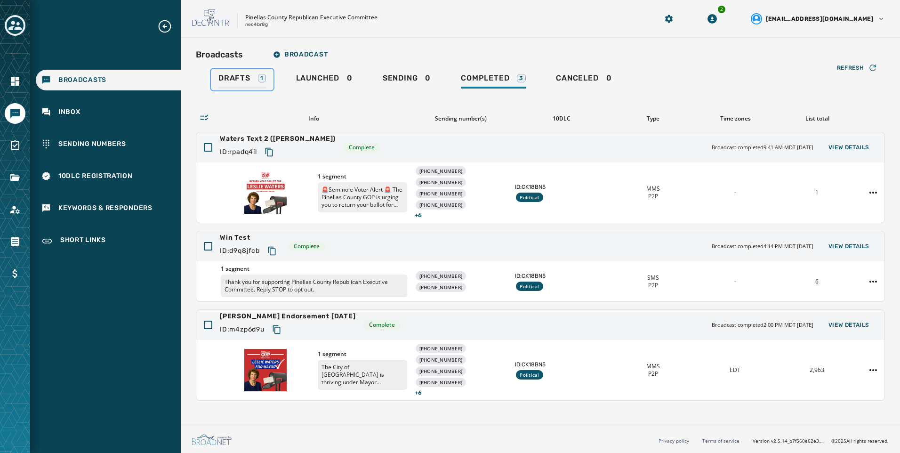
click at [229, 83] on div "Drafts 1" at bounding box center [242, 80] width 48 height 15
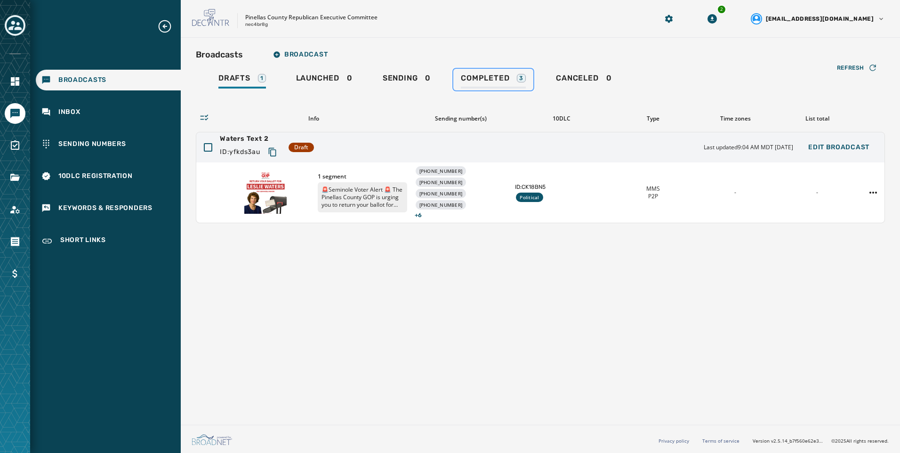
click at [517, 79] on div "3" at bounding box center [521, 78] width 9 height 8
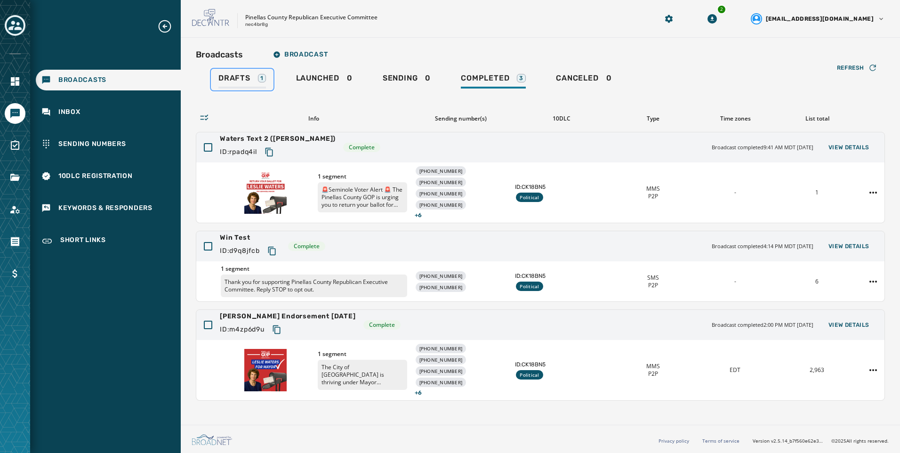
click at [244, 81] on span "Drafts" at bounding box center [234, 77] width 32 height 9
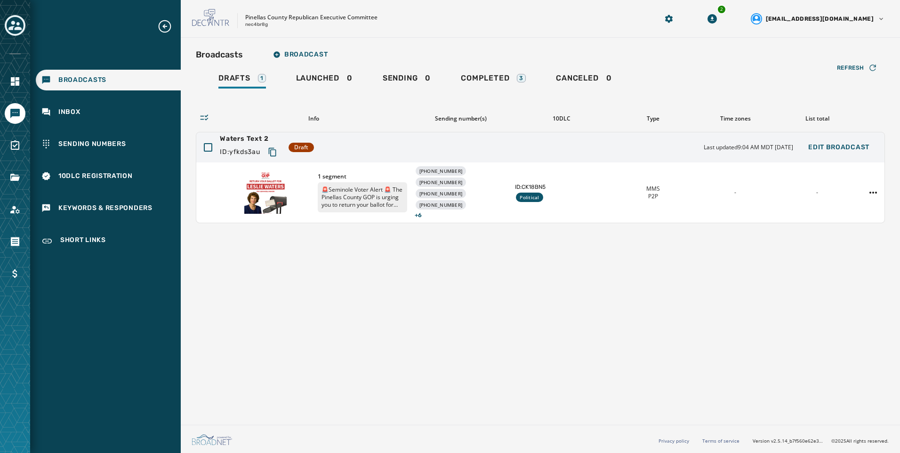
click at [456, 319] on div "Broadcasts Broadcast Drafts 1 Launched 0 Sending 0 Completed 3 Canceled 0 Refre…" at bounding box center [540, 229] width 719 height 383
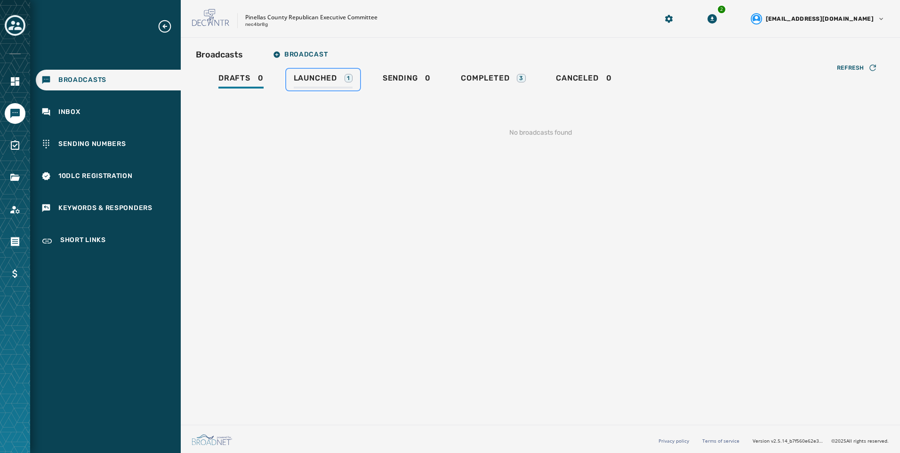
click at [343, 75] on div "Launched 1" at bounding box center [323, 80] width 59 height 15
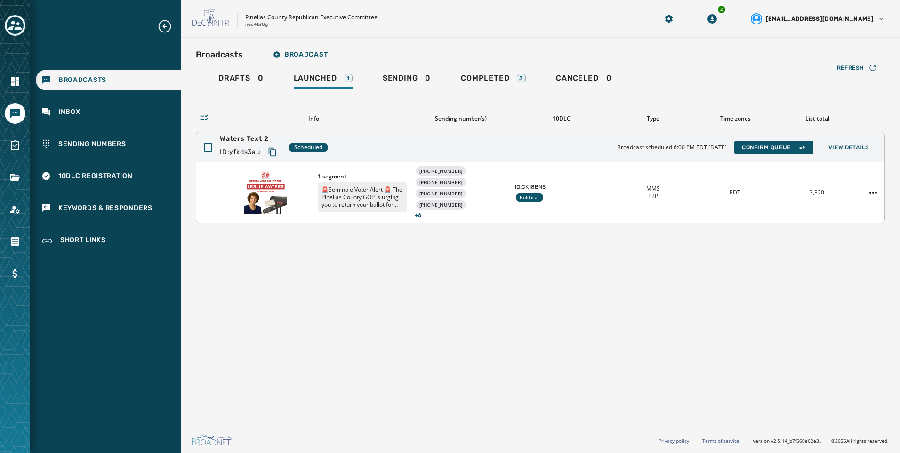
click at [276, 155] on icon "Copy text to clipboard" at bounding box center [272, 151] width 9 height 9
click at [767, 148] on span "Confirm Queue" at bounding box center [774, 148] width 64 height 8
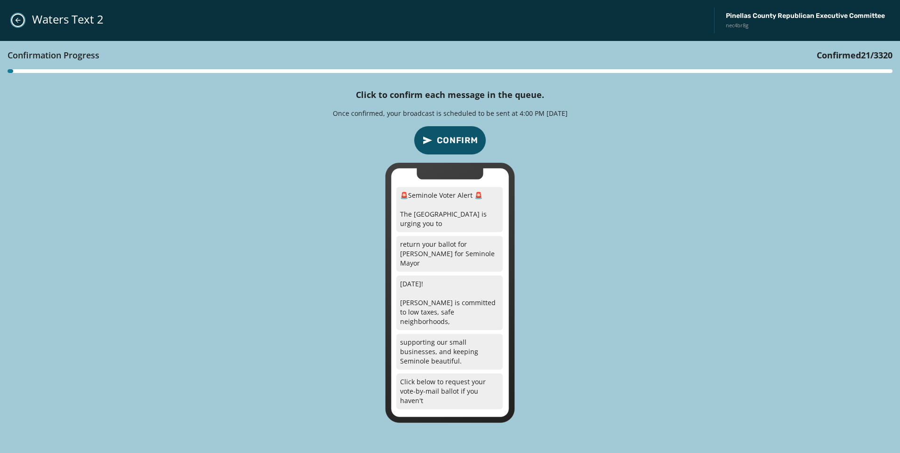
click at [18, 20] on icon "Close admin drawer" at bounding box center [18, 20] width 8 height 8
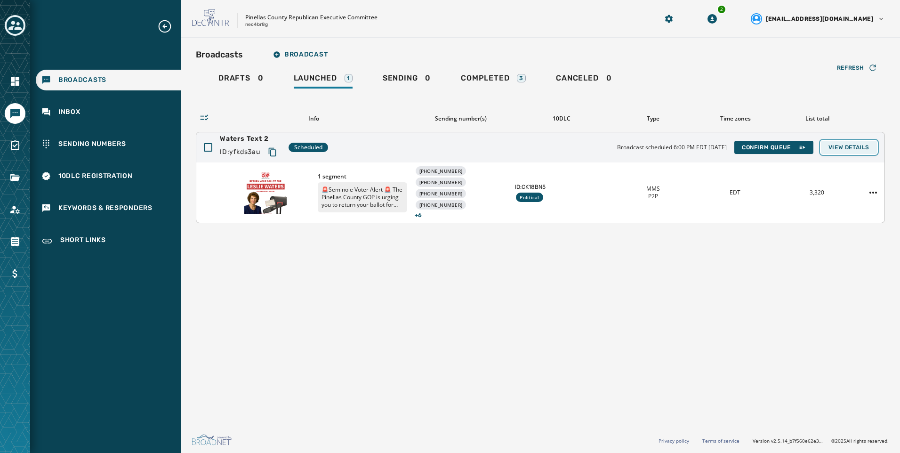
click at [856, 145] on span "View Details" at bounding box center [849, 148] width 41 height 8
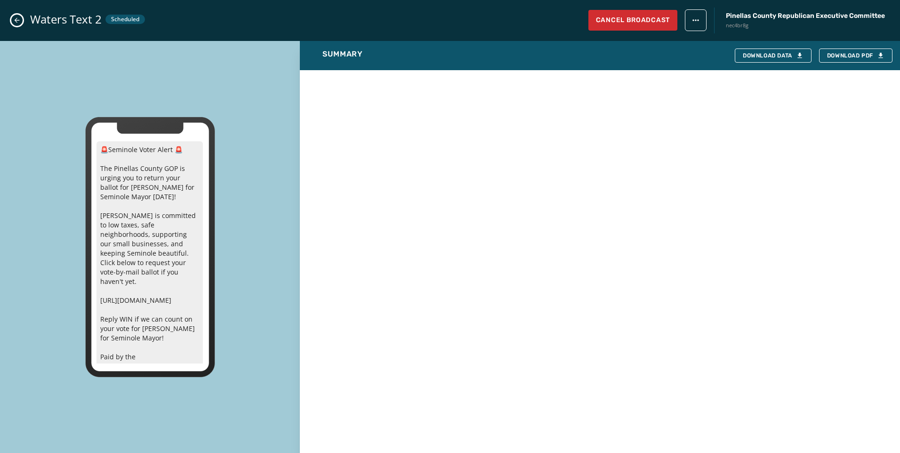
click at [17, 21] on icon "Close admin drawer" at bounding box center [17, 20] width 8 height 8
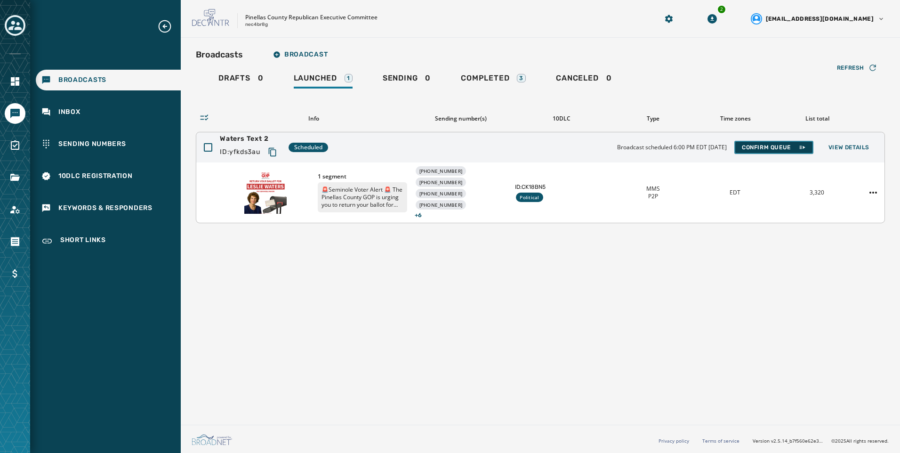
click at [797, 149] on span "Confirm Queue" at bounding box center [774, 148] width 64 height 8
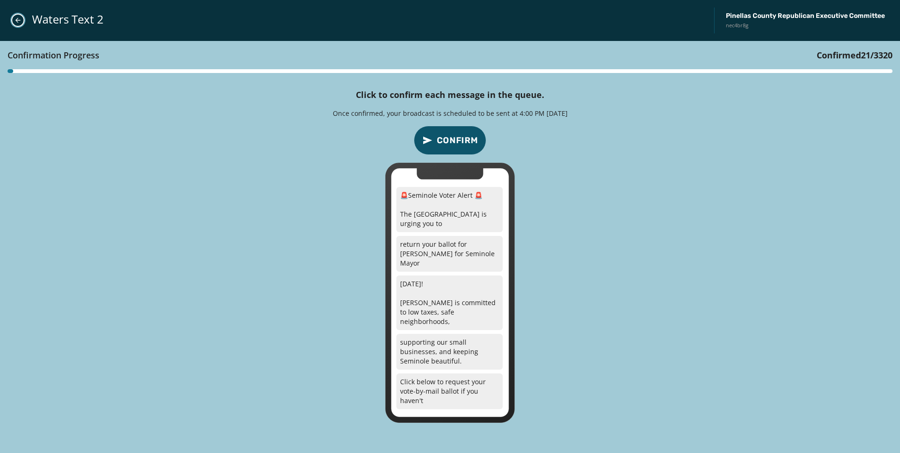
click at [16, 18] on icon "Close admin drawer" at bounding box center [18, 20] width 8 height 8
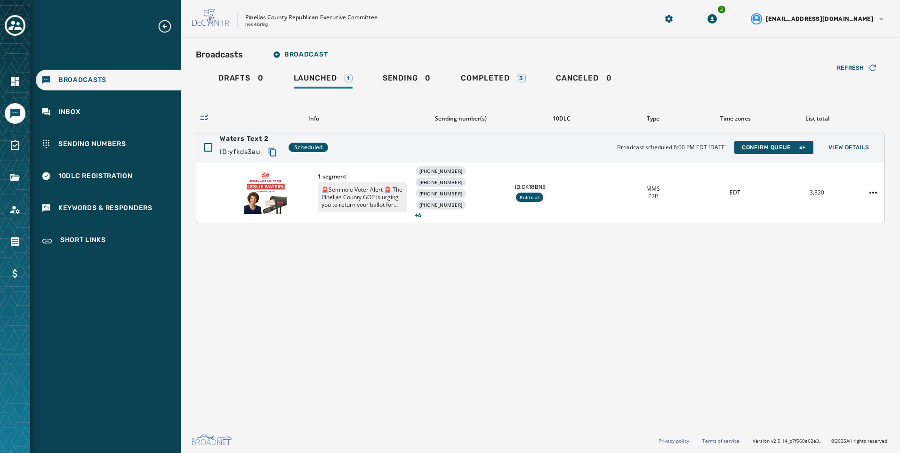
click at [523, 157] on div "Waters Text 2 ID: yfkds3au Scheduled Broadcast scheduled 6:00 PM EDT [DATE] Con…" at bounding box center [540, 147] width 688 height 30
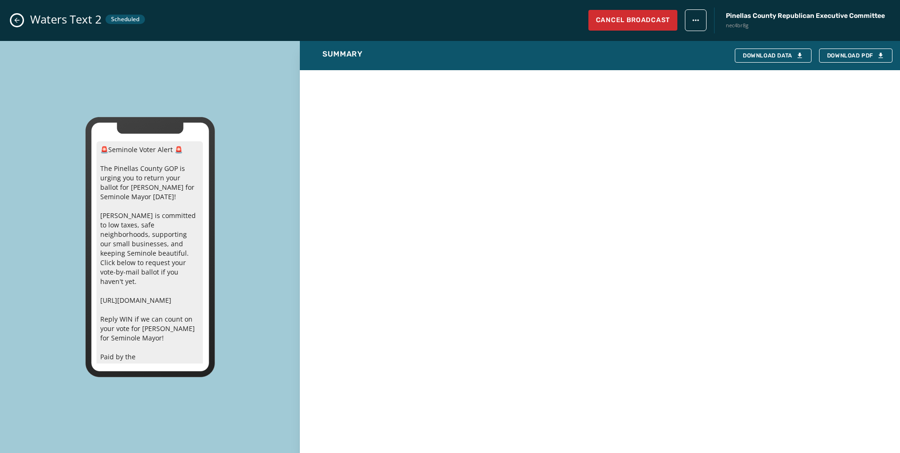
click at [14, 24] on button "Close admin drawer" at bounding box center [16, 20] width 11 height 11
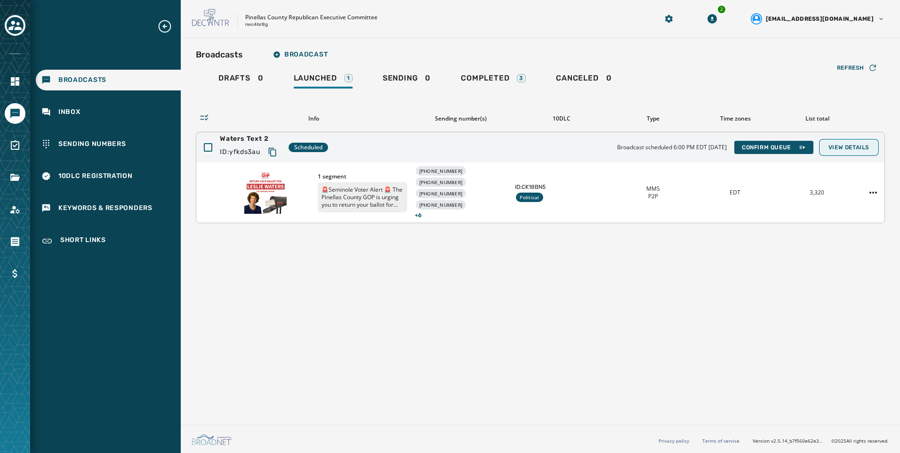
click at [873, 147] on button "View Details" at bounding box center [849, 147] width 56 height 13
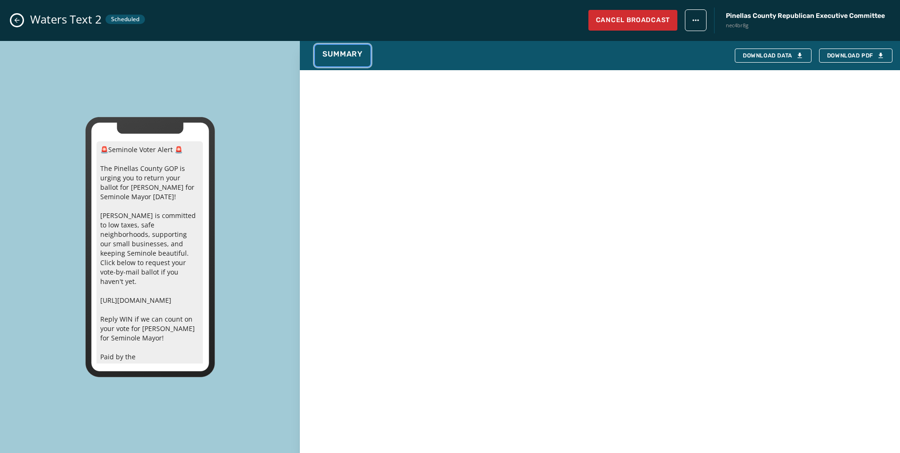
click at [359, 54] on span "Summary" at bounding box center [342, 53] width 40 height 9
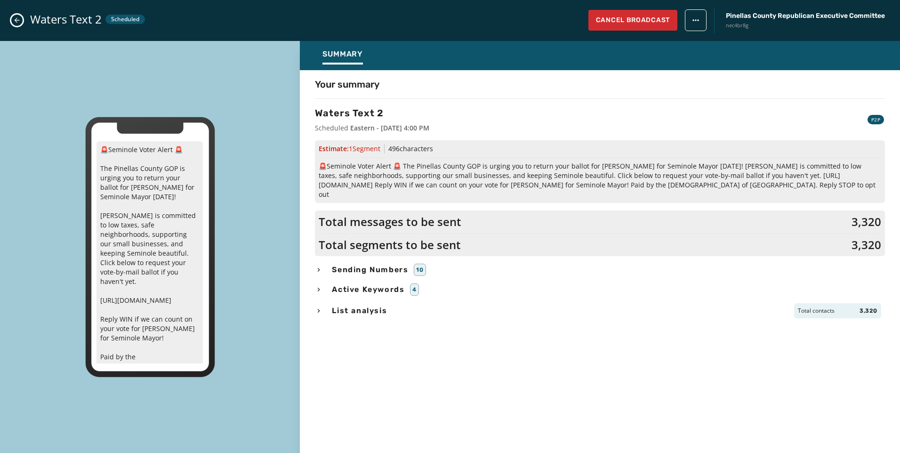
click at [17, 21] on icon "Close admin drawer" at bounding box center [17, 20] width 8 height 8
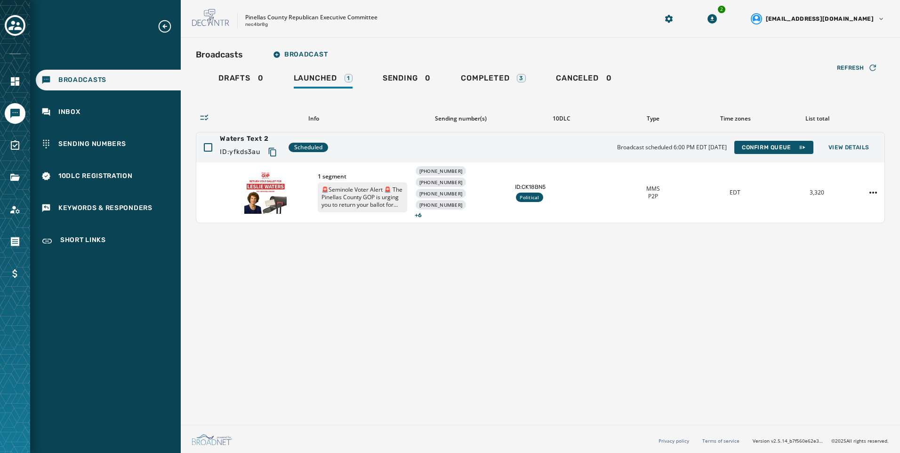
click at [386, 319] on div "Broadcasts Broadcast Drafts 0 Launched 1 Sending 0 Completed 3 Canceled 0 Refre…" at bounding box center [540, 229] width 719 height 383
drag, startPoint x: 158, startPoint y: 150, endPoint x: 153, endPoint y: 167, distance: 17.6
click at [158, 150] on div "Sending Numbers" at bounding box center [108, 144] width 145 height 21
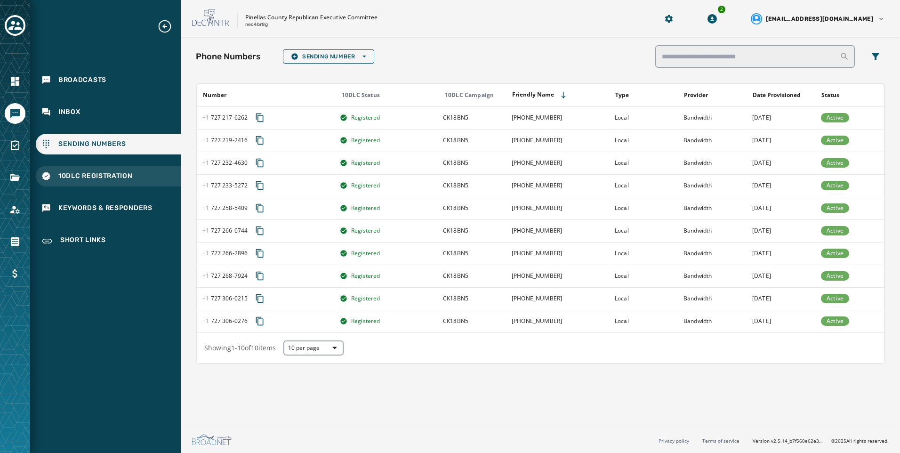
click at [147, 178] on div "10DLC Registration" at bounding box center [108, 176] width 145 height 21
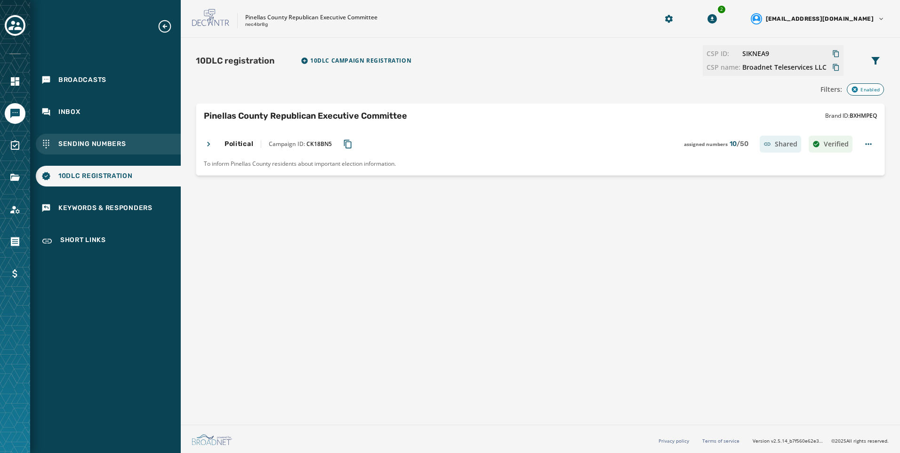
click at [143, 137] on div "Sending Numbers" at bounding box center [108, 144] width 145 height 21
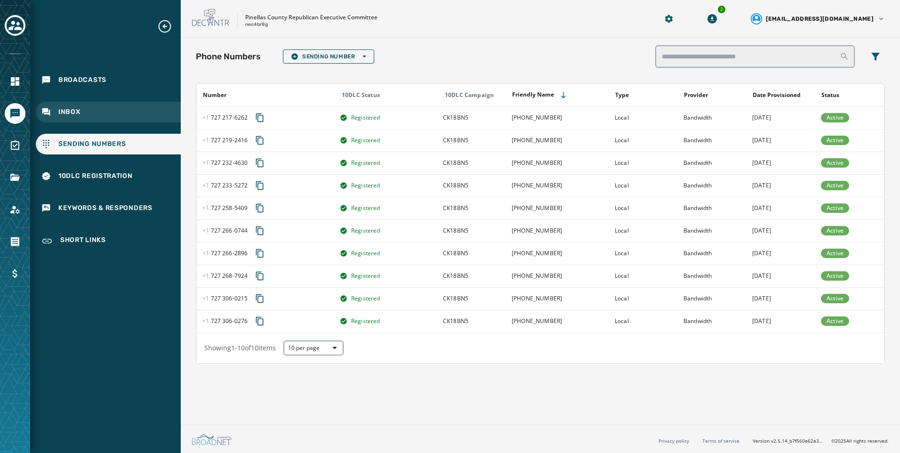
click at [143, 111] on div "Inbox" at bounding box center [108, 112] width 145 height 21
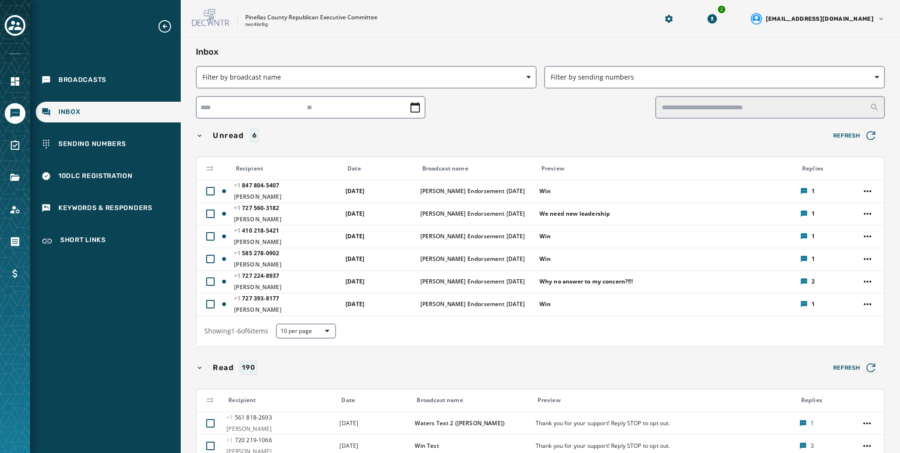
click at [143, 91] on div "Broadcasts Inbox Sending Numbers 10DLC Registration Keywords & Responders Short…" at bounding box center [105, 136] width 151 height 234
click at [130, 90] on div "Broadcasts Inbox Sending Numbers 10DLC Registration Keywords & Responders Short…" at bounding box center [105, 136] width 151 height 234
click at [129, 75] on div "Broadcasts" at bounding box center [108, 80] width 145 height 21
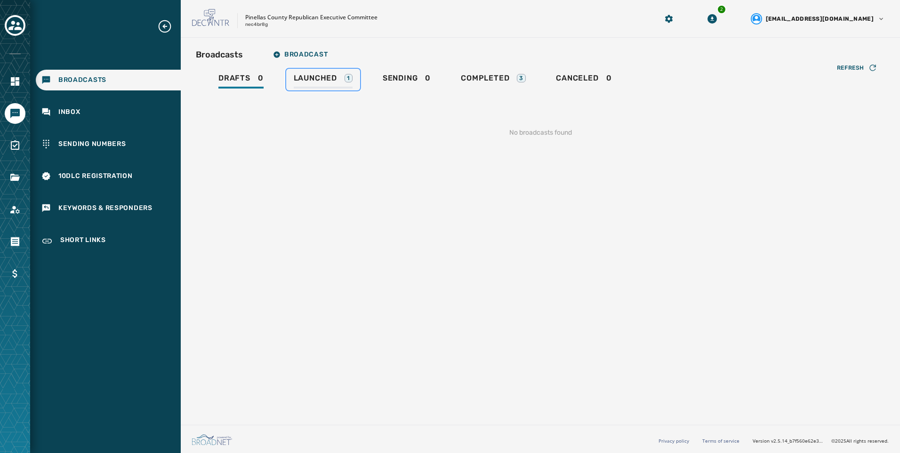
click at [346, 82] on div "1" at bounding box center [349, 78] width 8 height 8
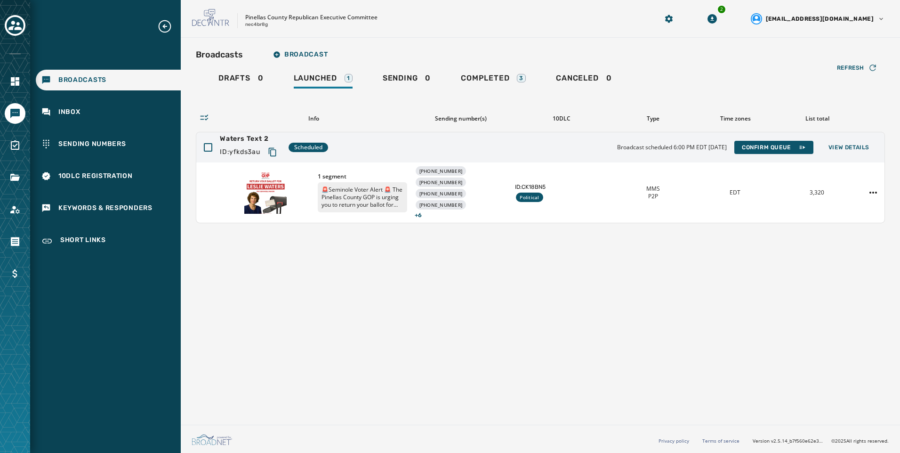
click at [583, 269] on div "Broadcasts Broadcast Drafts 0 Launched 1 Sending 0 Completed 3 Canceled 0 Refre…" at bounding box center [540, 229] width 719 height 383
drag, startPoint x: 120, startPoint y: 123, endPoint x: 122, endPoint y: 114, distance: 8.9
click at [120, 123] on div "Broadcasts Inbox Sending Numbers 10DLC Registration Keywords & Responders Short…" at bounding box center [105, 136] width 151 height 234
click at [122, 114] on div "Inbox" at bounding box center [108, 112] width 145 height 21
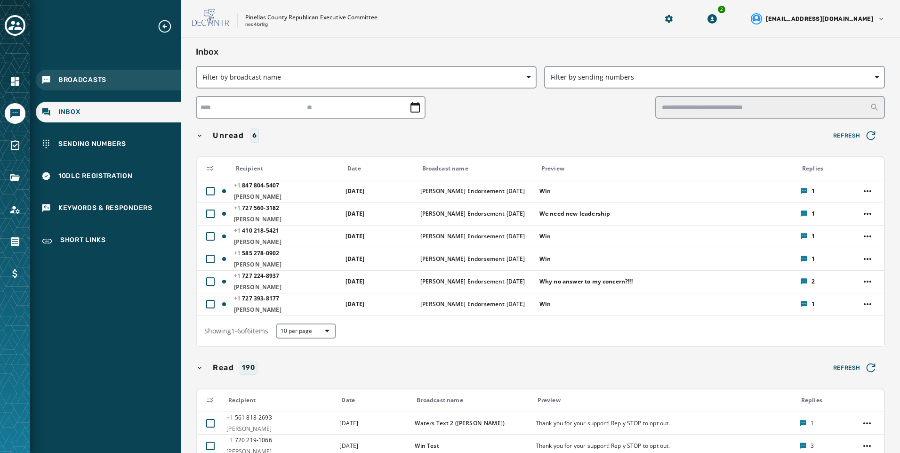
click at [96, 70] on div "Broadcasts" at bounding box center [108, 80] width 145 height 21
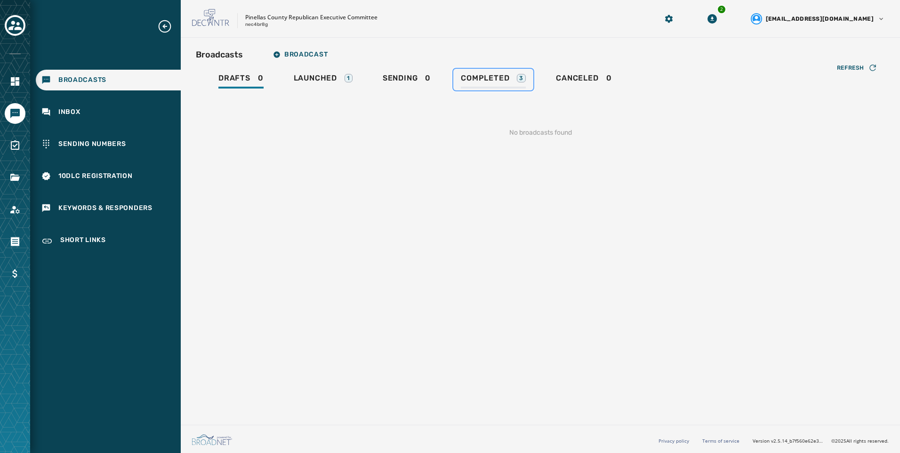
click at [496, 80] on span "Completed" at bounding box center [485, 77] width 48 height 9
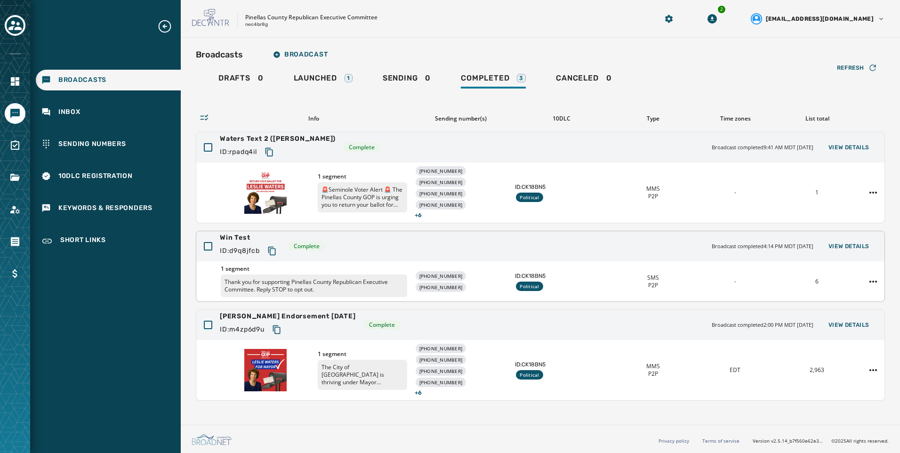
click at [488, 290] on div "[PHONE_NUMBER] [PHONE_NUMBER]" at bounding box center [461, 281] width 93 height 21
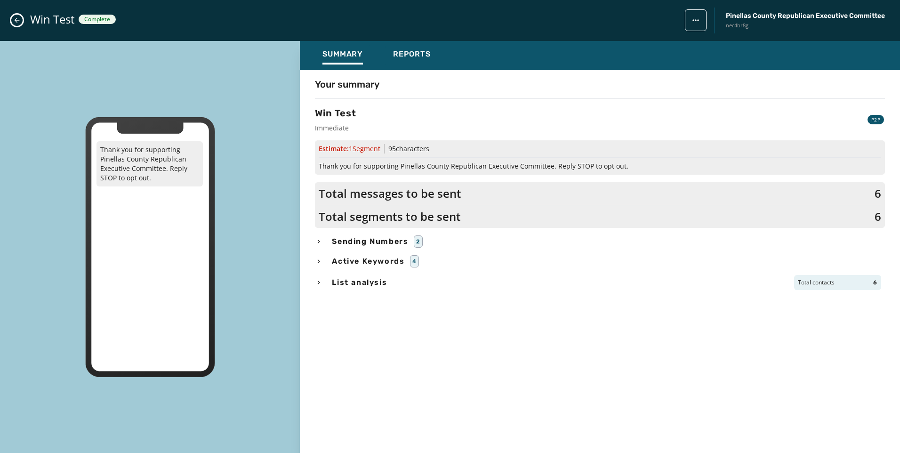
click at [17, 18] on icon "Close admin drawer" at bounding box center [17, 20] width 8 height 8
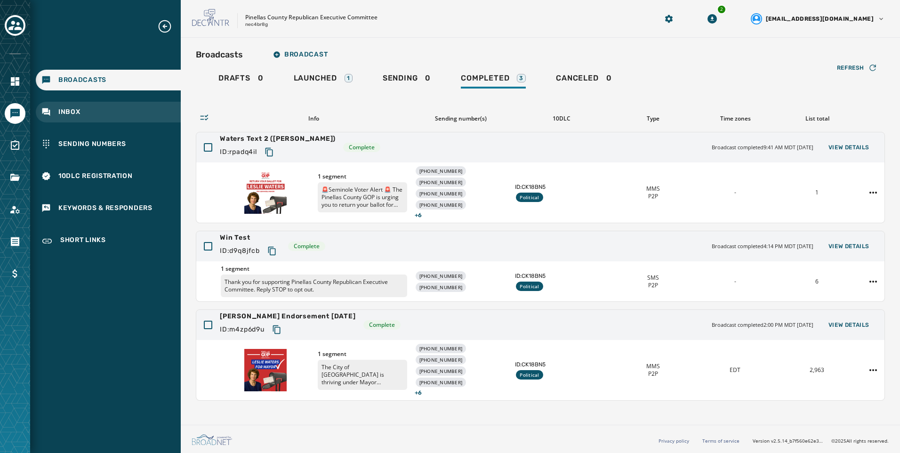
click at [86, 116] on div "Inbox" at bounding box center [108, 112] width 145 height 21
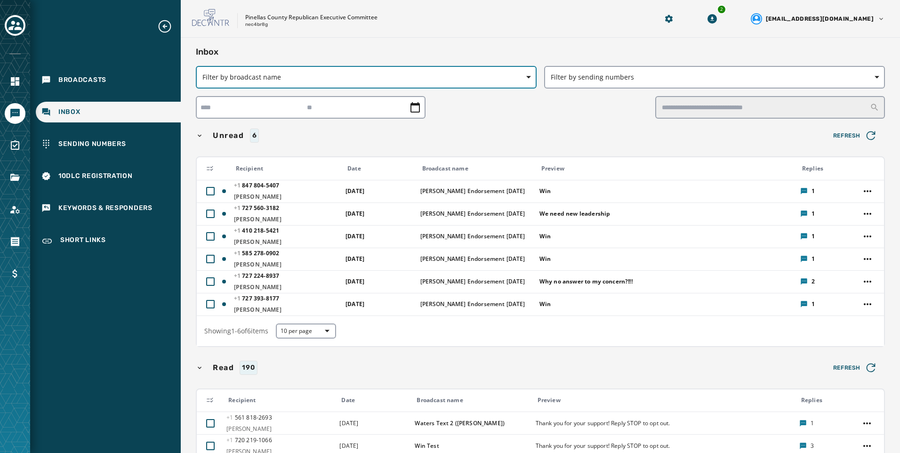
click at [298, 79] on span "Filter by broadcast name" at bounding box center [366, 76] width 328 height 9
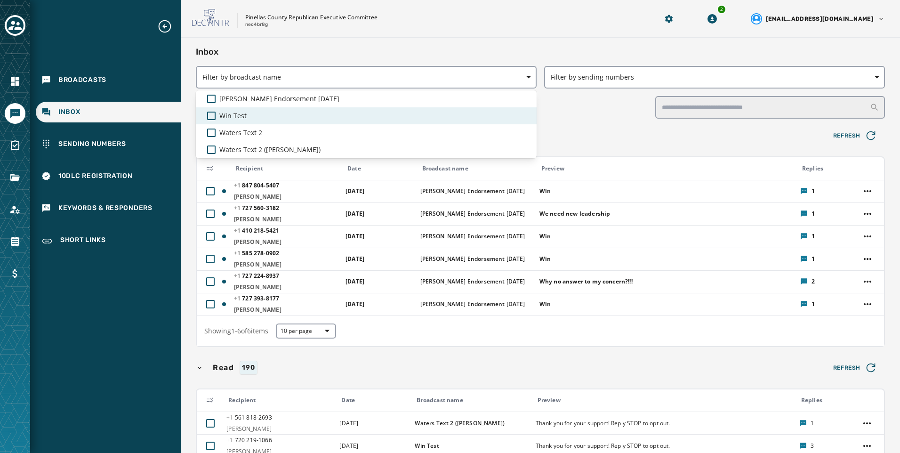
click at [279, 114] on div "Win Test" at bounding box center [366, 115] width 318 height 9
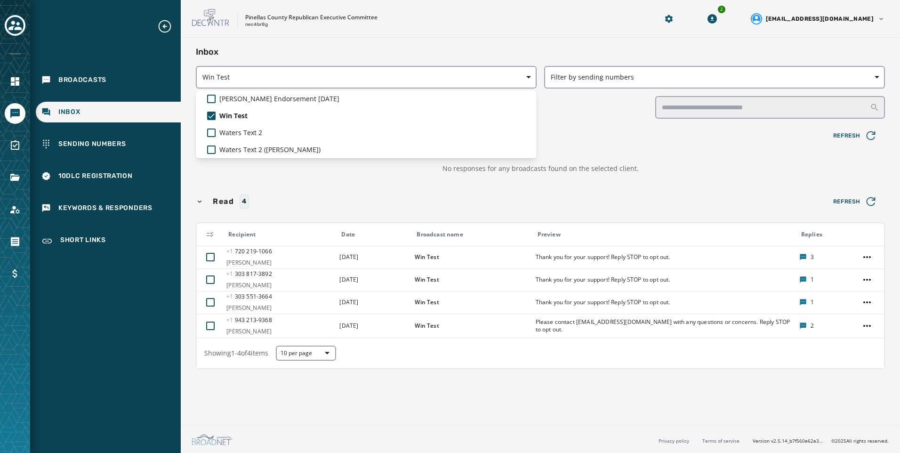
click at [688, 262] on div "Inbox Win Test [PERSON_NAME] Endorsement [DATE] Win Test Waters Text 2 Waters T…" at bounding box center [540, 209] width 689 height 328
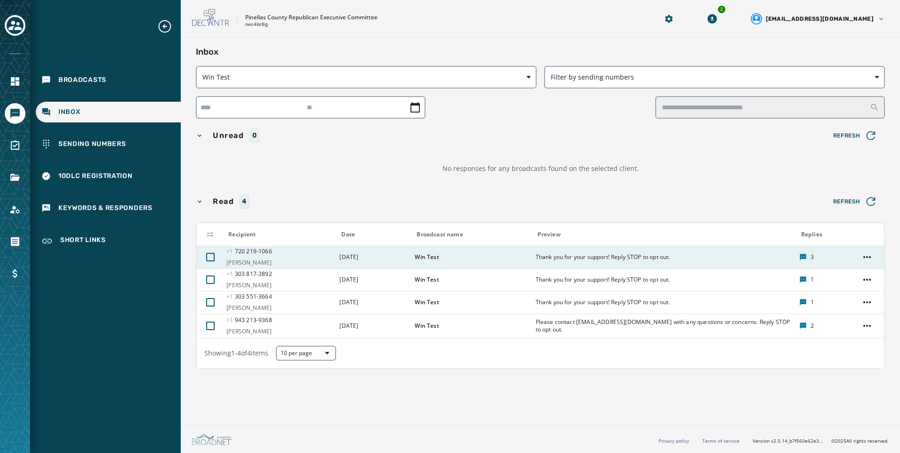
click at [666, 264] on div "Thank you for your support! Reply STOP to opt out." at bounding box center [665, 257] width 258 height 15
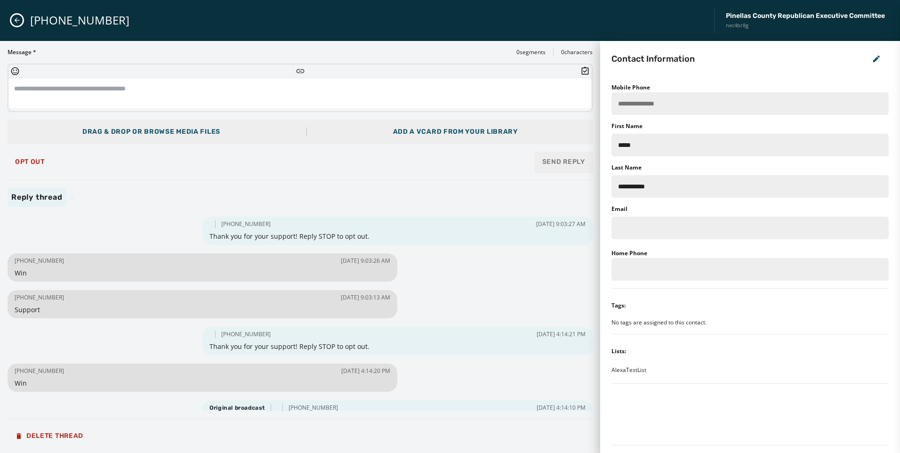
click at [22, 24] on div "[PHONE_NUMBER] Pinellas County Republican Executive Committee nec4br8g" at bounding box center [450, 20] width 900 height 41
click at [18, 20] on icon "Close admin drawer" at bounding box center [17, 20] width 5 height 5
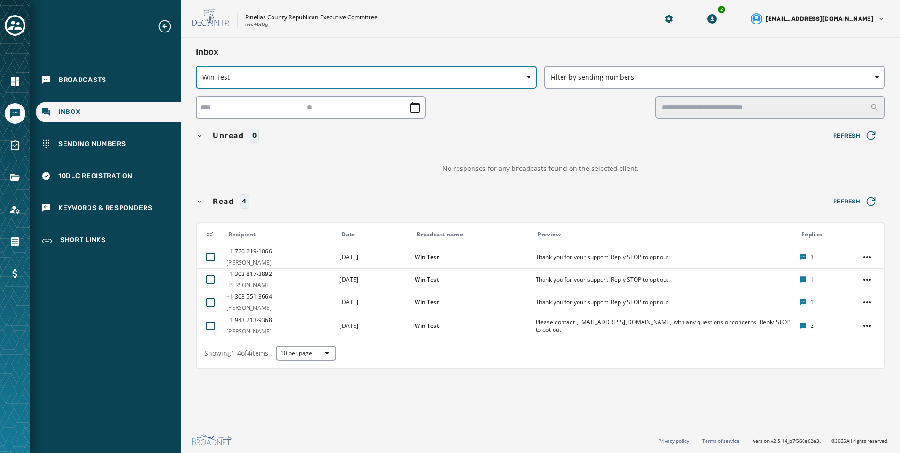
click at [296, 72] on span "Win Test" at bounding box center [366, 76] width 328 height 9
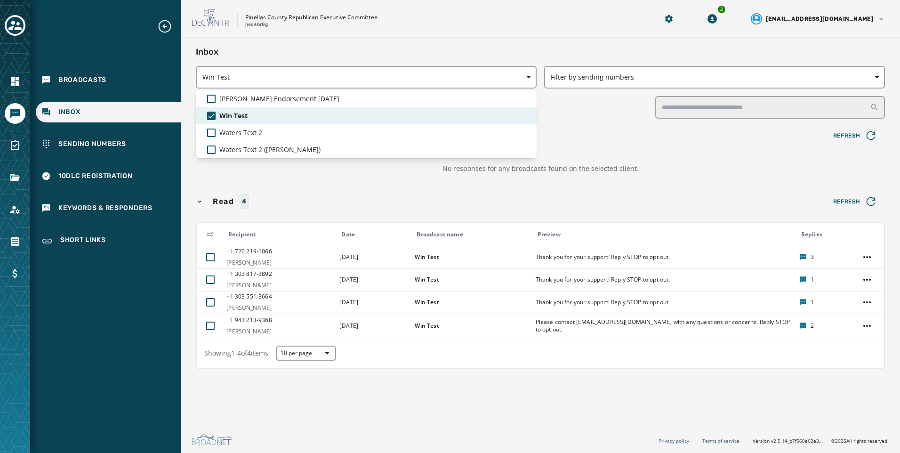
click at [306, 120] on div "Win Test" at bounding box center [366, 115] width 318 height 9
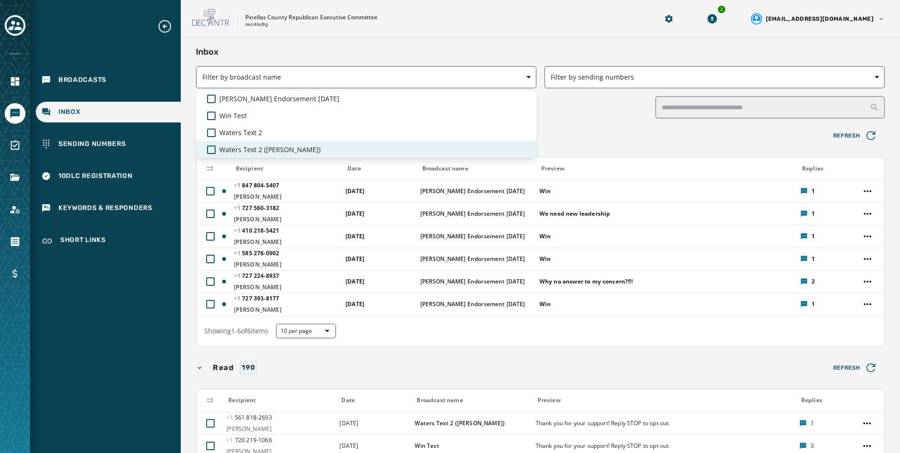
click at [294, 149] on span "Waters Text 2 ([PERSON_NAME])" at bounding box center [269, 149] width 101 height 9
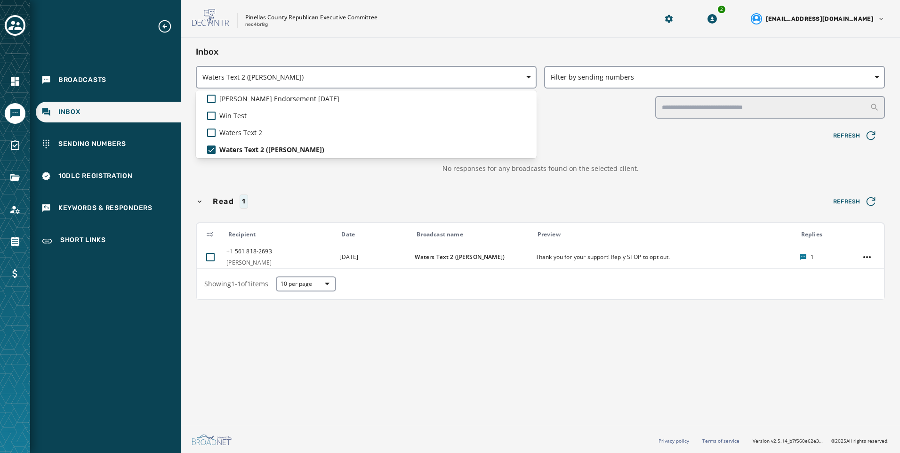
click at [479, 255] on div "Inbox Waters Text 2 ([PERSON_NAME]) [PERSON_NAME] Endorsement [DATE] Win Test W…" at bounding box center [540, 174] width 689 height 258
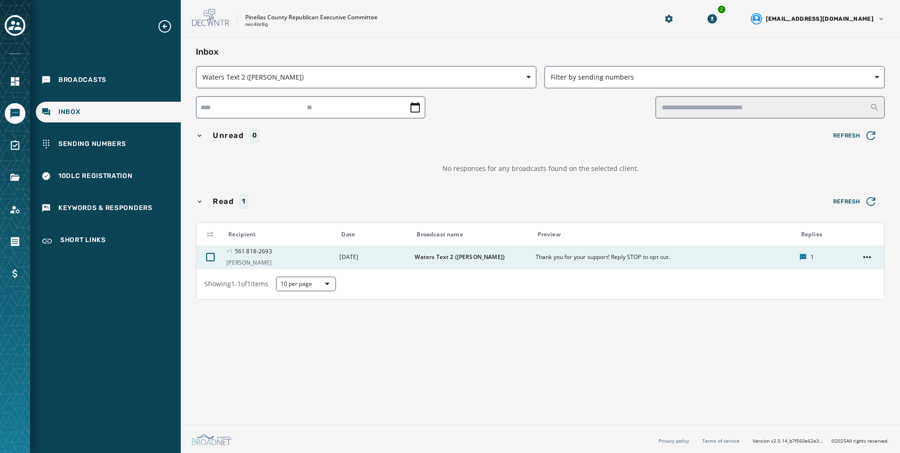
click at [478, 254] on span "Waters Text 2 ([PERSON_NAME])" at bounding box center [472, 257] width 114 height 8
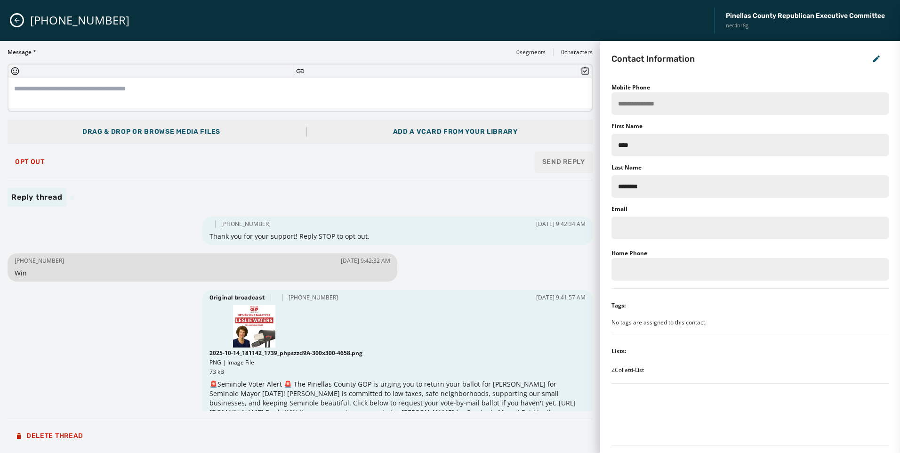
click at [11, 19] on button "Close admin drawer" at bounding box center [16, 20] width 11 height 11
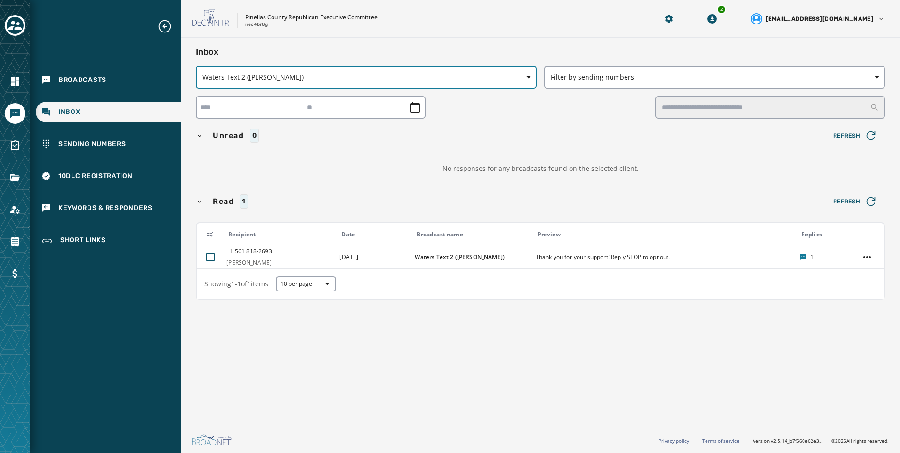
click at [302, 75] on span "Waters Text 2 ([PERSON_NAME])" at bounding box center [366, 76] width 328 height 9
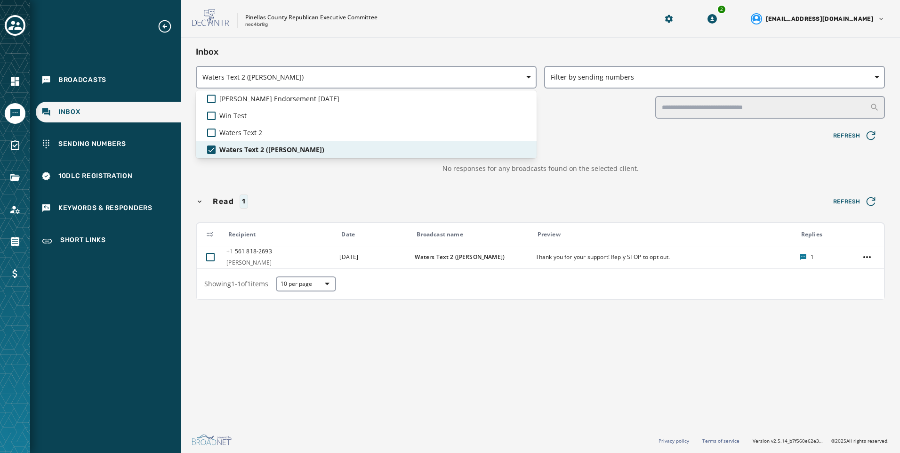
click at [295, 153] on span "Waters Text 2 ([PERSON_NAME])" at bounding box center [271, 149] width 105 height 9
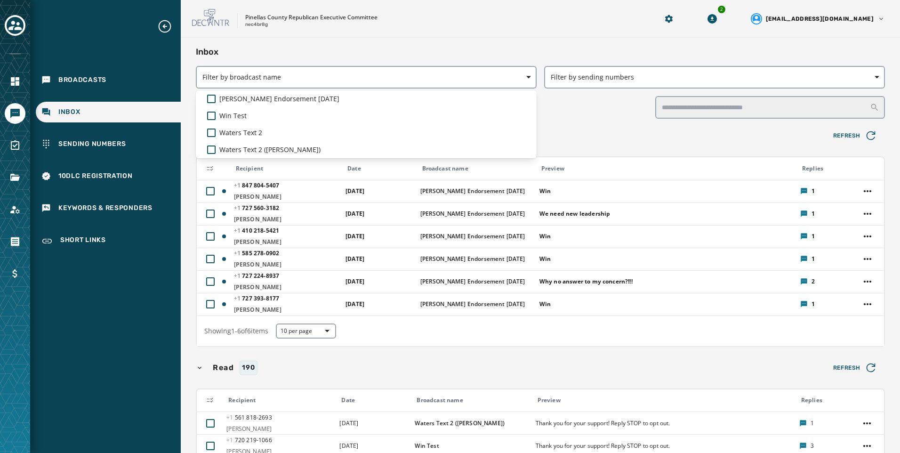
click at [319, 38] on div "Inbox Filter by broadcast name [PERSON_NAME] Endorsement [DATE] Win Test Waters…" at bounding box center [540, 361] width 719 height 646
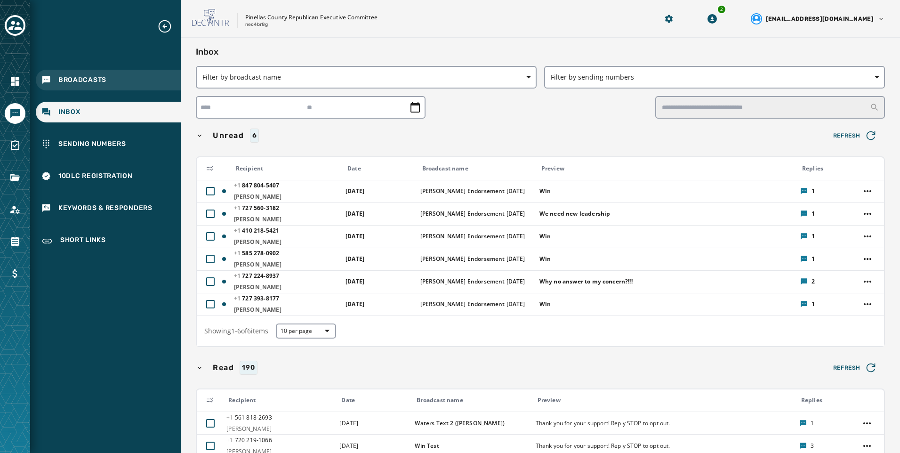
click at [143, 90] on div "Broadcasts" at bounding box center [108, 80] width 145 height 21
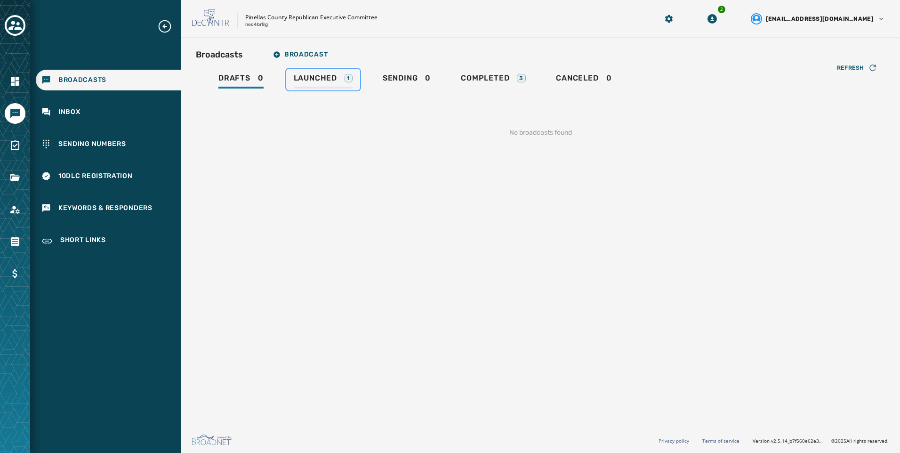
click at [324, 79] on span "Launched" at bounding box center [315, 77] width 43 height 9
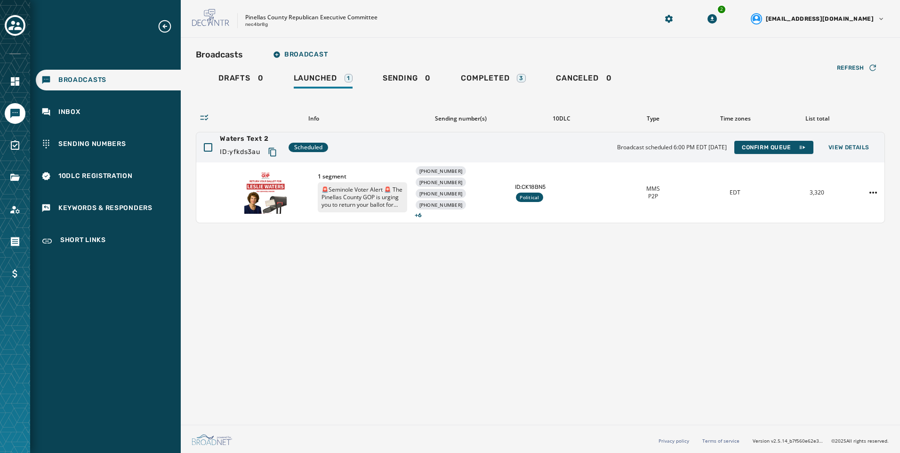
click at [482, 252] on div "Broadcasts Broadcast Drafts 0 Launched 1 Sending 0 Completed 3 Canceled 0 Refre…" at bounding box center [540, 229] width 719 height 383
click at [796, 152] on button "Confirm Queue" at bounding box center [773, 147] width 79 height 13
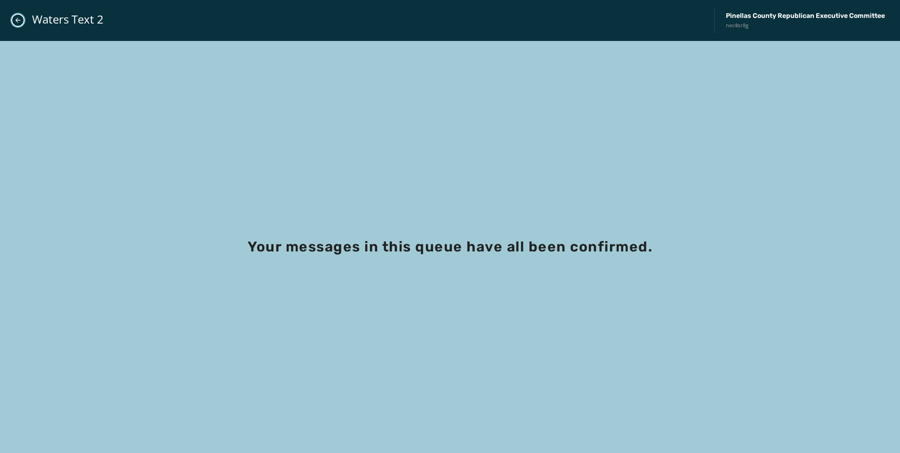
click at [14, 16] on button "Close admin drawer" at bounding box center [17, 20] width 13 height 13
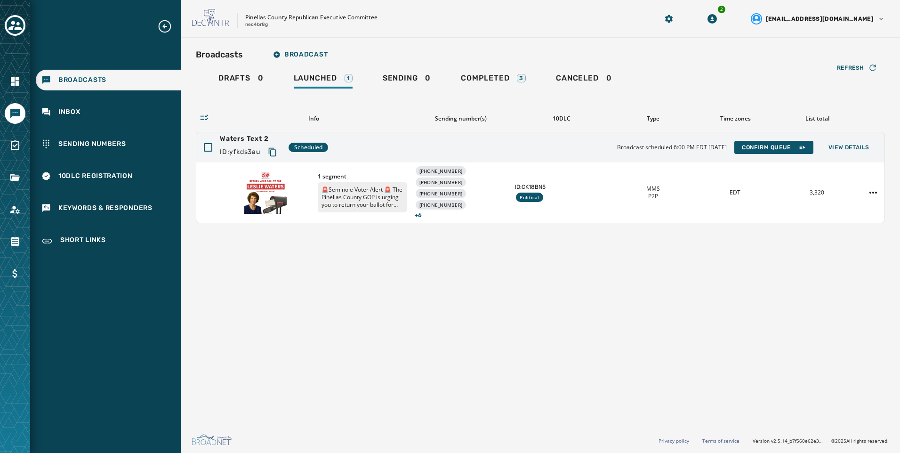
click at [830, 285] on div "Broadcasts Broadcast Drafts 0 Launched 1 Sending 0 Completed 3 Canceled 0 Refre…" at bounding box center [540, 229] width 719 height 383
click at [17, 27] on icon "Toggle account select drawer" at bounding box center [14, 25] width 13 height 9
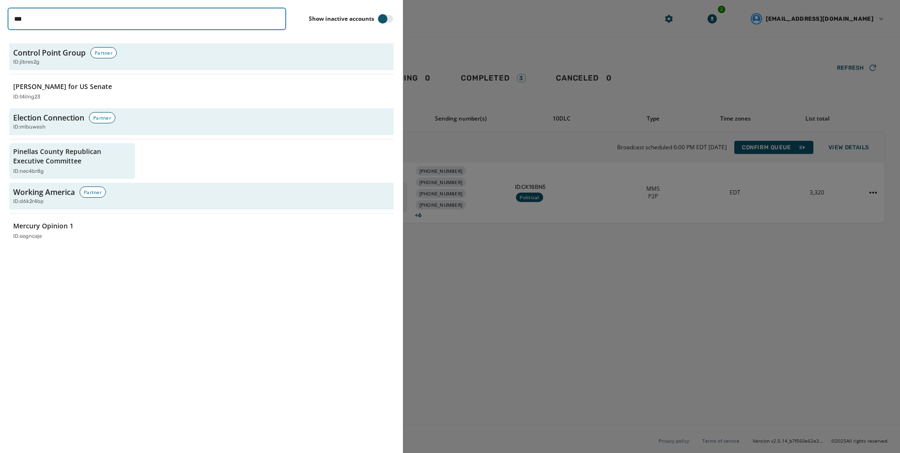
drag, startPoint x: 106, startPoint y: 22, endPoint x: -2, endPoint y: 16, distance: 108.4
click at [0, 16] on html "Broadcasts Inbox Sending Numbers 10DLC Registration Keywords & Responders Short…" at bounding box center [450, 226] width 900 height 453
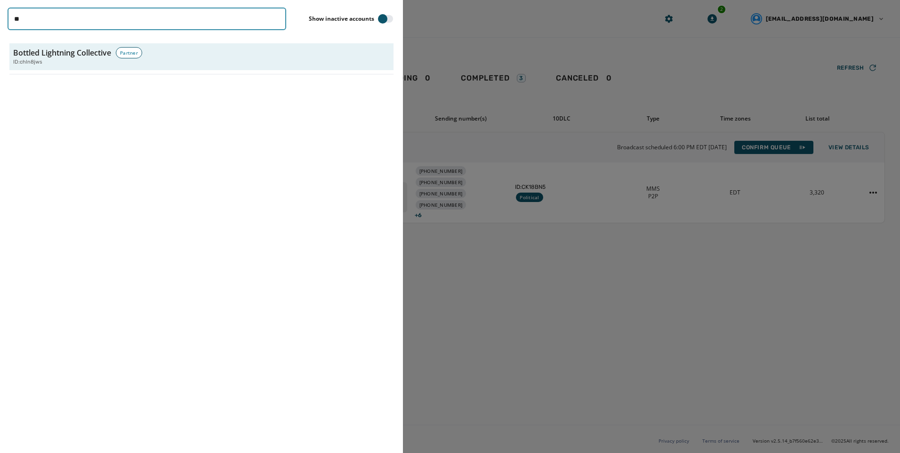
type input "*"
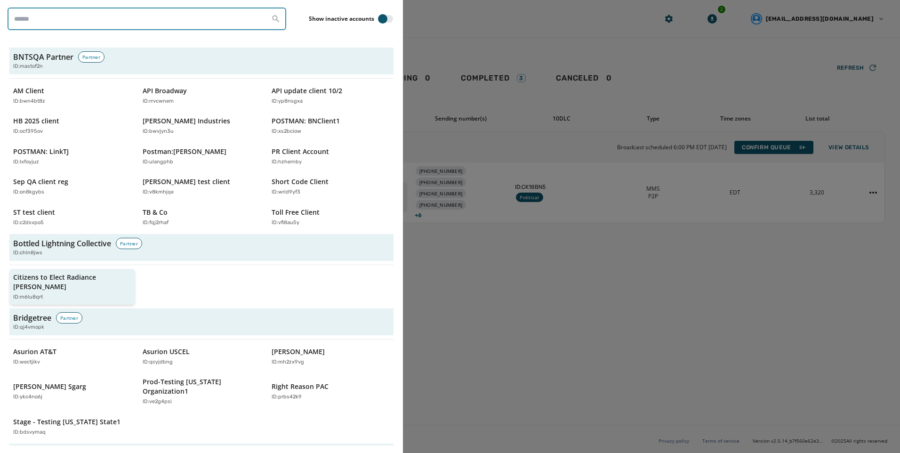
scroll to position [235, 0]
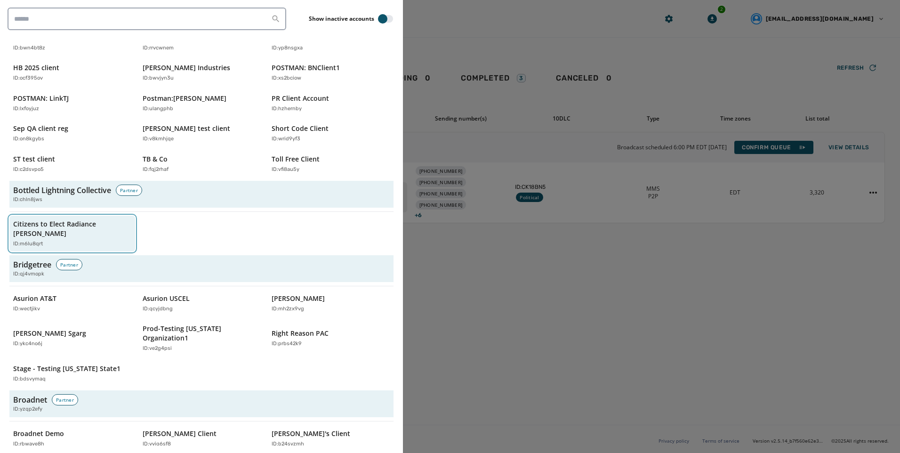
click at [52, 240] on div "ID: m6lu8qrt" at bounding box center [67, 244] width 109 height 8
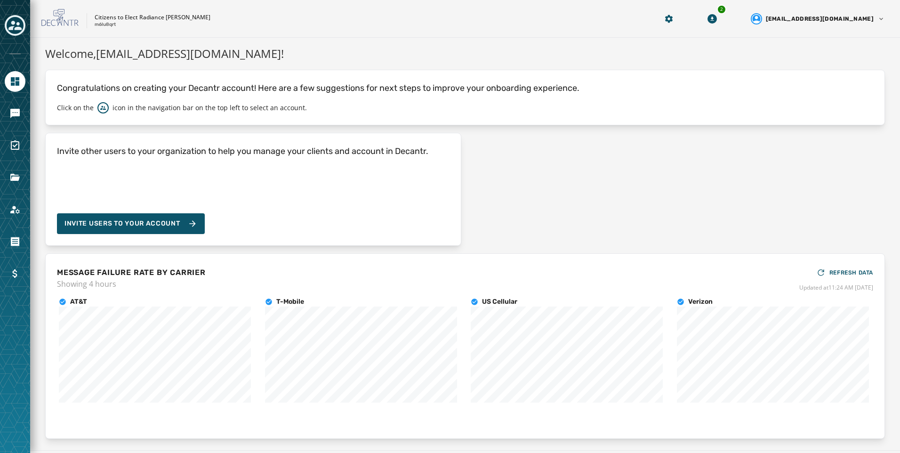
click at [14, 125] on div at bounding box center [15, 226] width 30 height 453
click at [15, 112] on icon "Navigate to Messaging" at bounding box center [14, 113] width 9 height 9
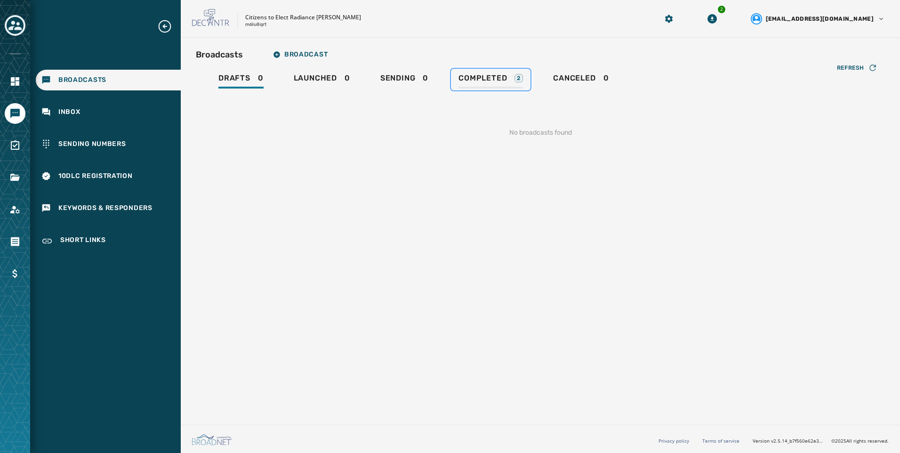
click at [469, 75] on span "Completed" at bounding box center [483, 77] width 48 height 9
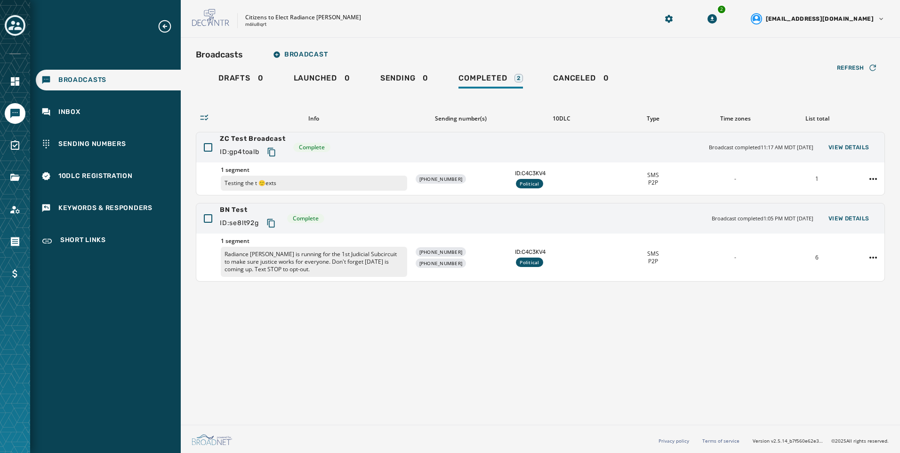
click at [668, 361] on div "Broadcasts Broadcast Drafts 0 Launched 0 Sending 0 Completed 2 Canceled 0 Refre…" at bounding box center [540, 229] width 719 height 383
click at [19, 16] on button "Toggle account select drawer" at bounding box center [15, 25] width 21 height 21
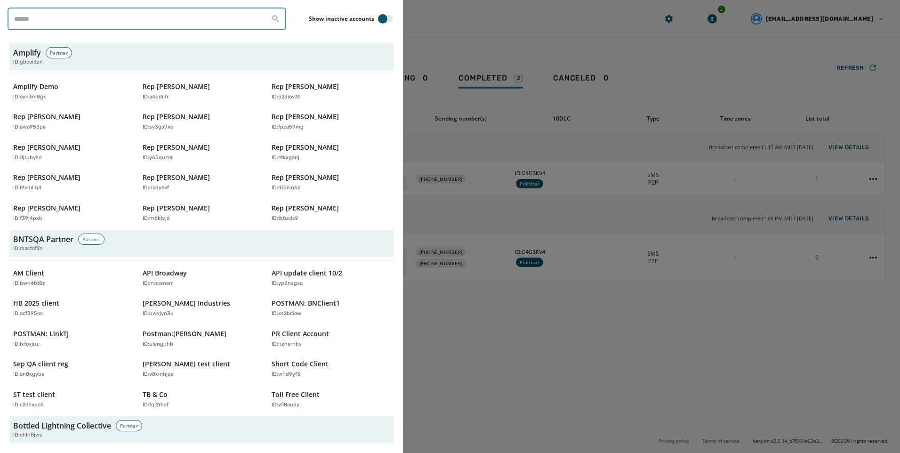
click at [111, 23] on input "search" at bounding box center [147, 19] width 279 height 23
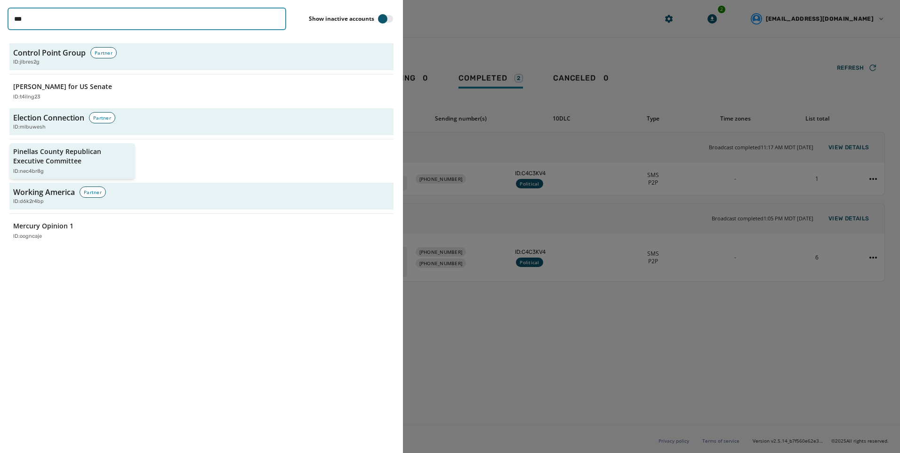
type input "***"
click at [12, 167] on button "Pinellas County Republican Executive Committee ID: nec4br8g" at bounding box center [72, 161] width 126 height 36
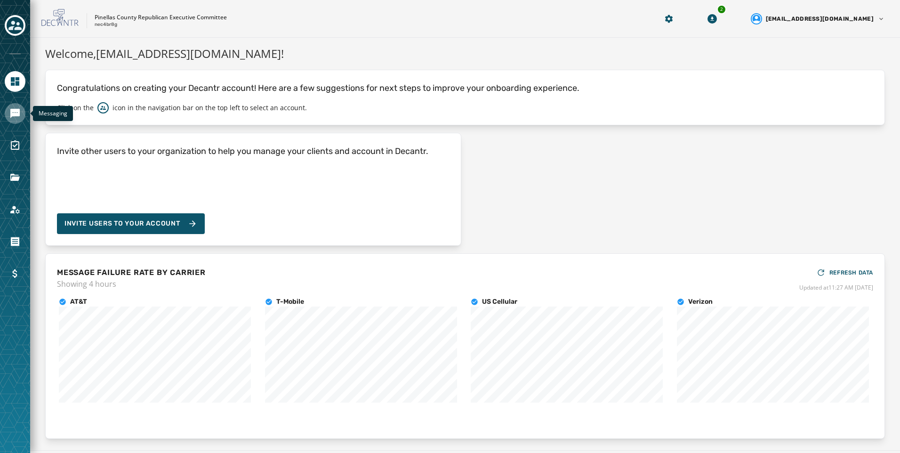
click at [16, 108] on icon "Navigate to Messaging" at bounding box center [14, 113] width 11 height 11
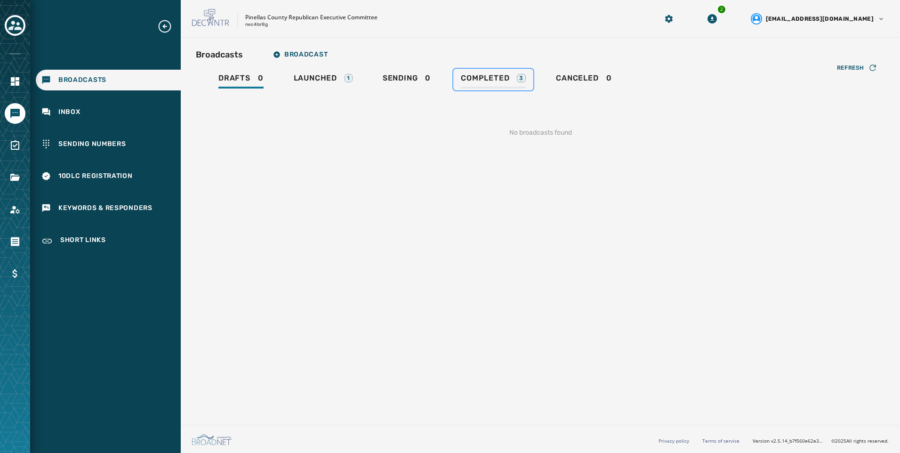
click at [517, 77] on div "3" at bounding box center [521, 78] width 9 height 8
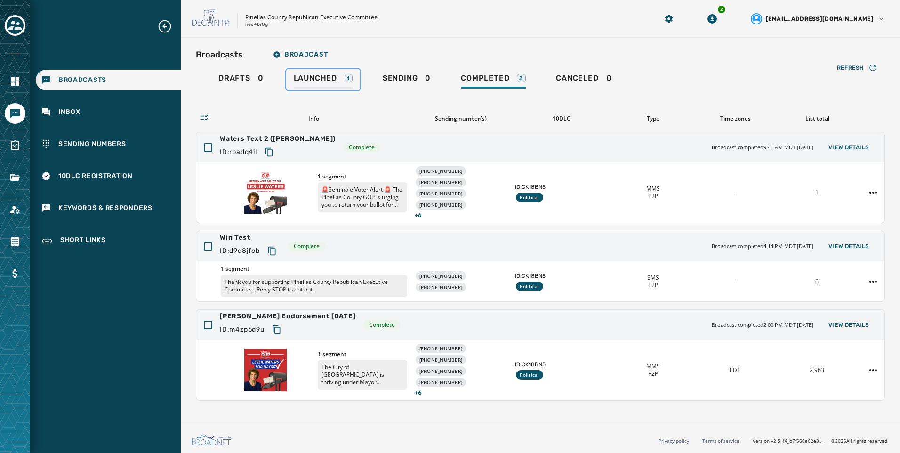
click at [338, 79] on div "Launched 1" at bounding box center [323, 80] width 59 height 15
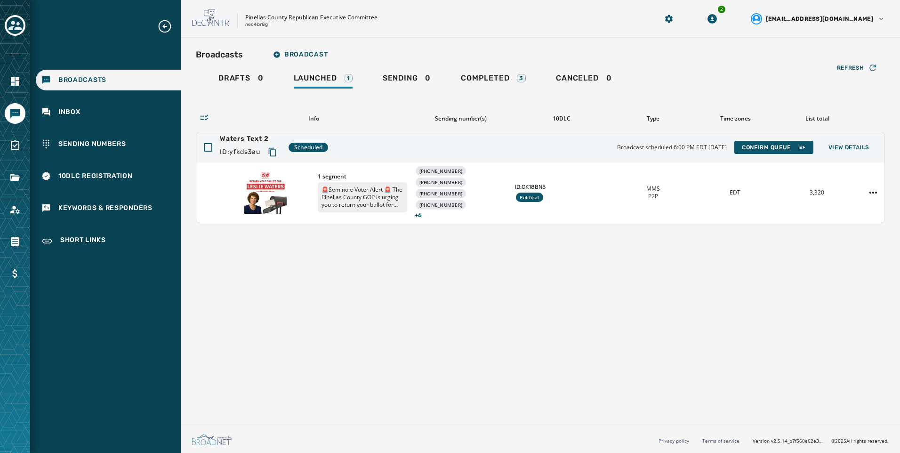
click at [401, 328] on div "Broadcasts Broadcast Drafts 0 Launched 1 Sending 0 Completed 3 Canceled 0 Refre…" at bounding box center [540, 229] width 719 height 383
click at [15, 29] on icon "Toggle account select drawer" at bounding box center [14, 25] width 13 height 9
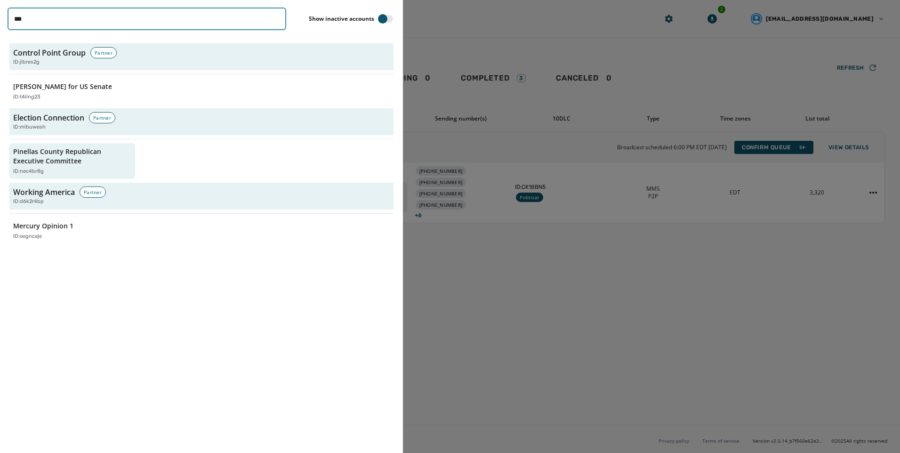
drag, startPoint x: 48, startPoint y: 21, endPoint x: -2, endPoint y: 20, distance: 49.9
click at [0, 20] on html "Broadcasts Inbox Sending Numbers 10DLC Registration Keywords & Responders Short…" at bounding box center [450, 226] width 900 height 453
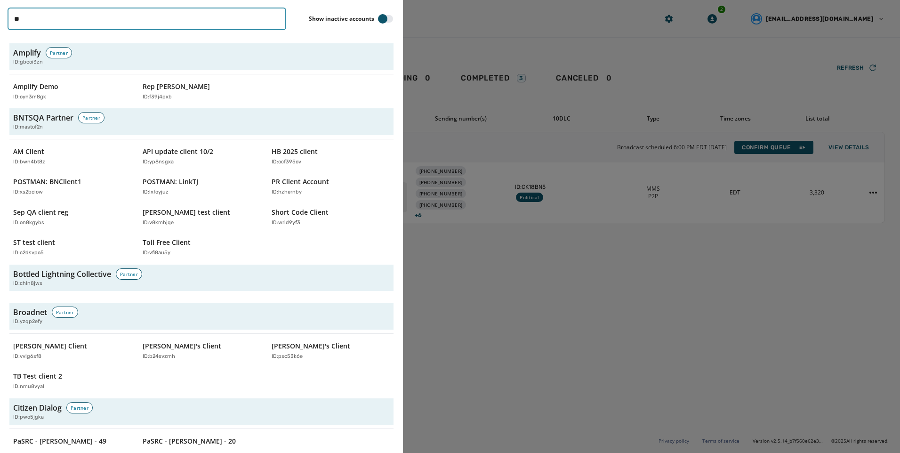
type input "***"
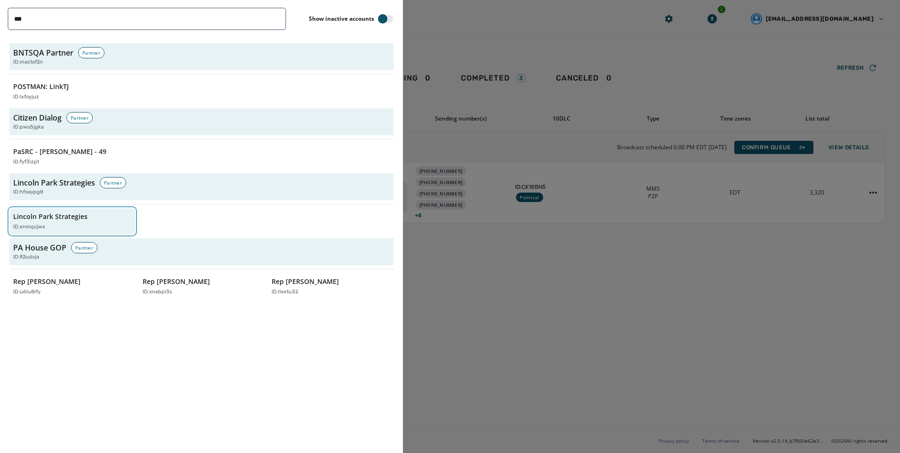
click at [64, 209] on button "Lincoln Park Strategies ID: xnmqcjwx" at bounding box center [72, 221] width 126 height 27
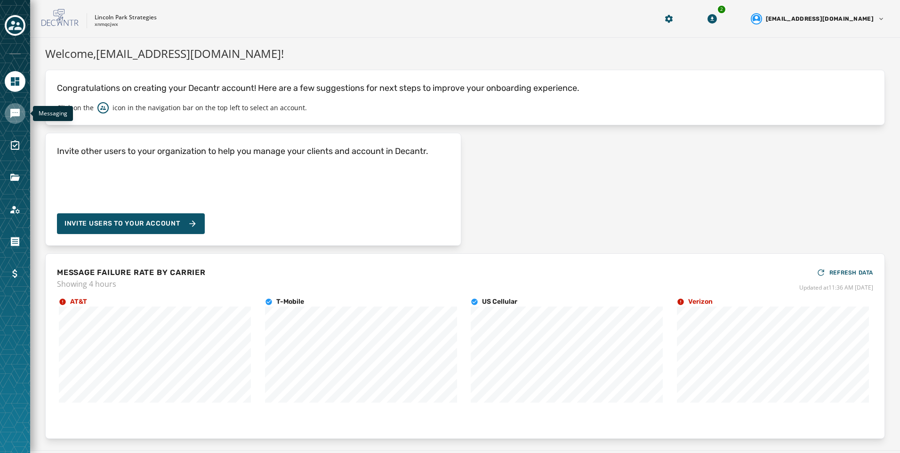
click at [15, 113] on icon "Navigate to Messaging" at bounding box center [14, 113] width 9 height 9
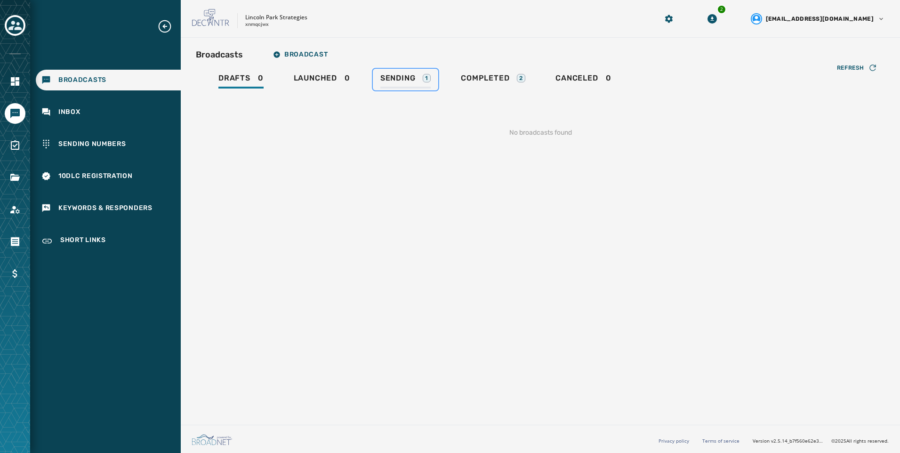
click at [428, 76] on div "1" at bounding box center [427, 78] width 8 height 8
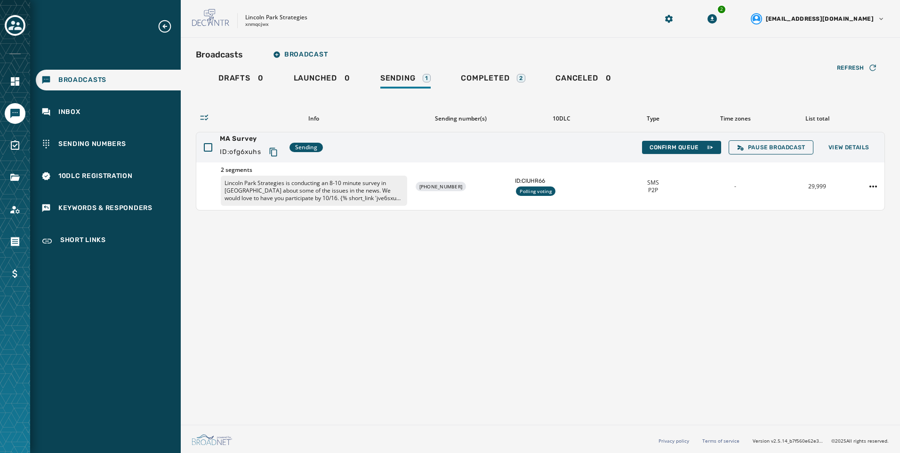
click at [628, 298] on div "Broadcasts Broadcast Drafts 0 Launched 0 Sending 1 Completed 2 Canceled 0 Refre…" at bounding box center [540, 229] width 719 height 383
click at [509, 84] on div "Completed 2" at bounding box center [493, 80] width 64 height 15
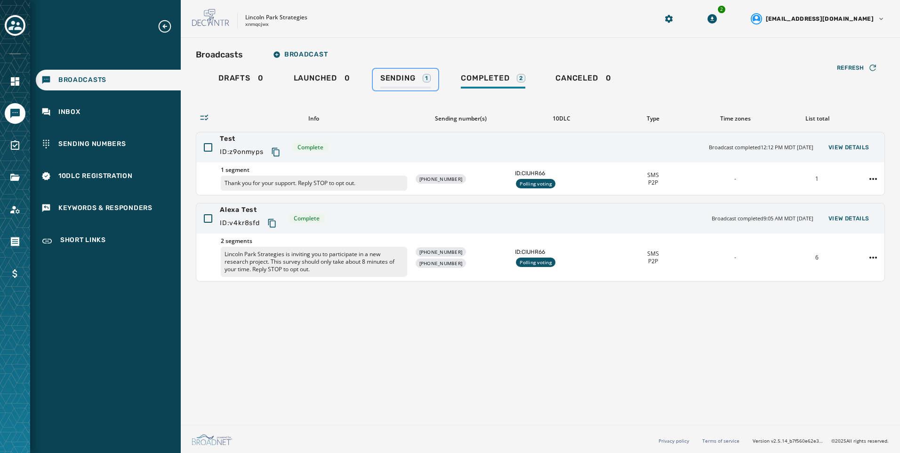
click at [435, 84] on link "Sending 1" at bounding box center [405, 80] width 65 height 22
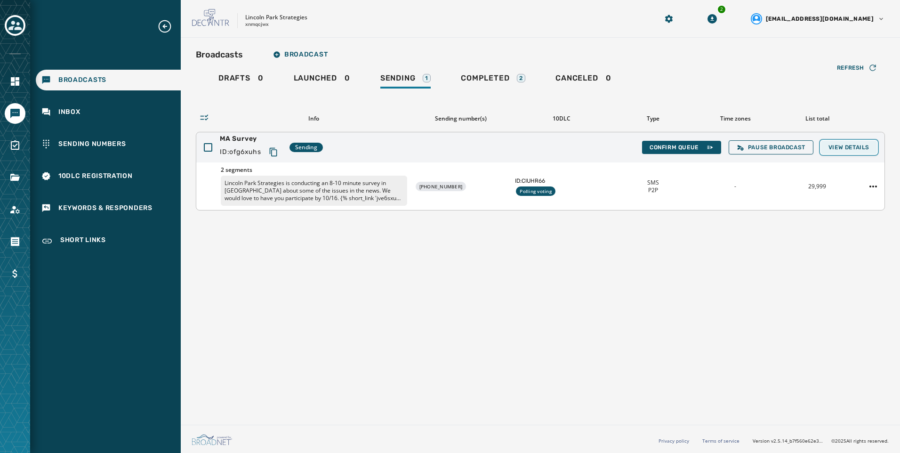
click at [867, 150] on span "View Details" at bounding box center [849, 148] width 41 height 8
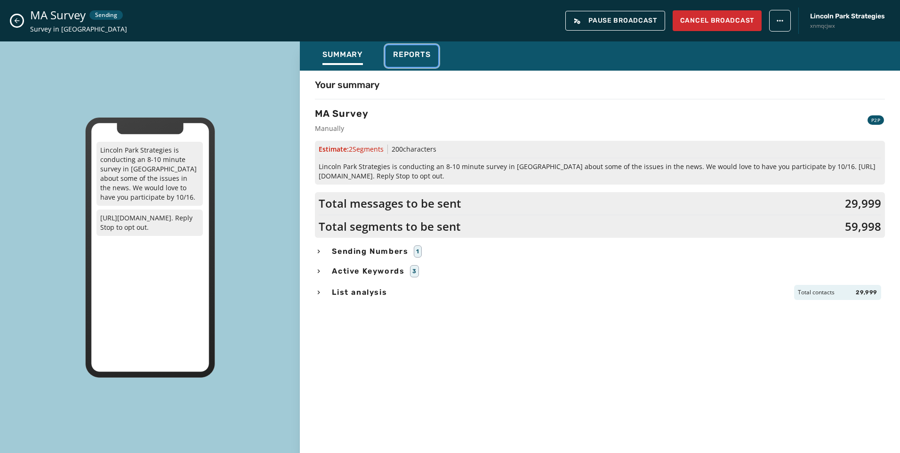
click at [434, 58] on button "Reports" at bounding box center [412, 56] width 53 height 22
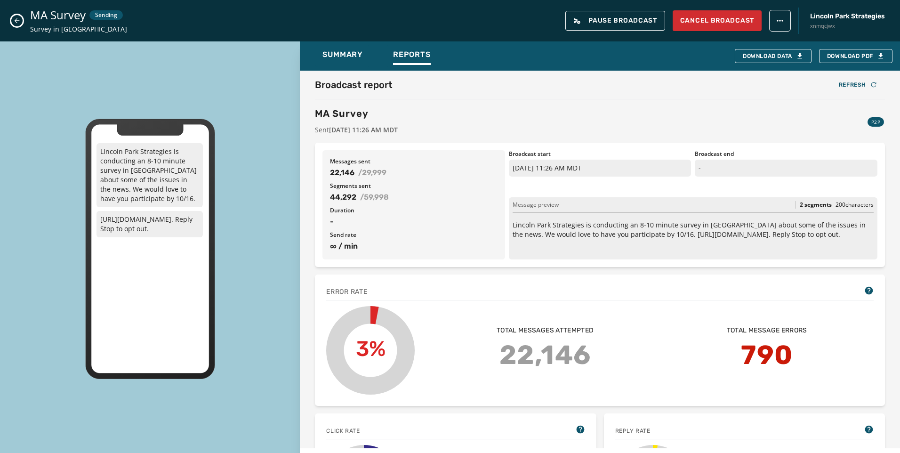
click at [521, 96] on div "Broadcast report Refresh MA Survey Sent [DATE] 11:26 AM MDT P2P" at bounding box center [600, 106] width 570 height 57
click at [370, 192] on span "/ 59,998" at bounding box center [374, 197] width 29 height 11
drag, startPoint x: 546, startPoint y: 227, endPoint x: 724, endPoint y: 226, distance: 178.4
click at [724, 226] on p "Lincoln Park Strategies is conducting an 8-10 minute survey in [GEOGRAPHIC_DATA…" at bounding box center [693, 229] width 361 height 19
drag, startPoint x: 724, startPoint y: 226, endPoint x: 802, endPoint y: 226, distance: 78.1
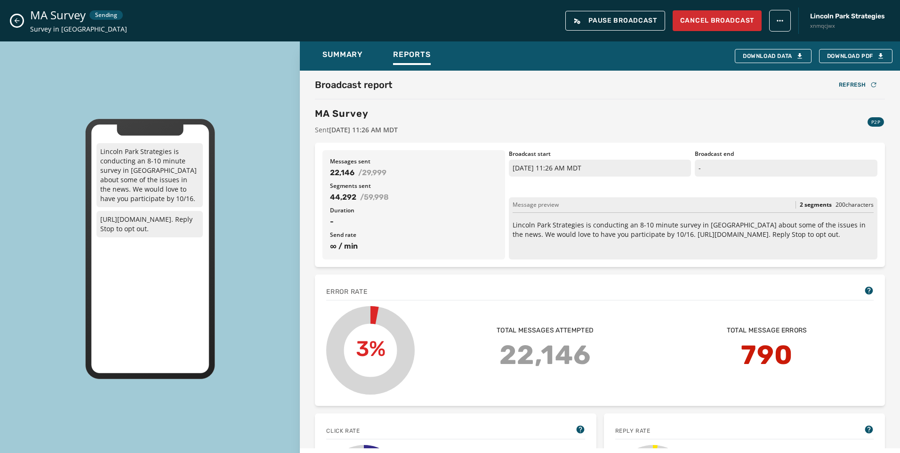
click at [802, 226] on p "Lincoln Park Strategies is conducting an 8-10 minute survey in [GEOGRAPHIC_DATA…" at bounding box center [693, 229] width 361 height 19
click at [16, 23] on icon "Close admin drawer" at bounding box center [17, 21] width 8 height 8
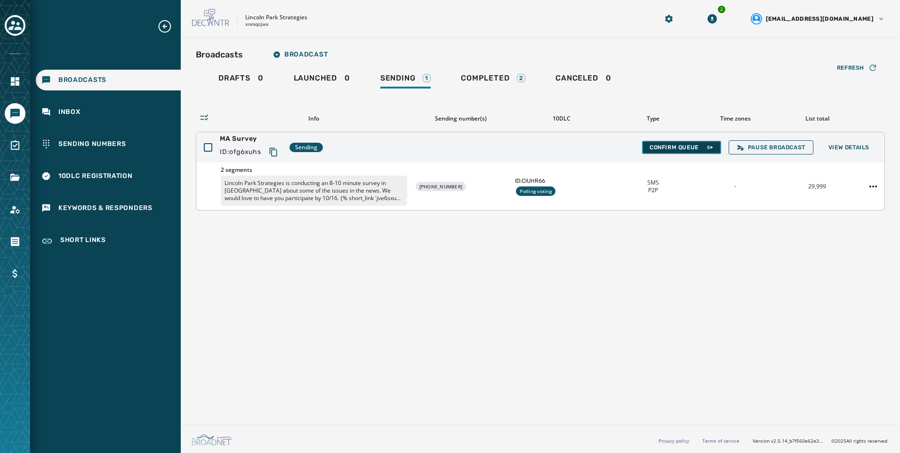
click at [661, 145] on span "Confirm Queue" at bounding box center [682, 148] width 64 height 8
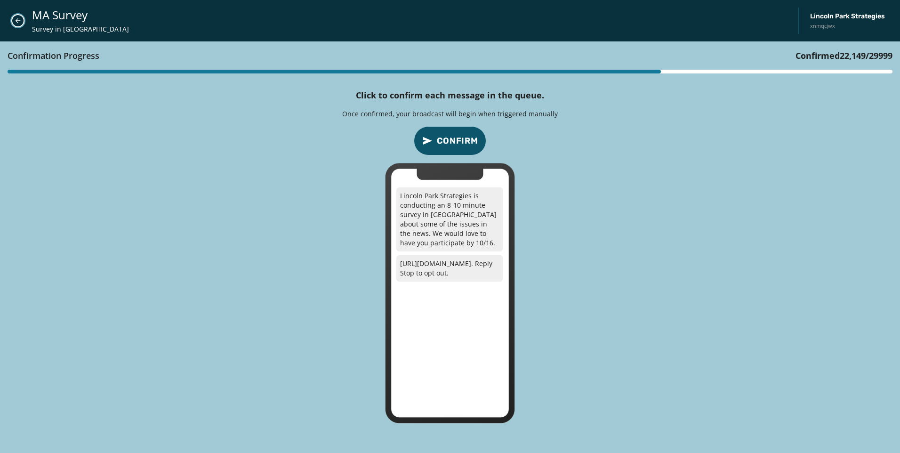
click at [19, 22] on icon "Close admin drawer" at bounding box center [18, 21] width 8 height 8
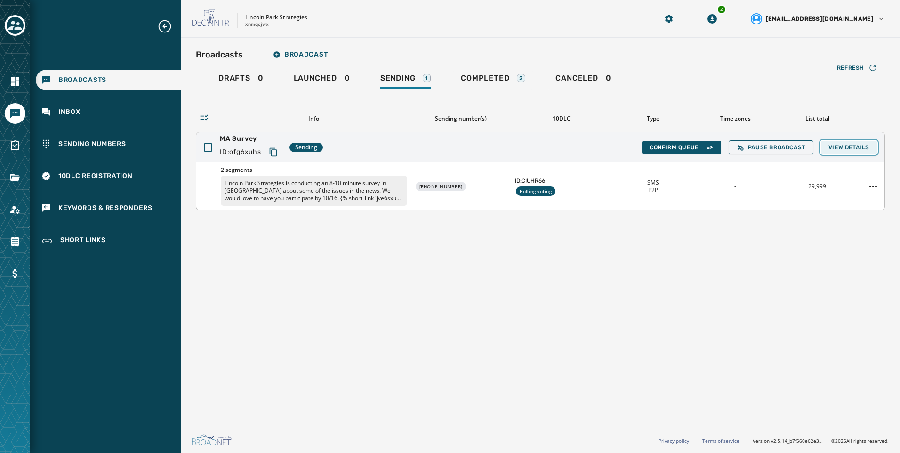
click at [845, 144] on span "View Details" at bounding box center [849, 148] width 41 height 8
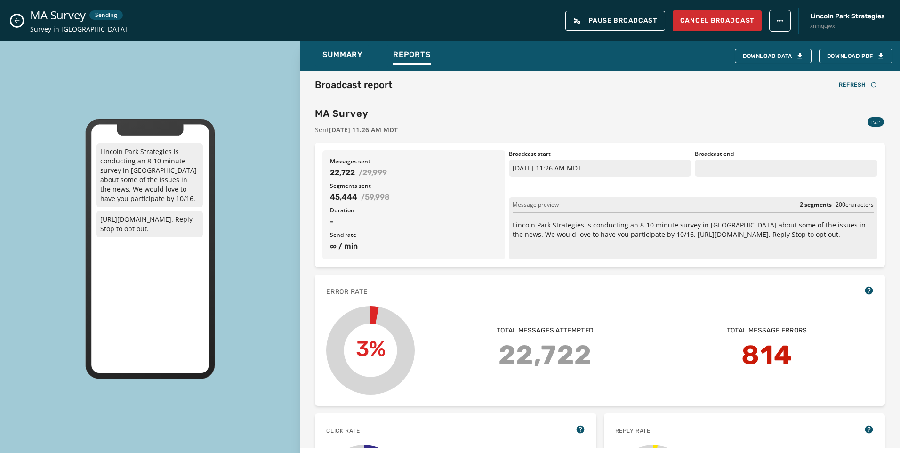
drag, startPoint x: 14, startPoint y: 21, endPoint x: 32, endPoint y: 27, distance: 19.8
click at [14, 21] on icon "Close admin drawer" at bounding box center [17, 21] width 8 height 8
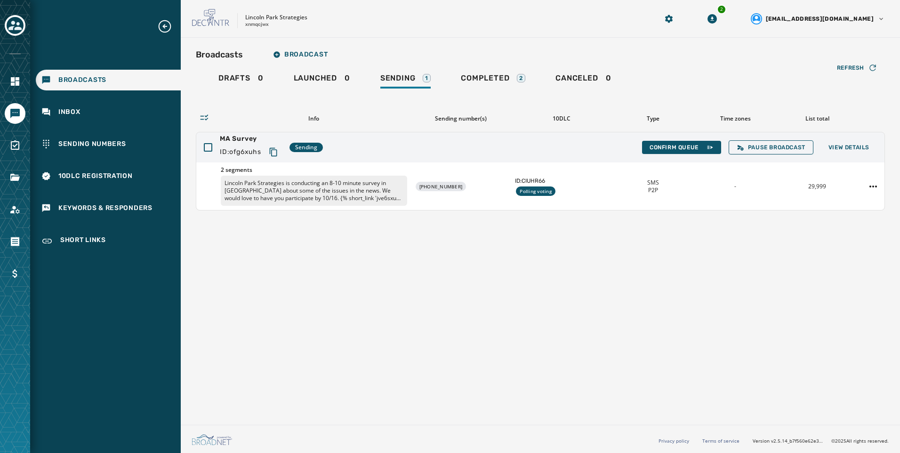
click at [768, 316] on div "Broadcasts Broadcast Drafts 0 Launched 0 Sending 1 Completed 2 Canceled 0 Refre…" at bounding box center [540, 229] width 719 height 383
click at [320, 301] on div "Broadcasts Broadcast Drafts 0 Launched 0 Sending 1 Completed 2 Canceled 0 Refre…" at bounding box center [540, 229] width 719 height 383
click at [852, 146] on span "View Details" at bounding box center [849, 148] width 41 height 8
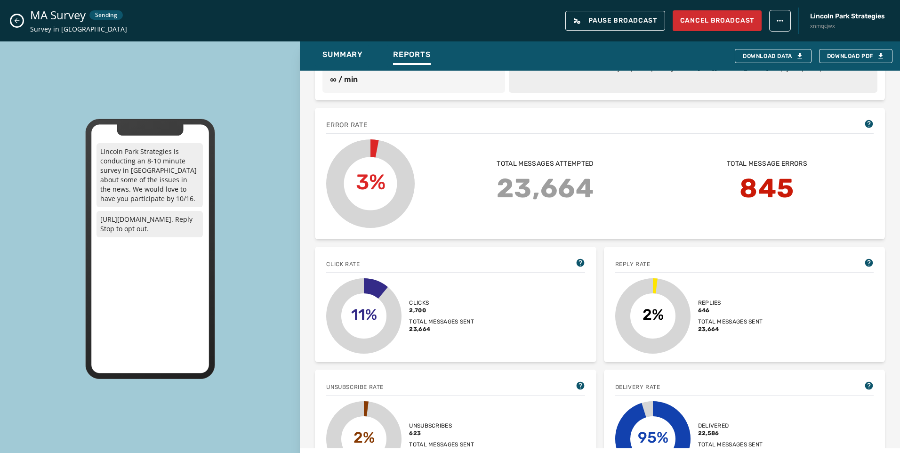
scroll to position [188, 0]
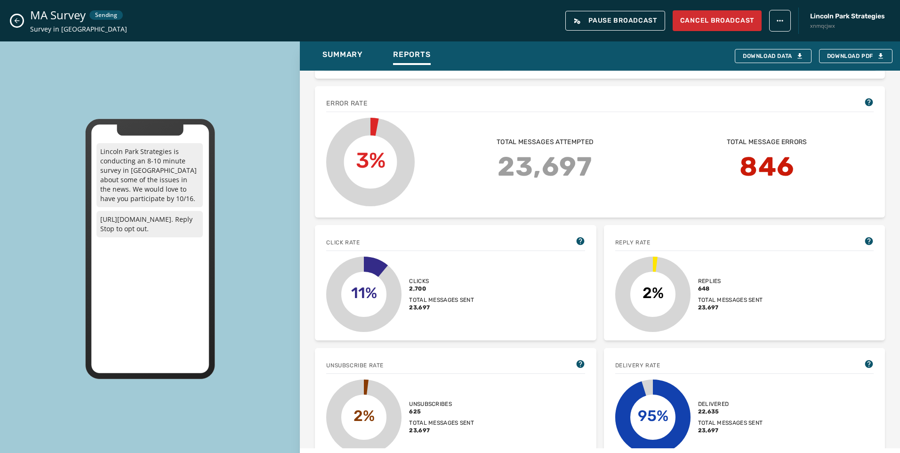
click at [13, 24] on button "Close admin drawer" at bounding box center [16, 20] width 11 height 11
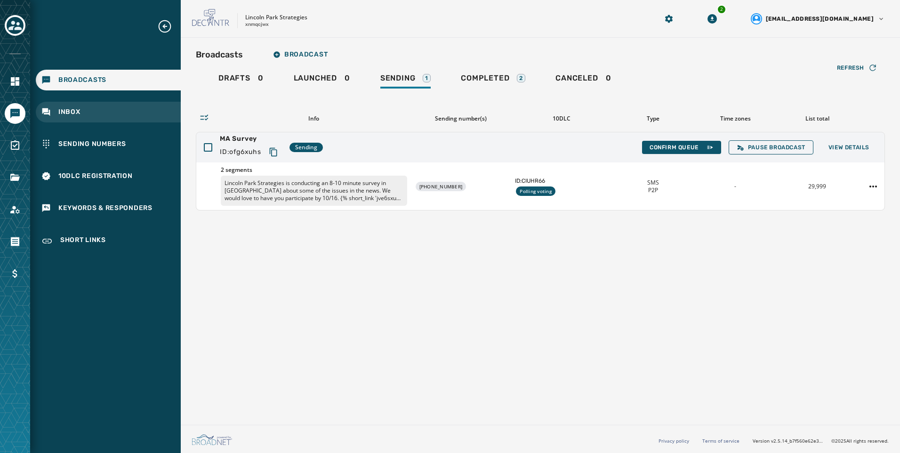
click at [143, 119] on div "Inbox" at bounding box center [108, 112] width 145 height 21
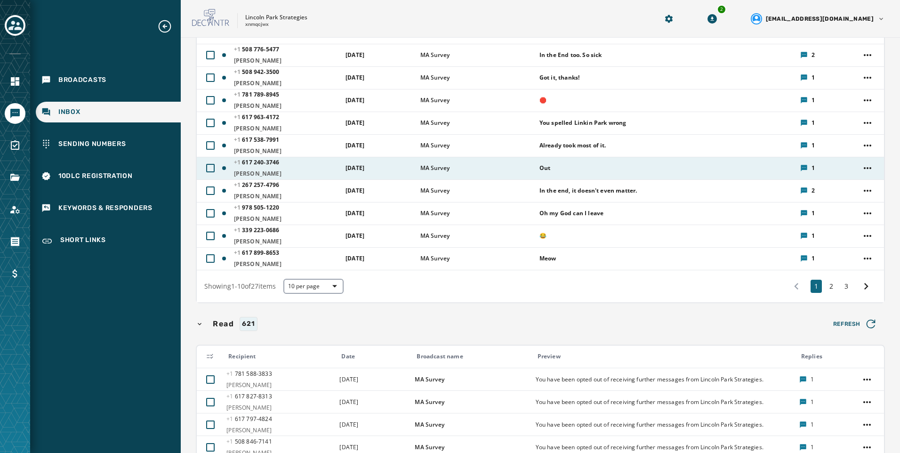
scroll to position [71, 0]
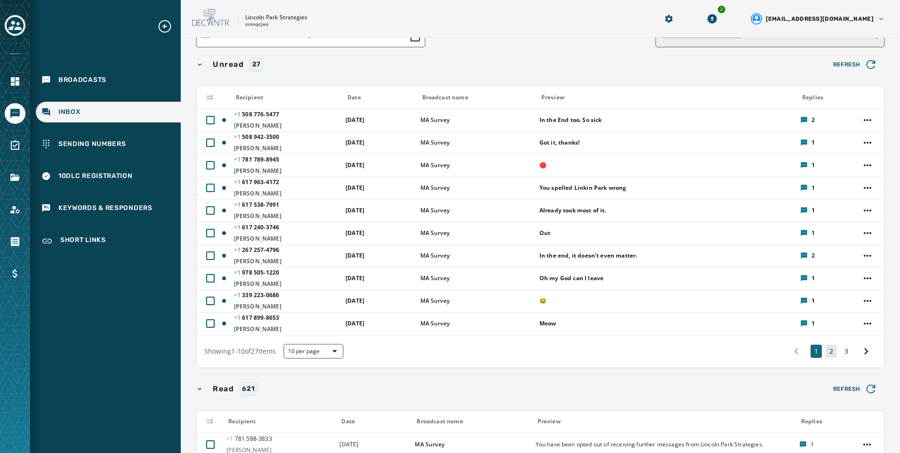
click at [829, 353] on button "2" at bounding box center [831, 351] width 11 height 13
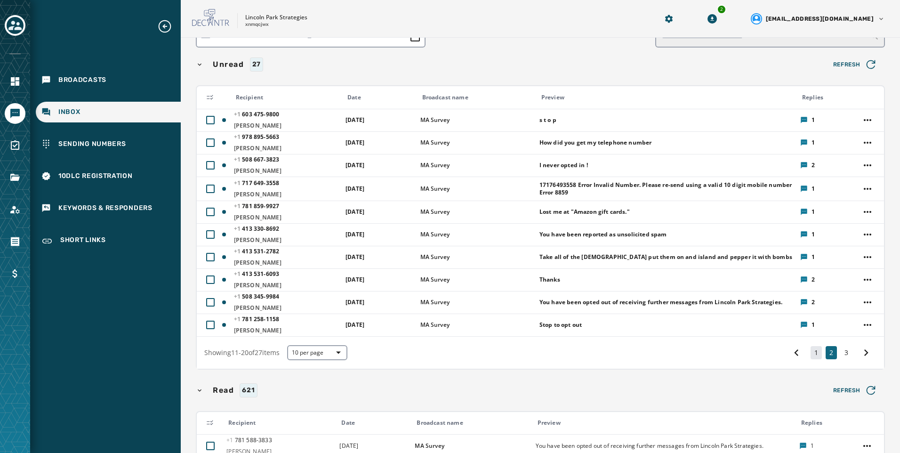
click at [811, 352] on button "1" at bounding box center [816, 352] width 11 height 13
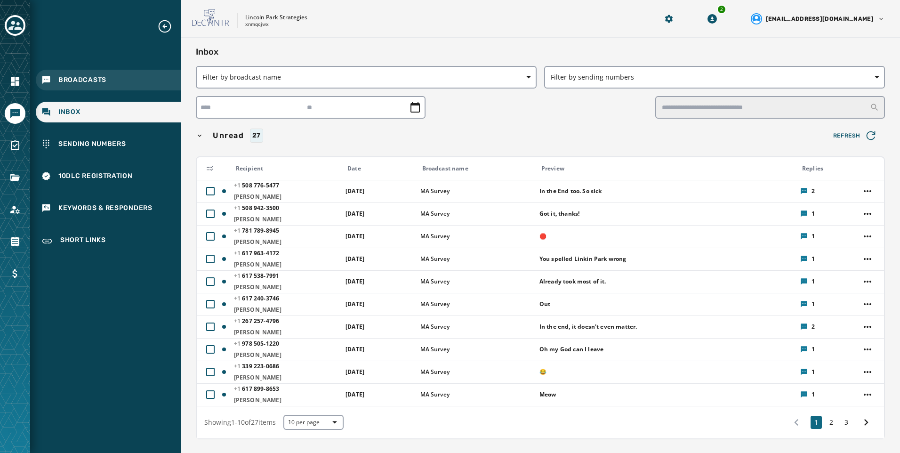
click at [145, 76] on div "Broadcasts" at bounding box center [108, 80] width 145 height 21
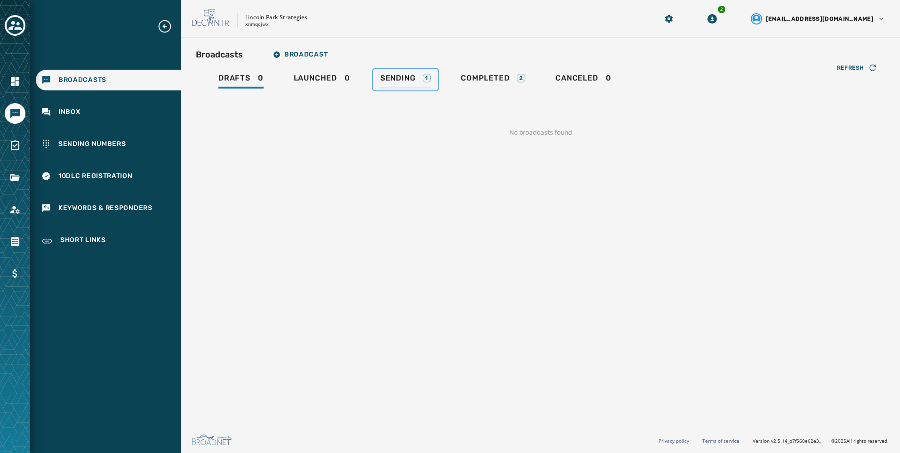
click at [418, 77] on div "Sending 1" at bounding box center [405, 80] width 50 height 15
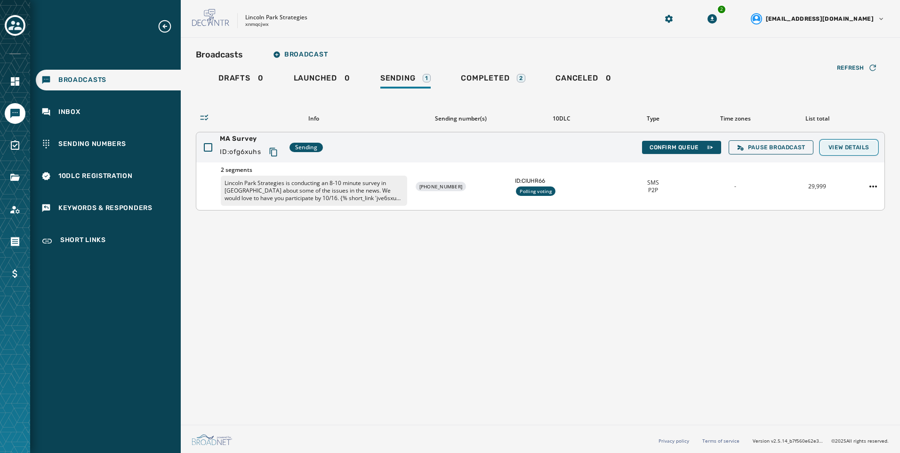
click at [874, 148] on button "View Details" at bounding box center [849, 147] width 56 height 13
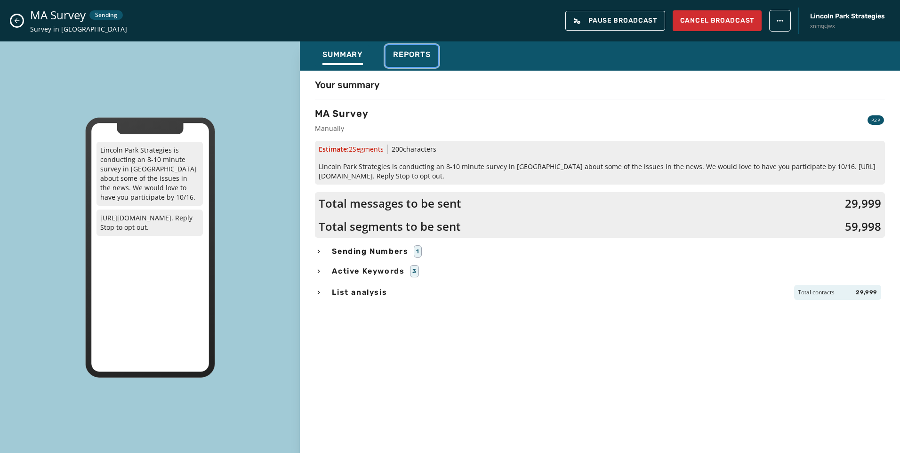
click at [409, 61] on div "Reports" at bounding box center [412, 57] width 38 height 15
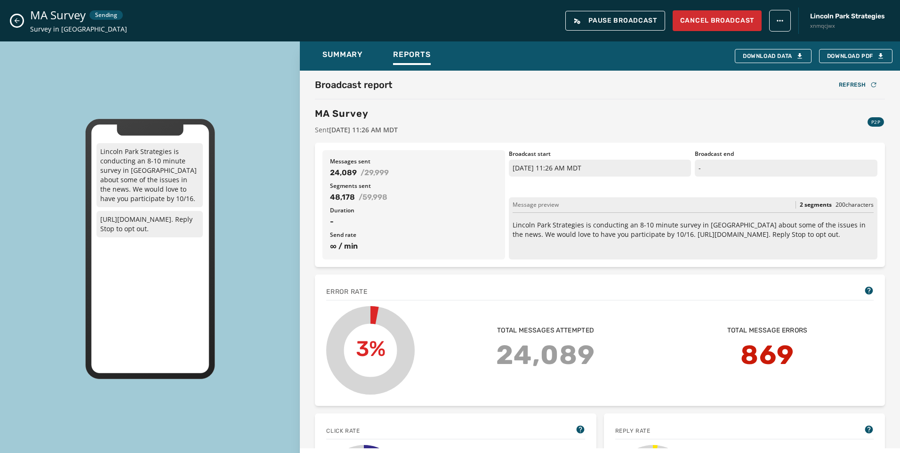
click at [19, 19] on icon "Close admin drawer" at bounding box center [17, 21] width 8 height 8
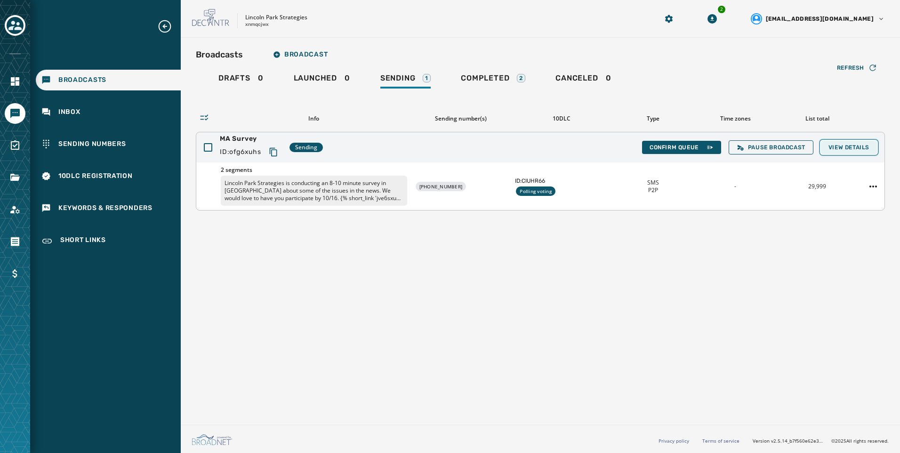
click at [869, 150] on span "View Details" at bounding box center [849, 148] width 41 height 8
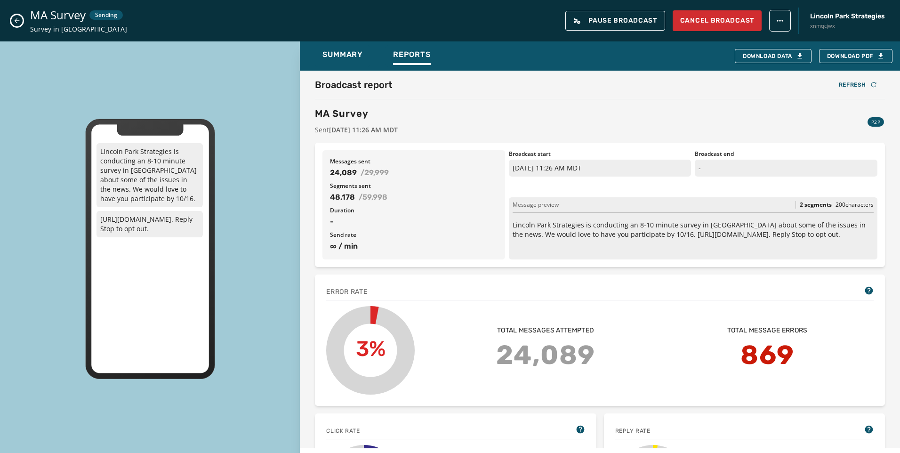
click at [15, 21] on icon "Close admin drawer" at bounding box center [17, 20] width 5 height 5
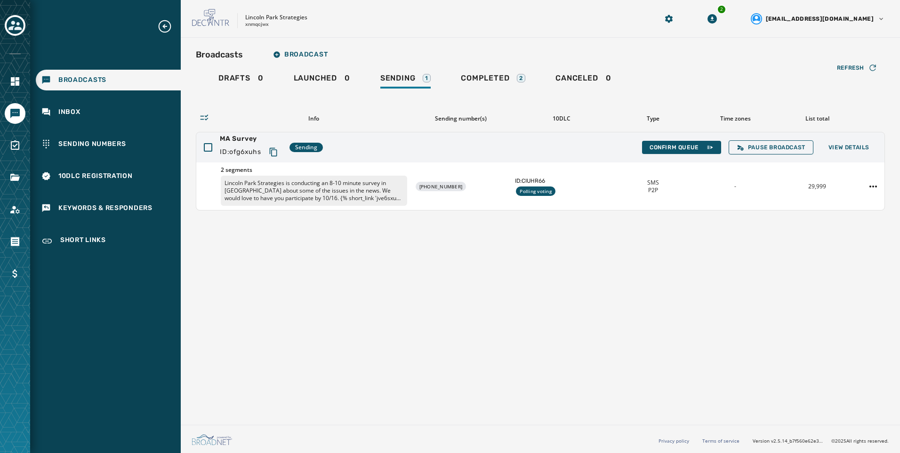
click at [316, 274] on div "Broadcasts Broadcast Drafts 0 Launched 0 Sending 1 Completed 2 Canceled 0 Refre…" at bounding box center [540, 229] width 719 height 383
click at [747, 258] on div "Broadcasts Broadcast Drafts 0 Launched 0 Sending 1 Completed 2 Canceled 0 Refre…" at bounding box center [540, 229] width 719 height 383
click at [705, 231] on div "Broadcasts Broadcast Drafts 0 Launched 0 Sending 1 Completed 2 Canceled 0 Refre…" at bounding box center [540, 229] width 719 height 383
click at [371, 25] on div "Lincoln Park Strategies xnmqcjwx" at bounding box center [413, 19] width 442 height 20
click at [683, 135] on div "MA Survey ID: ofg6xuhs Sending Confirm Queue Pause Broadcast View Details" at bounding box center [540, 147] width 688 height 30
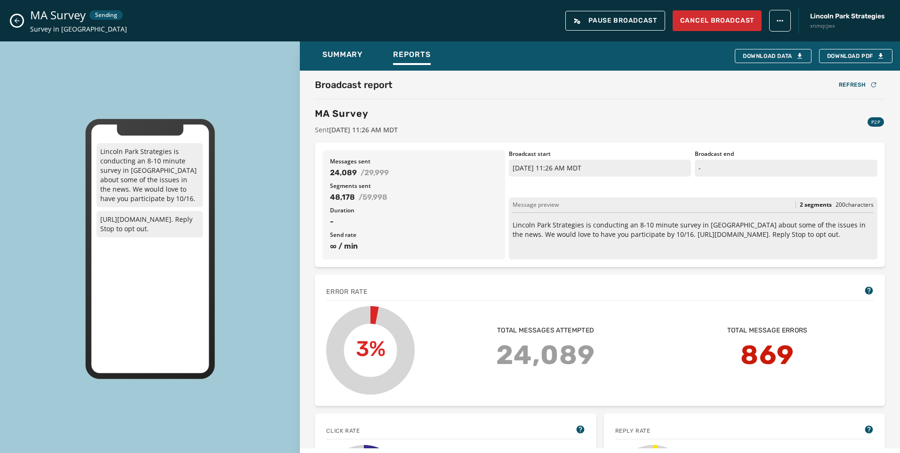
click at [19, 23] on icon "Close admin drawer" at bounding box center [17, 21] width 8 height 8
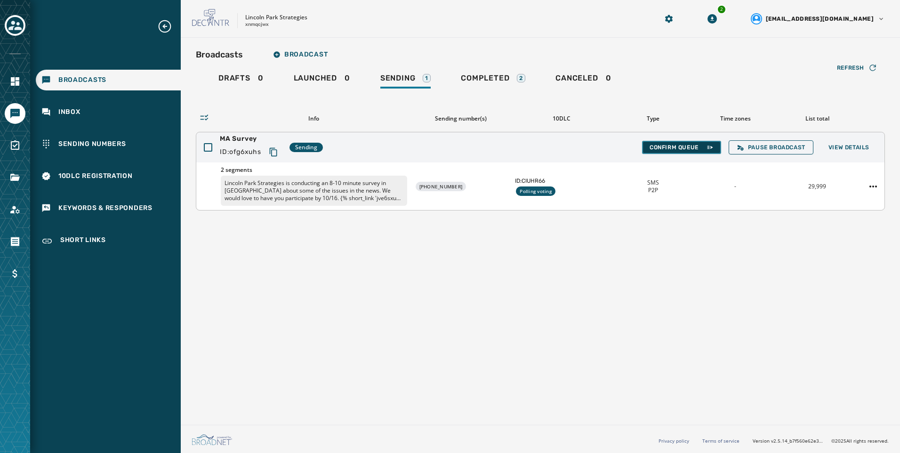
click at [688, 153] on button "Confirm Queue" at bounding box center [681, 147] width 79 height 13
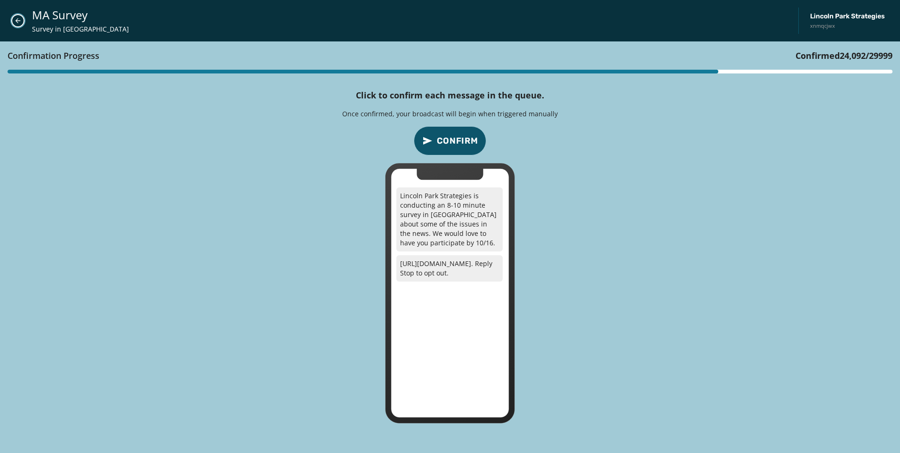
click at [13, 21] on button "Close admin drawer" at bounding box center [17, 20] width 13 height 13
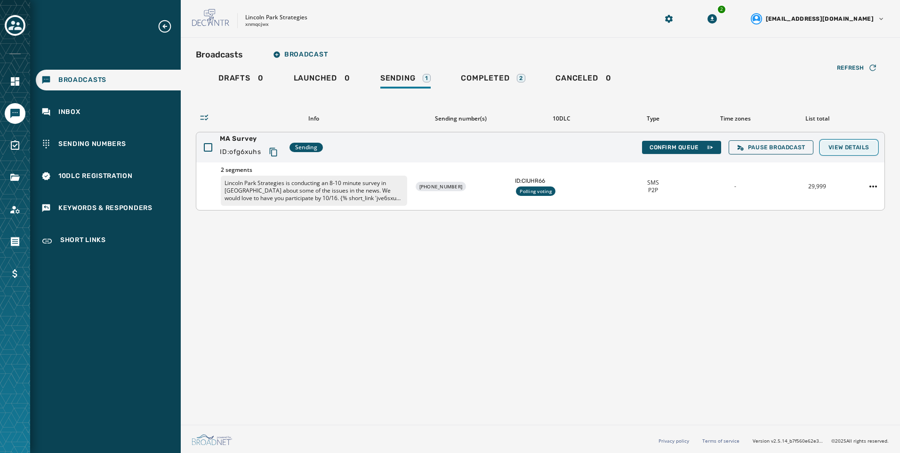
click at [839, 146] on span "View Details" at bounding box center [849, 148] width 41 height 8
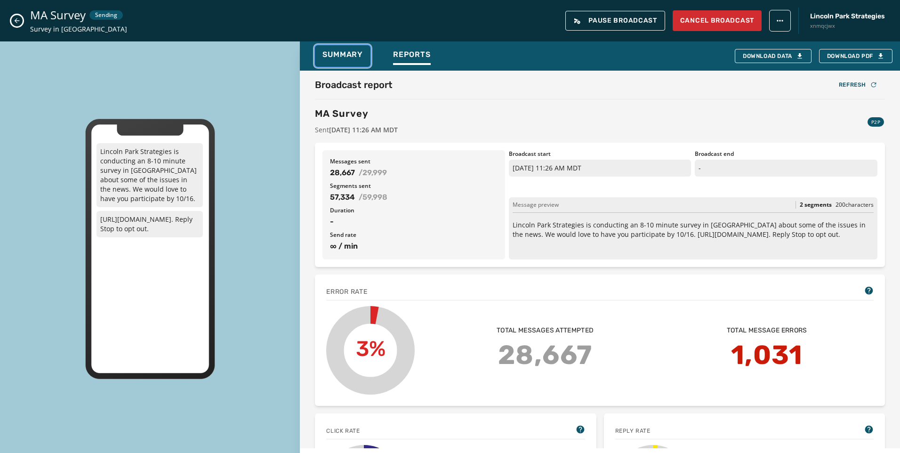
click at [335, 58] on span "Summary" at bounding box center [342, 54] width 40 height 9
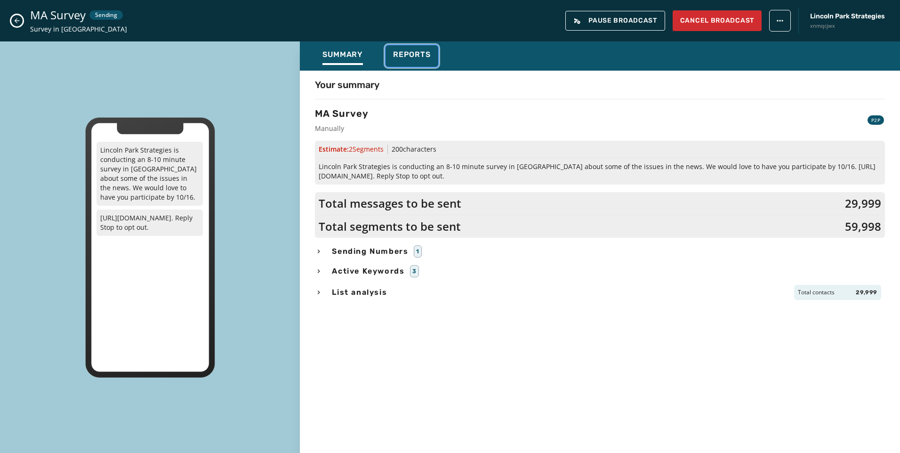
click at [415, 59] on span "Reports" at bounding box center [412, 54] width 38 height 9
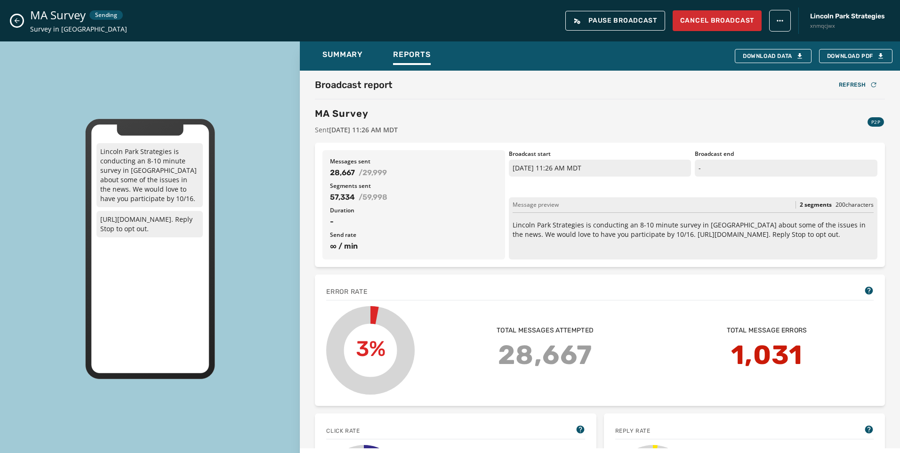
click at [21, 22] on button "Close admin drawer" at bounding box center [16, 20] width 11 height 11
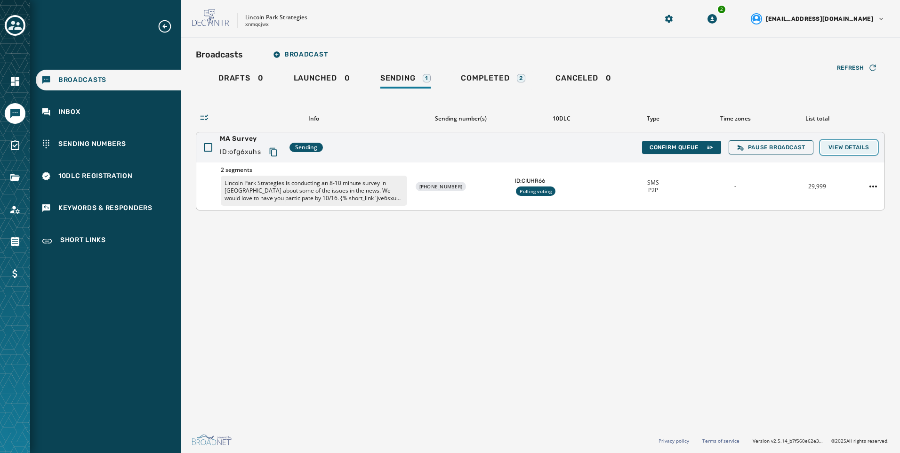
drag, startPoint x: 837, startPoint y: 144, endPoint x: 843, endPoint y: 144, distance: 6.1
click at [839, 144] on span "View Details" at bounding box center [849, 148] width 41 height 8
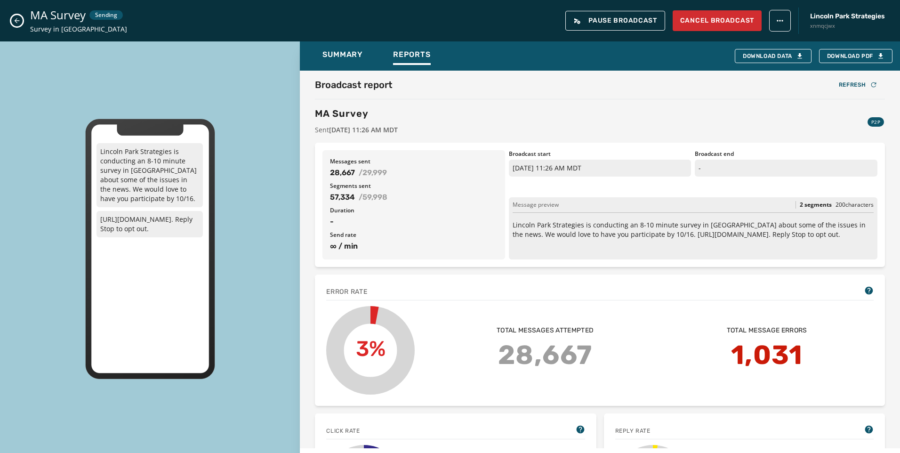
click at [19, 21] on icon "Close admin drawer" at bounding box center [17, 21] width 8 height 8
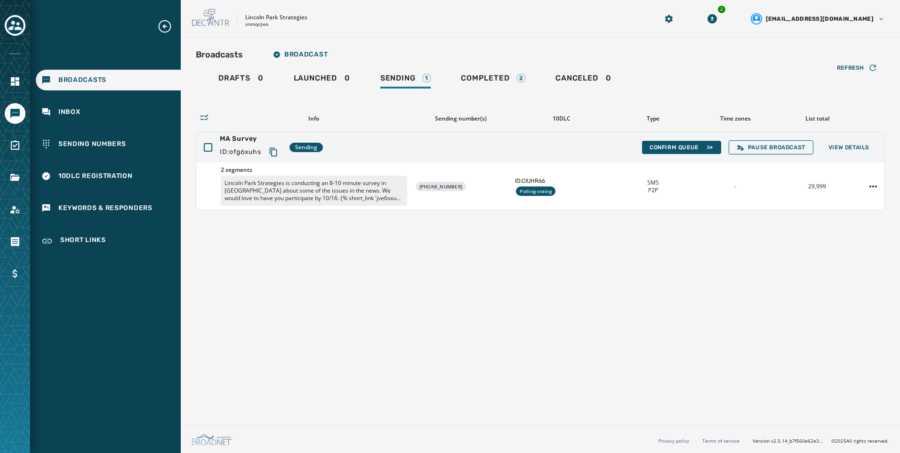
click at [693, 273] on div "Broadcasts Broadcast Drafts 0 Launched 0 Sending 1 Completed 2 Canceled 0 Refre…" at bounding box center [540, 229] width 719 height 383
